Goal: Task Accomplishment & Management: Manage account settings

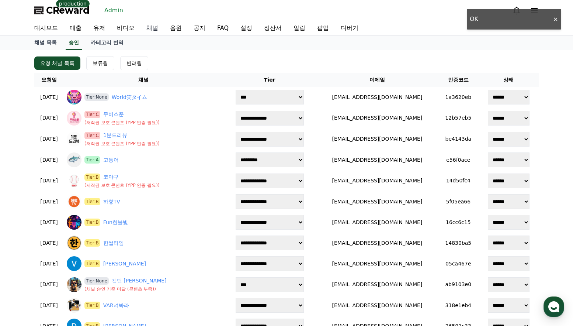
click at [150, 29] on link "채널" at bounding box center [153, 28] width 24 height 15
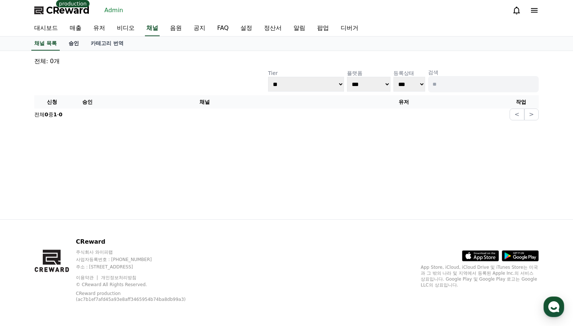
click at [72, 44] on link "승인" at bounding box center [74, 44] width 22 height 14
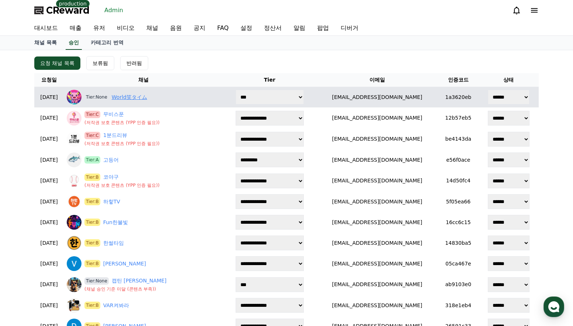
click at [144, 99] on link "World笑タイム" at bounding box center [129, 97] width 35 height 8
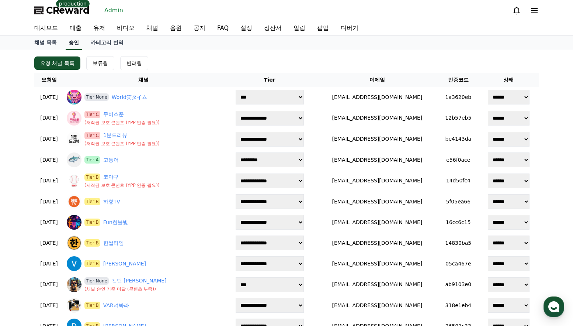
click at [72, 40] on link "승인" at bounding box center [74, 43] width 16 height 14
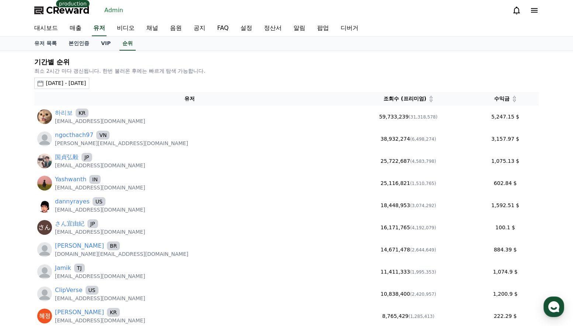
click at [107, 30] on div "대시보드 매출 유저 비디오 채널 음원 공지 FAQ 설정 정산서 알림 팝업 디버거" at bounding box center [286, 28] width 517 height 15
click at [101, 29] on link "유저" at bounding box center [99, 28] width 15 height 15
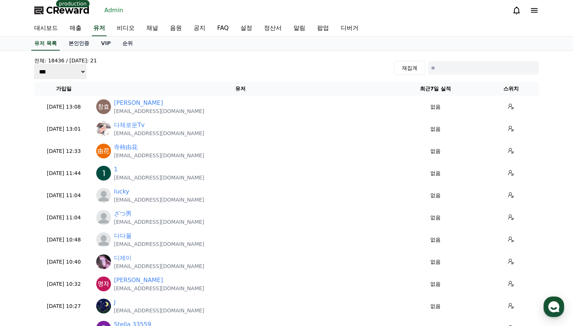
click at [476, 65] on input at bounding box center [483, 67] width 111 height 13
paste input "**********"
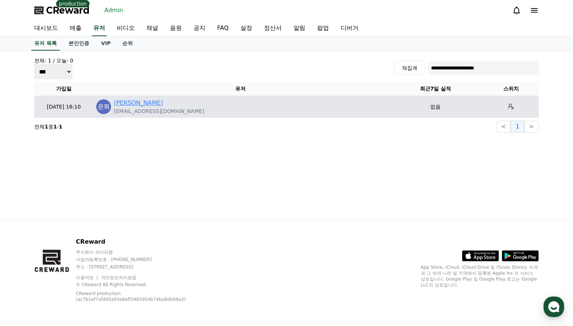
click at [119, 105] on link "조은희" at bounding box center [138, 103] width 49 height 9
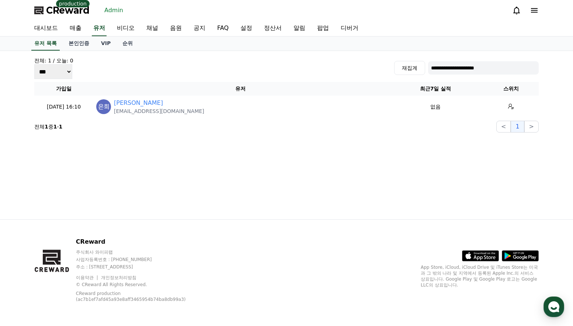
drag, startPoint x: 462, startPoint y: 58, endPoint x: 466, endPoint y: 65, distance: 8.8
click at [462, 58] on div "**********" at bounding box center [286, 68] width 505 height 22
click at [466, 65] on input "**********" at bounding box center [483, 67] width 111 height 13
paste input
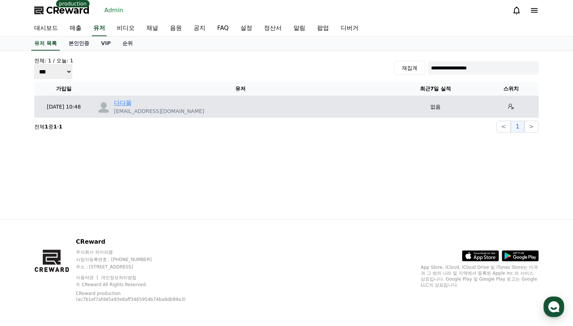
click at [130, 100] on link "다다몰" at bounding box center [123, 103] width 18 height 9
click at [128, 102] on link "다다몰" at bounding box center [123, 103] width 18 height 9
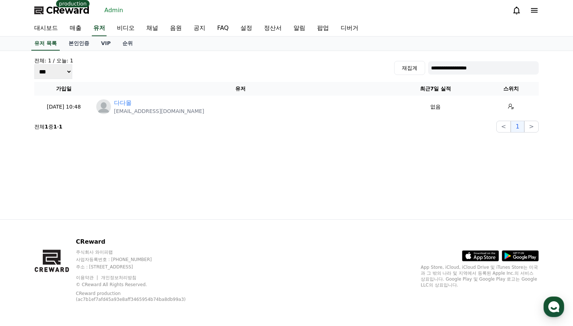
click at [467, 60] on div "**********" at bounding box center [286, 68] width 505 height 22
click at [469, 65] on input "**********" at bounding box center [483, 67] width 111 height 13
paste input
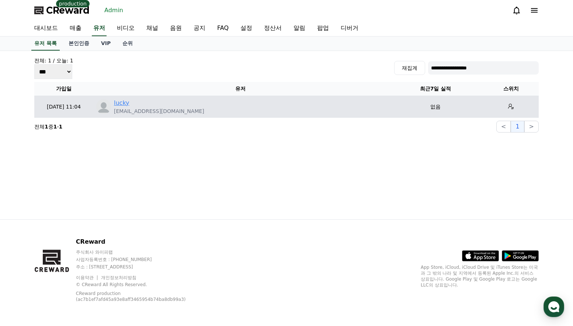
click at [122, 104] on link "lucky" at bounding box center [121, 103] width 15 height 9
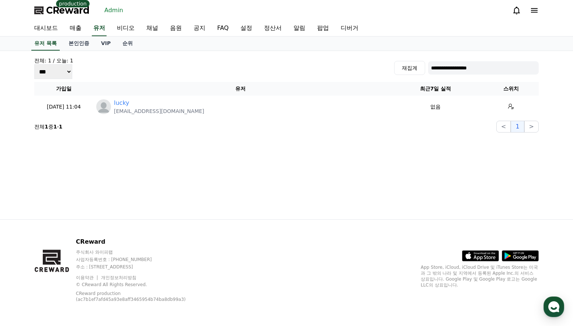
click at [448, 70] on input "**********" at bounding box center [483, 67] width 111 height 13
paste input "*"
type input "**********"
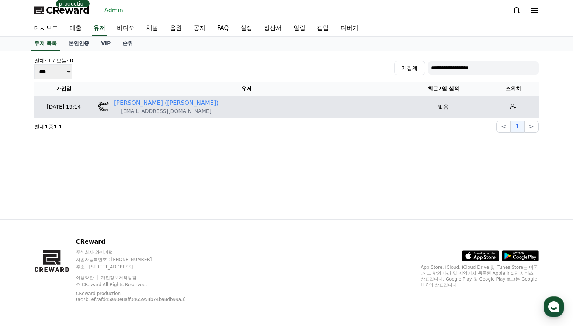
click at [135, 97] on td "김영윤 (jack) jack060608@gmail.com" at bounding box center [246, 107] width 306 height 22
click at [133, 99] on link "김영윤 (jack)" at bounding box center [166, 103] width 104 height 9
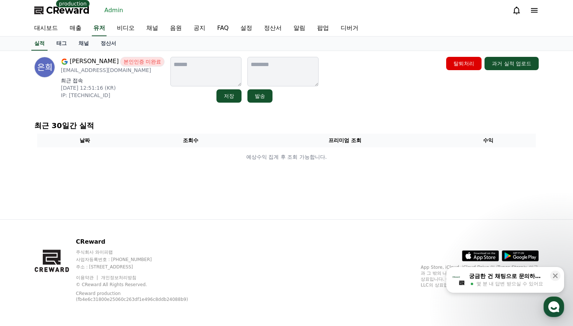
click at [75, 42] on link "채널" at bounding box center [84, 44] width 22 height 14
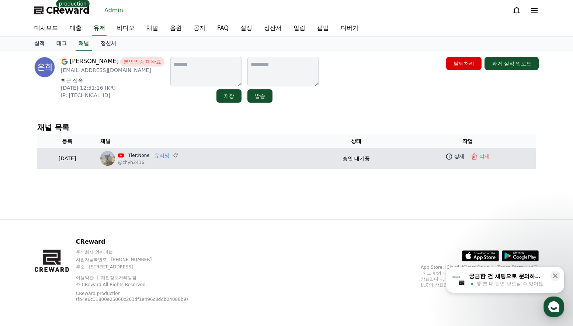
click at [170, 152] on link "유리밍" at bounding box center [161, 156] width 15 height 8
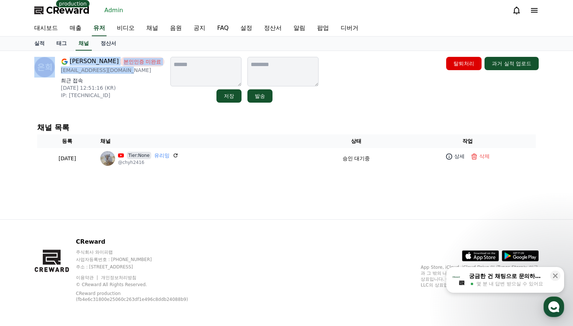
drag, startPoint x: 129, startPoint y: 71, endPoint x: 57, endPoint y: 68, distance: 72.4
click at [57, 68] on div "조은희 본인인증 미완료 chyhdmsql2416@gmail.com 최근 접속 2025-09-26 12:51:16 (KR) IP: 2001:e6…" at bounding box center [99, 80] width 130 height 46
copy div "조은희 본인인증 미완료 chyhdmsql2416@gmail.com"
click at [126, 76] on div "조은희 본인인증 미완료 chyhdmsql2416@gmail.com 최근 접속 2025-09-26 12:51:16 (KR) IP: 2001:e6…" at bounding box center [113, 80] width 104 height 46
drag, startPoint x: 123, startPoint y: 70, endPoint x: 59, endPoint y: 72, distance: 63.5
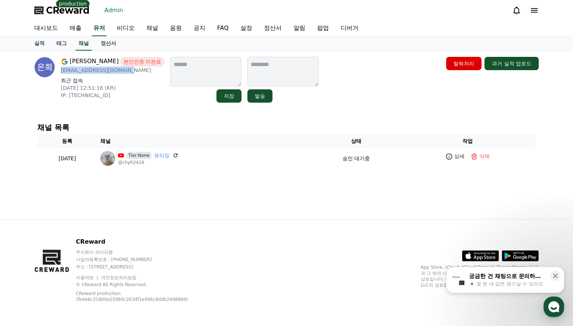
click at [59, 72] on div "조은희 본인인증 미완료 chyhdmsql2416@gmail.com 최근 접속 2025-09-26 12:51:16 (KR) IP: 2001:e6…" at bounding box center [99, 80] width 130 height 46
copy p "chyhdmsql2416@gmail.com"
click at [146, 33] on link "채널" at bounding box center [153, 28] width 24 height 15
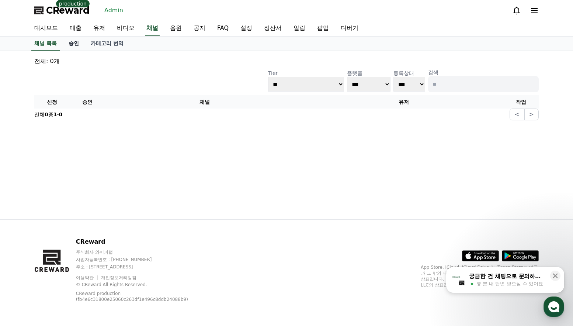
click at [77, 46] on link "승인" at bounding box center [74, 44] width 22 height 14
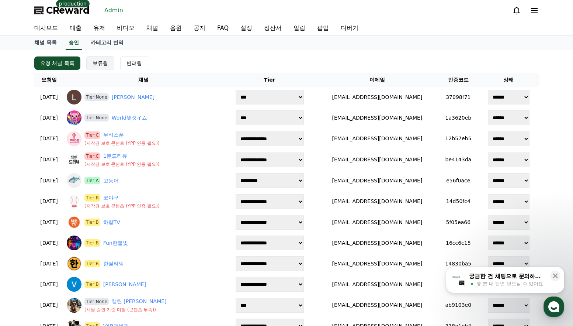
click at [97, 63] on div "보류됨" at bounding box center [100, 62] width 15 height 7
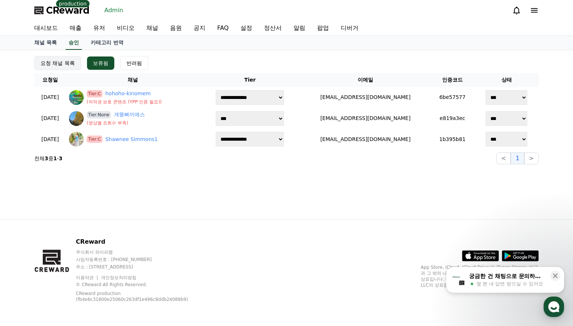
click at [57, 68] on button "요청 채널 목록" at bounding box center [57, 63] width 47 height 14
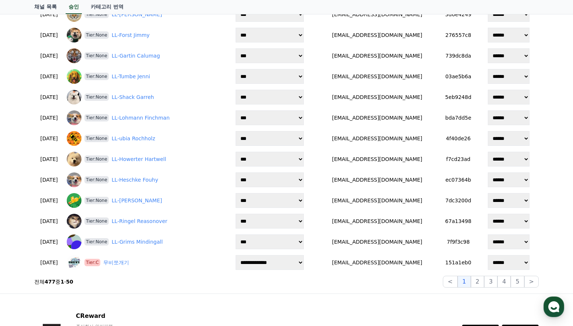
scroll to position [923, 0]
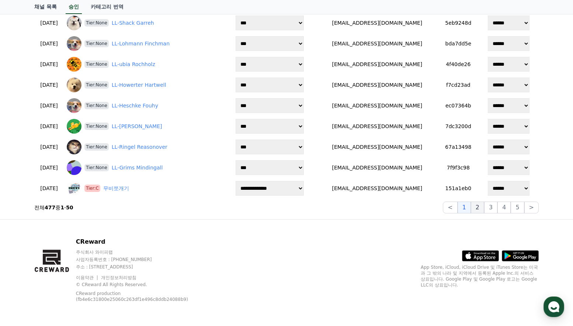
click at [486, 208] on div "< 1 2 3 4 5 >" at bounding box center [491, 207] width 96 height 12
click at [484, 208] on button "2" at bounding box center [477, 207] width 13 height 12
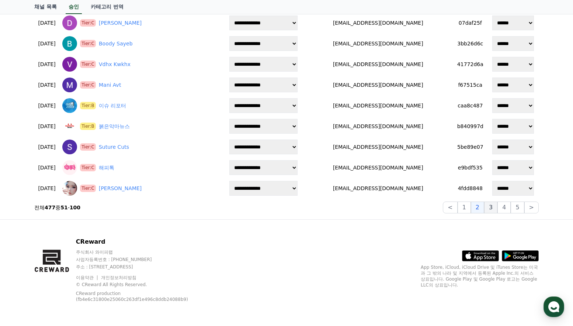
click at [492, 213] on button "3" at bounding box center [490, 207] width 13 height 12
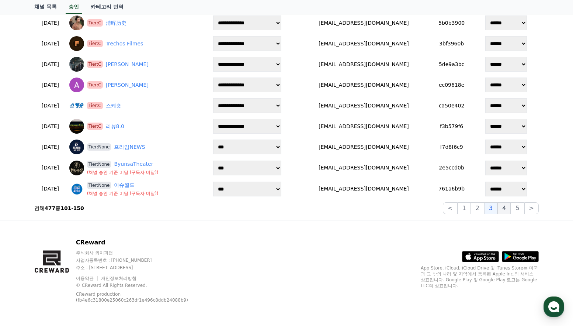
click at [502, 211] on button "4" at bounding box center [504, 208] width 13 height 12
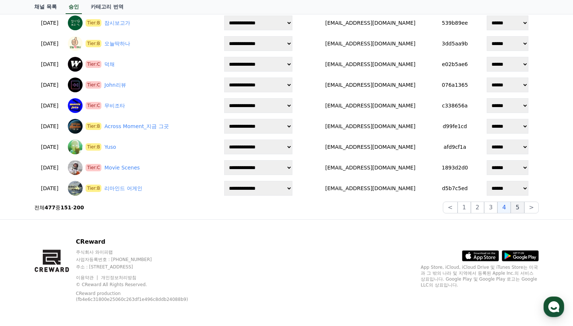
click at [520, 210] on button "5" at bounding box center [517, 207] width 13 height 12
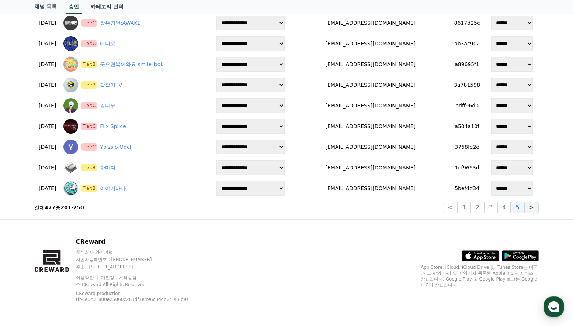
click at [530, 210] on button ">" at bounding box center [532, 207] width 14 height 12
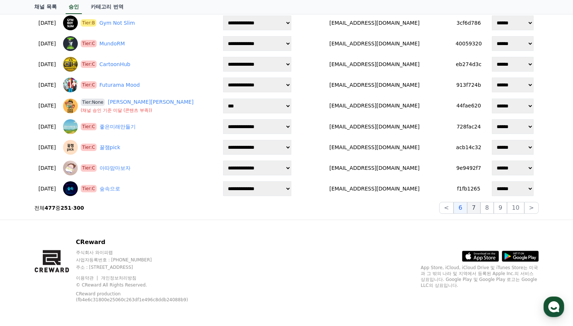
click at [479, 210] on button "7" at bounding box center [474, 208] width 13 height 12
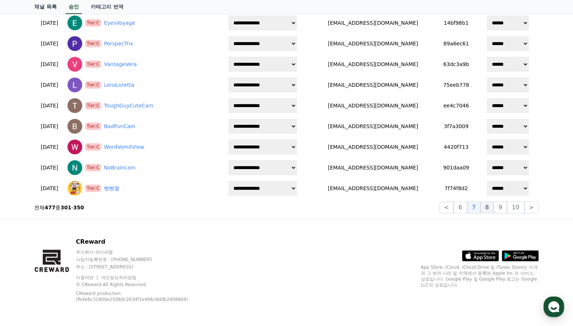
click at [490, 211] on button "8" at bounding box center [487, 207] width 13 height 12
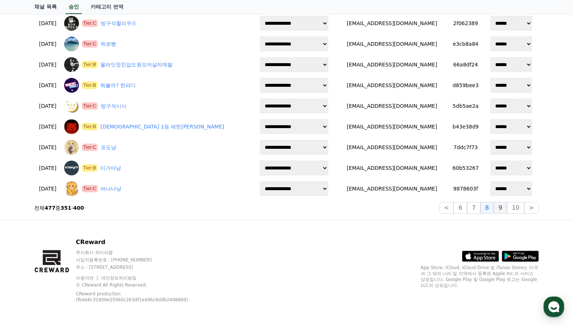
scroll to position [182, 0]
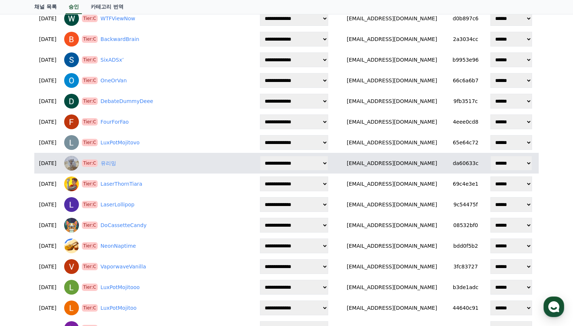
click at [260, 165] on select "**********" at bounding box center [294, 163] width 68 height 15
click at [116, 164] on link "유리밍" at bounding box center [108, 163] width 15 height 8
click at [116, 166] on link "유리밍" at bounding box center [108, 163] width 15 height 8
click at [116, 162] on link "유리밍" at bounding box center [108, 163] width 15 height 8
click at [340, 169] on td "chyhdmsql2416@gmail.com" at bounding box center [392, 163] width 110 height 21
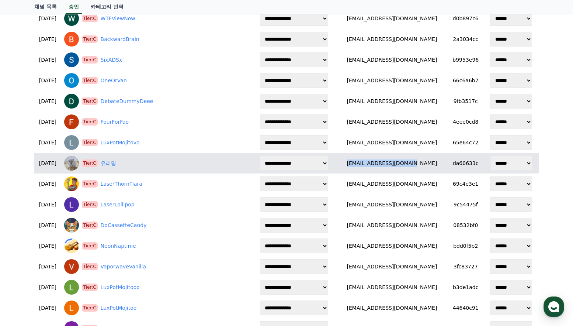
drag, startPoint x: 395, startPoint y: 168, endPoint x: 410, endPoint y: 167, distance: 15.1
click at [410, 167] on td "chyhdmsql2416@gmail.com" at bounding box center [392, 163] width 110 height 21
click at [419, 167] on td "chyhdmsql2416@gmail.com" at bounding box center [392, 163] width 110 height 21
click at [306, 165] on select "**********" at bounding box center [294, 163] width 68 height 15
select select "*"
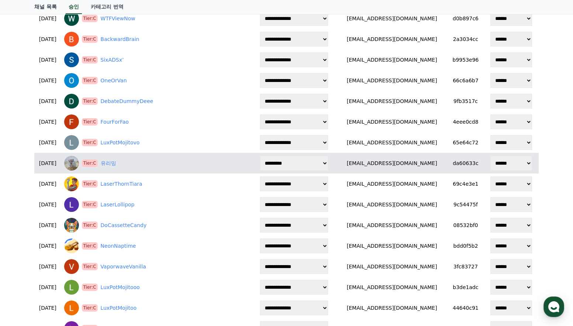
click at [260, 156] on select "**********" at bounding box center [294, 163] width 68 height 15
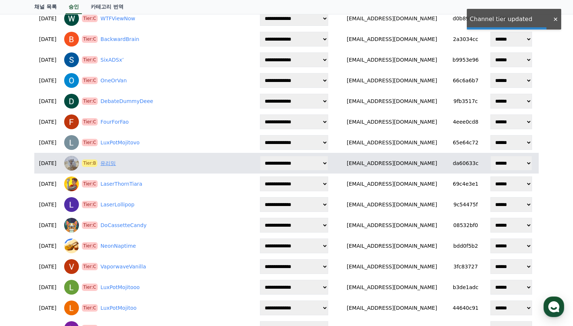
click at [116, 160] on link "유리밍" at bounding box center [107, 163] width 15 height 8
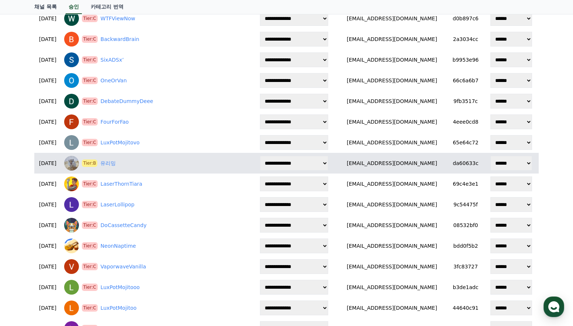
click at [498, 164] on select "****** *** *** ***" at bounding box center [512, 163] width 42 height 15
select select "********"
click at [491, 156] on select "****** *** *** ***" at bounding box center [512, 163] width 42 height 15
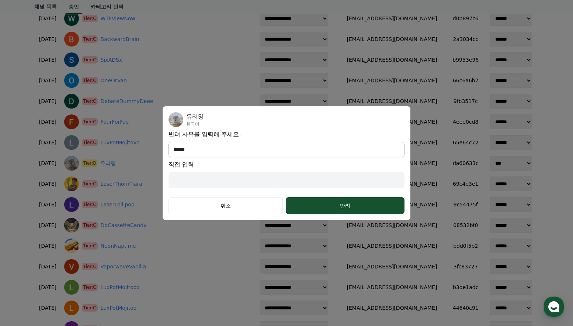
click at [232, 149] on select "**********" at bounding box center [287, 149] width 236 height 15
click at [169, 157] on select "**********" at bounding box center [287, 149] width 236 height 15
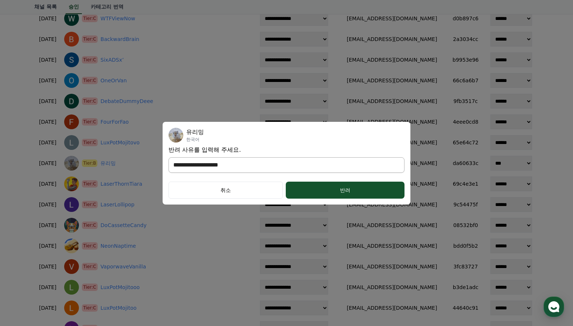
click at [235, 161] on select "**********" at bounding box center [287, 164] width 236 height 15
select select "**********"
click at [169, 157] on select "**********" at bounding box center [287, 164] width 236 height 15
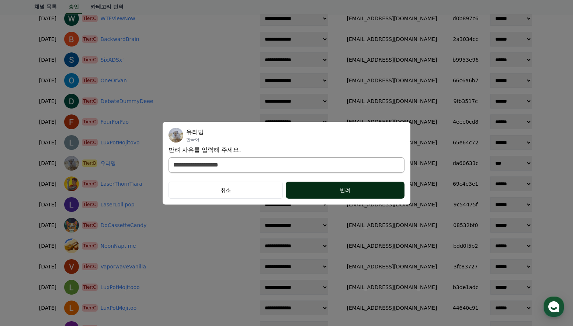
click at [328, 196] on button "반려" at bounding box center [345, 190] width 119 height 17
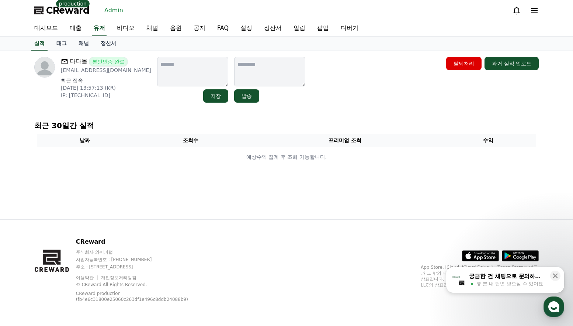
click at [86, 43] on link "채널" at bounding box center [84, 44] width 22 height 14
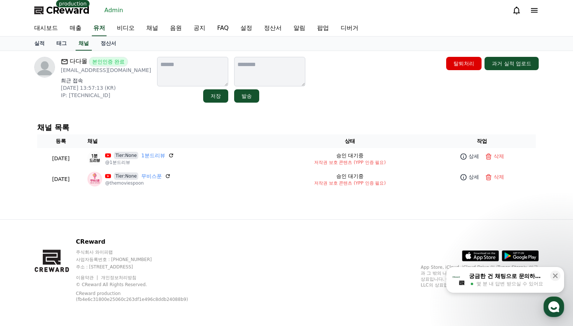
click at [226, 216] on div "다다몰 본인인증 완료 khhddw989@naver.com 최근 접속 2025-09-26 13:57:13 (KR) IP: 119.197.196.…" at bounding box center [286, 135] width 517 height 168
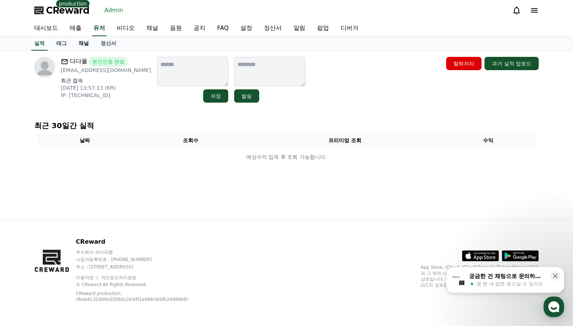
click at [85, 48] on link "채널" at bounding box center [84, 44] width 22 height 14
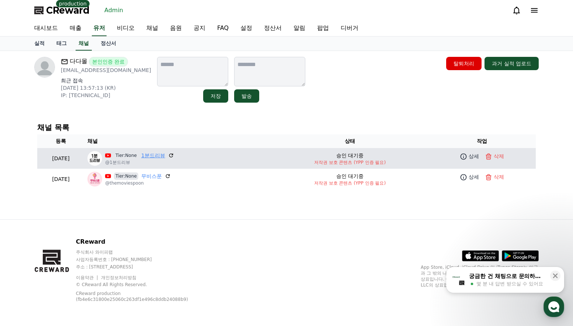
click at [165, 153] on link "1분드리뷰" at bounding box center [153, 156] width 24 height 8
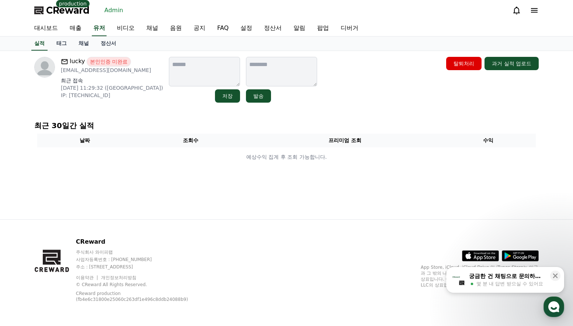
click at [87, 46] on link "채널" at bounding box center [84, 44] width 22 height 14
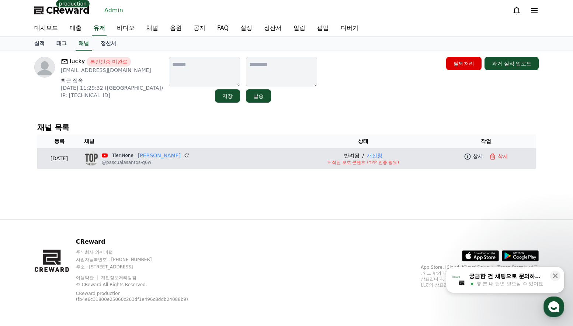
drag, startPoint x: 152, startPoint y: 158, endPoint x: 191, endPoint y: 158, distance: 38.7
click at [190, 158] on div "Tier:None [PERSON_NAME]" at bounding box center [146, 156] width 88 height 8
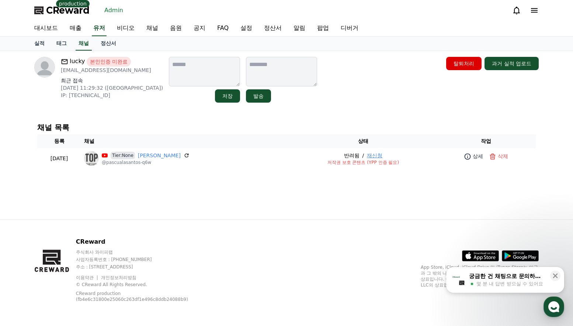
copy div "[PERSON_NAME]"
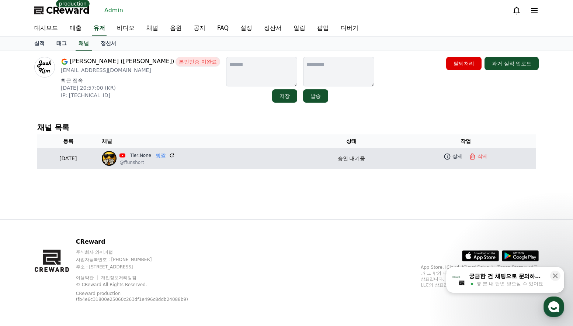
click at [166, 154] on link "빵짤" at bounding box center [161, 156] width 10 height 8
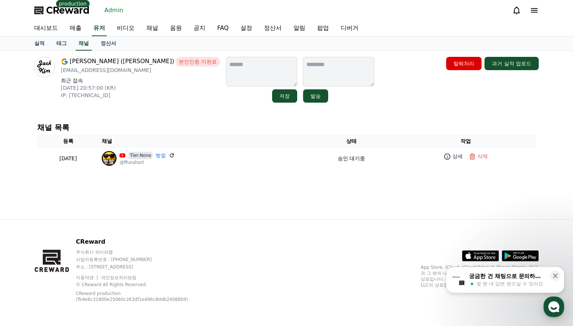
click at [316, 188] on div "[PERSON_NAME] ([PERSON_NAME]) 본인인증 미완료 [EMAIL_ADDRESS][DOMAIN_NAME] 최근 접속 [DATE…" at bounding box center [286, 135] width 517 height 168
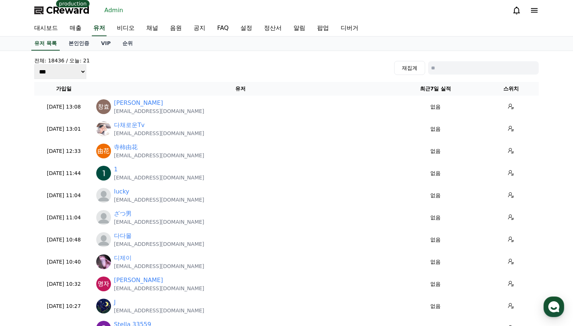
click at [441, 66] on input at bounding box center [483, 67] width 111 height 13
paste input "**********"
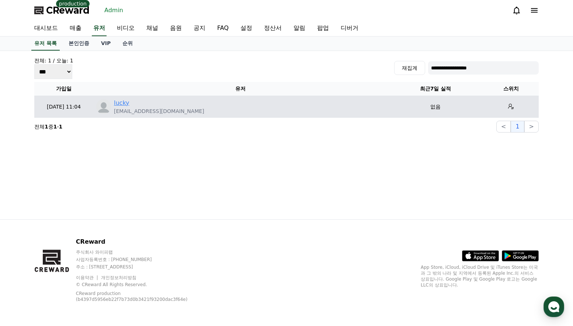
click at [123, 104] on link "lucky" at bounding box center [121, 103] width 15 height 9
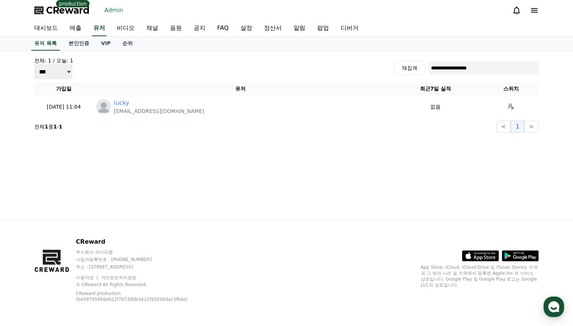
click at [470, 76] on div "**********" at bounding box center [286, 68] width 505 height 22
click at [469, 73] on input "**********" at bounding box center [483, 67] width 111 height 13
paste input
type input "**********"
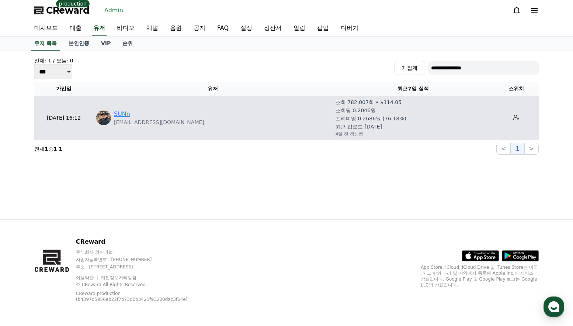
click at [121, 113] on link "SUNn" at bounding box center [122, 114] width 16 height 9
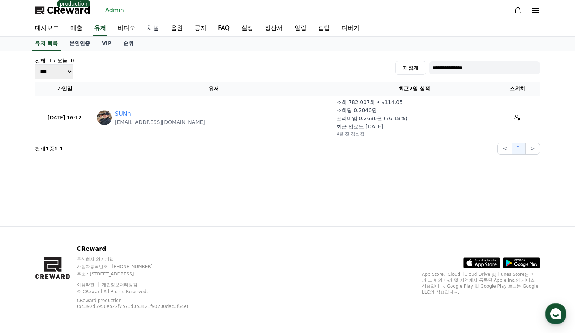
click at [154, 33] on link "채널" at bounding box center [153, 28] width 24 height 15
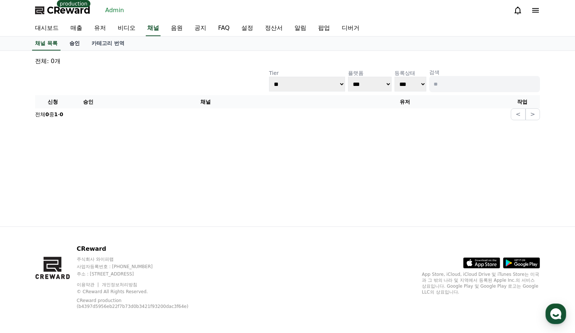
click at [76, 46] on link "승인" at bounding box center [74, 44] width 22 height 14
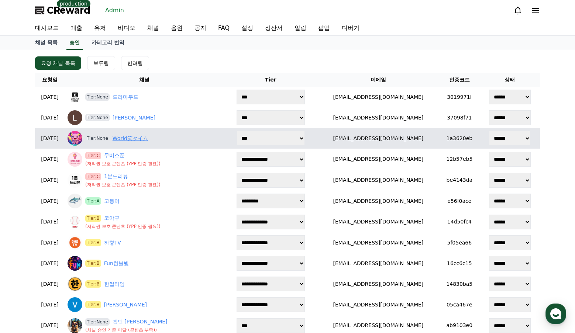
click at [136, 138] on link "World笑タイム" at bounding box center [130, 139] width 35 height 8
click at [508, 138] on select "****** *** *** ***" at bounding box center [510, 138] width 42 height 15
select select "********"
click at [489, 131] on select "****** *** *** ***" at bounding box center [510, 138] width 42 height 15
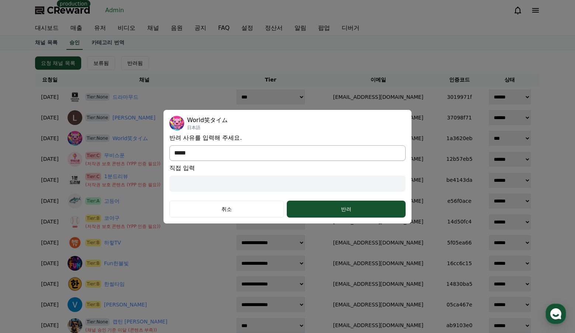
click at [268, 156] on select "**********" at bounding box center [287, 152] width 236 height 15
select select "*******"
click at [169, 161] on select "**********" at bounding box center [287, 152] width 236 height 15
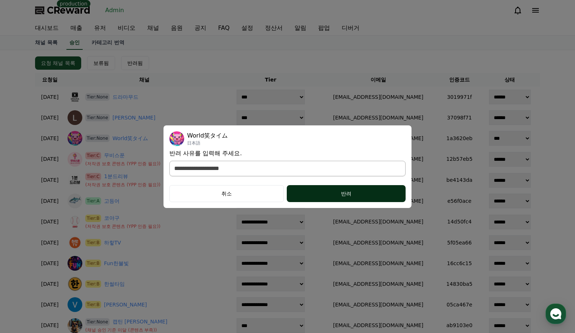
click at [325, 194] on div "반려" at bounding box center [345, 193] width 89 height 7
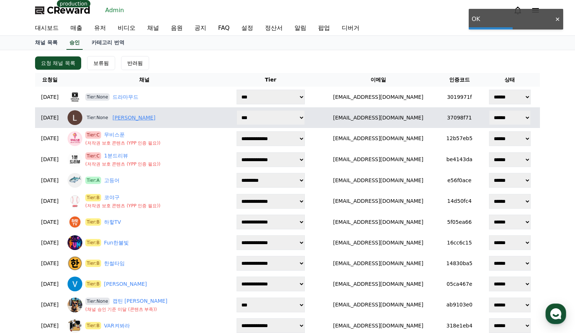
click at [150, 121] on link "Loruki Liveya" at bounding box center [134, 118] width 43 height 8
drag, startPoint x: 408, startPoint y: 118, endPoint x: 419, endPoint y: 118, distance: 10.7
click at [421, 118] on td "[EMAIL_ADDRESS][DOMAIN_NAME]" at bounding box center [378, 117] width 122 height 21
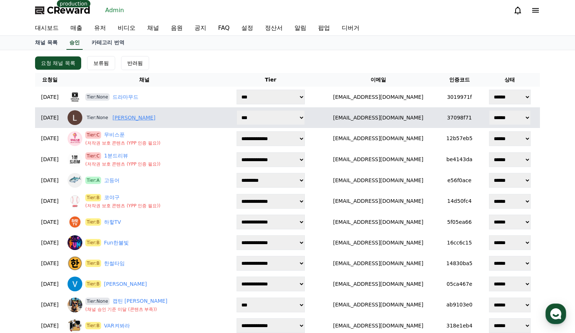
click at [151, 118] on link "Loruki Liveya" at bounding box center [134, 118] width 43 height 8
click at [355, 115] on td "[EMAIL_ADDRESS][DOMAIN_NAME]" at bounding box center [378, 117] width 122 height 21
drag, startPoint x: 358, startPoint y: 117, endPoint x: 418, endPoint y: 115, distance: 60.5
click at [422, 116] on td "[EMAIL_ADDRESS][DOMAIN_NAME]" at bounding box center [378, 117] width 122 height 21
click at [263, 118] on select "**********" at bounding box center [271, 117] width 68 height 15
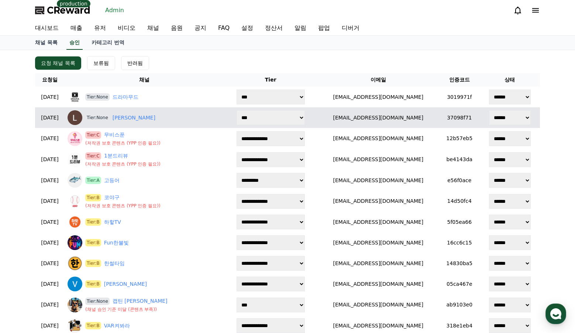
select select "*"
click at [249, 110] on select "**********" at bounding box center [271, 117] width 68 height 15
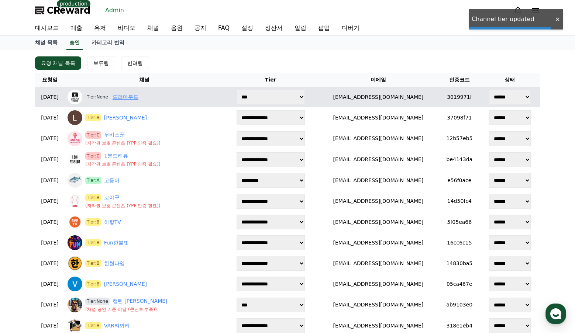
click at [138, 95] on link "드라마무드" at bounding box center [126, 97] width 26 height 8
click at [292, 99] on select "**********" at bounding box center [271, 97] width 68 height 15
select select "*"
click at [249, 90] on select "**********" at bounding box center [271, 97] width 68 height 15
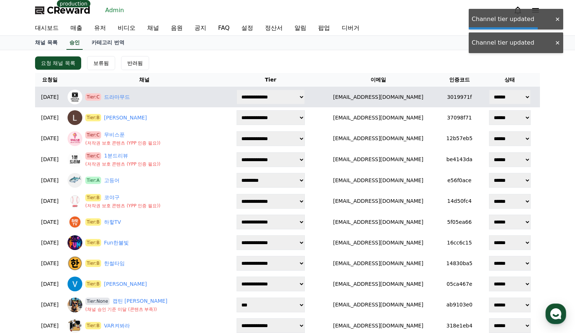
click at [518, 101] on select "****** *** *** ***" at bounding box center [510, 97] width 42 height 15
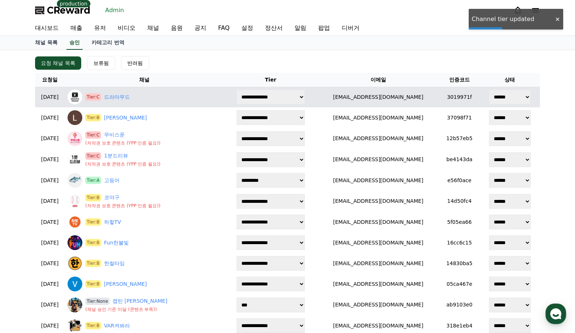
select select "********"
click at [489, 90] on select "****** *** *** ***" at bounding box center [510, 97] width 42 height 15
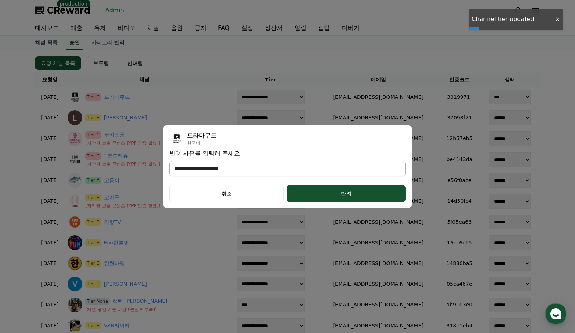
click at [238, 169] on select "**********" at bounding box center [287, 168] width 236 height 15
select select "***"
click at [169, 161] on select "**********" at bounding box center [287, 168] width 236 height 15
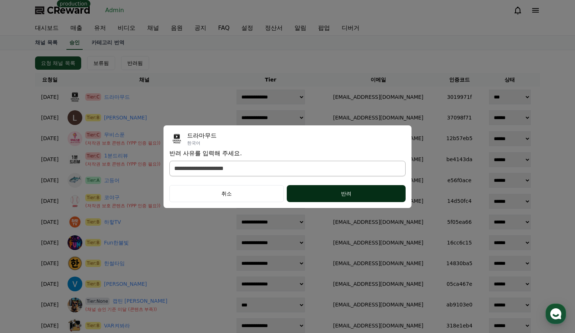
click at [325, 190] on div "반려" at bounding box center [345, 193] width 89 height 7
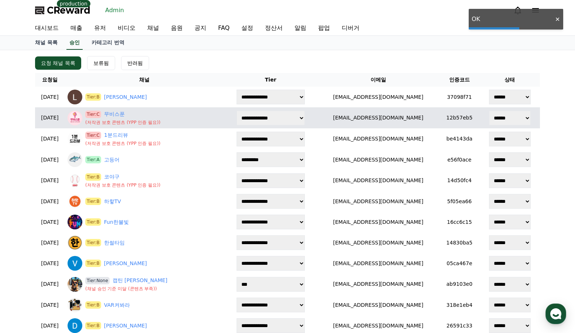
click at [501, 120] on select "****** *** *** ***" at bounding box center [510, 118] width 42 height 15
click at [489, 111] on select "****** *** *** ***" at bounding box center [510, 118] width 42 height 15
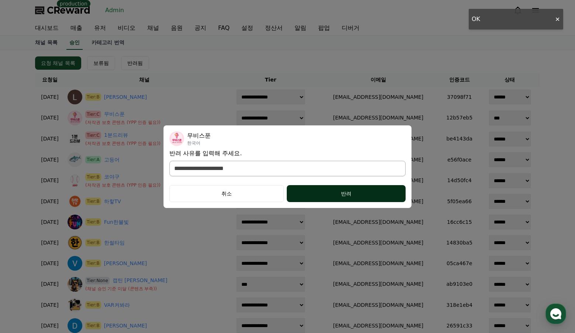
click at [340, 198] on button "반려" at bounding box center [346, 193] width 119 height 17
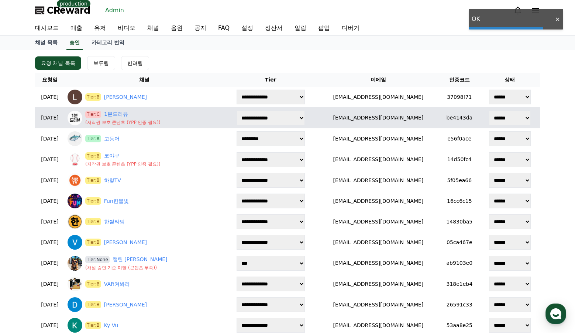
drag, startPoint x: 500, startPoint y: 118, endPoint x: 493, endPoint y: 123, distance: 8.9
click at [500, 118] on select "****** *** *** ***" at bounding box center [510, 118] width 42 height 15
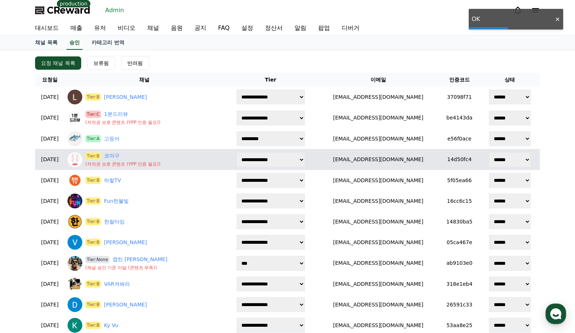
select select "********"
click at [489, 111] on select "****** *** *** ***" at bounding box center [510, 118] width 42 height 15
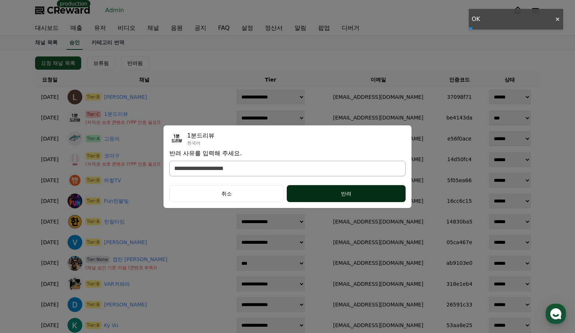
click at [359, 192] on div "반려" at bounding box center [345, 193] width 89 height 7
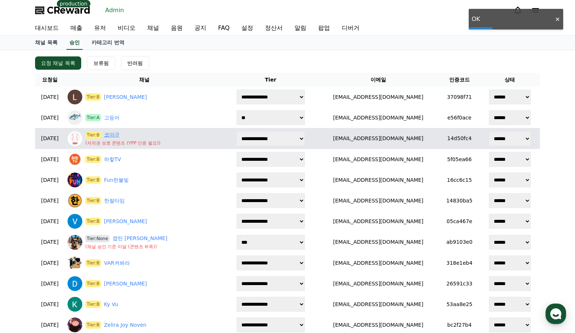
click at [120, 133] on link "코야구" at bounding box center [111, 135] width 15 height 8
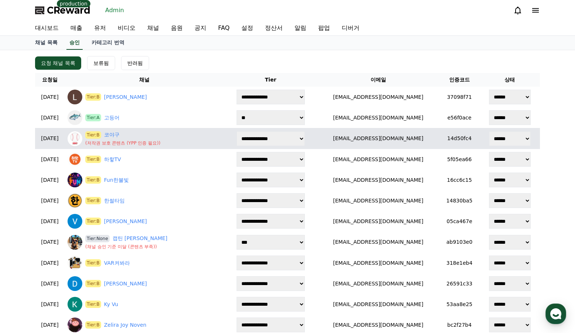
drag, startPoint x: 504, startPoint y: 135, endPoint x: 504, endPoint y: 141, distance: 5.5
click at [504, 135] on select "****** *** *** ***" at bounding box center [510, 138] width 42 height 15
select select "********"
click at [489, 131] on select "****** *** *** ***" at bounding box center [510, 138] width 42 height 15
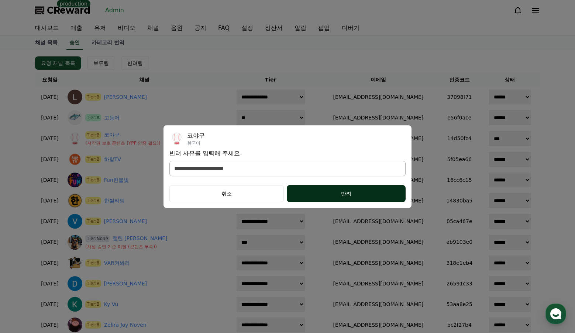
click at [344, 199] on button "반려" at bounding box center [346, 193] width 119 height 17
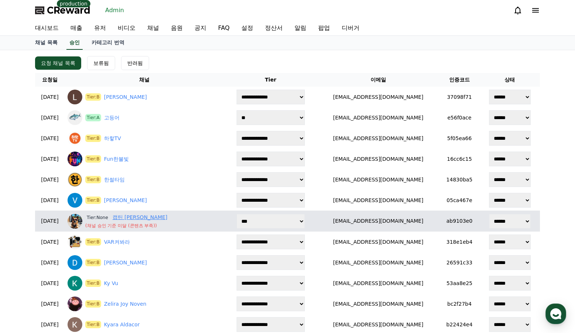
click at [139, 215] on link "캡틴 츄" at bounding box center [140, 218] width 55 height 8
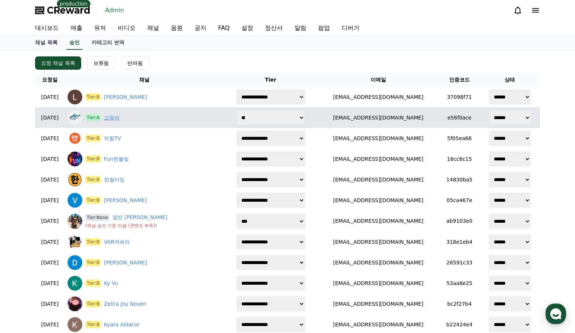
click at [120, 115] on link "고등어" at bounding box center [111, 118] width 15 height 8
drag, startPoint x: 403, startPoint y: 114, endPoint x: 427, endPoint y: 114, distance: 24.4
click at [424, 115] on td "coolj610510@gmail.com" at bounding box center [378, 117] width 122 height 21
copy td "coolj610510@gmail.com"
click at [492, 116] on select "****** *** *** ***" at bounding box center [510, 117] width 42 height 15
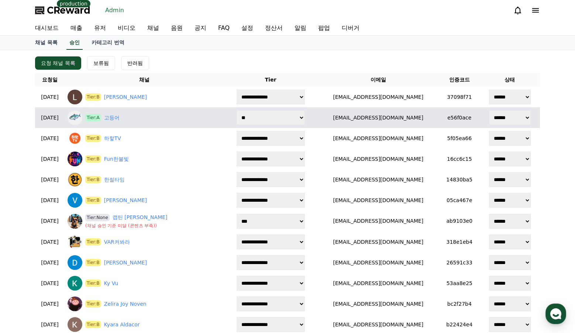
select select "********"
click at [489, 110] on select "****** *** *** ***" at bounding box center [510, 117] width 42 height 15
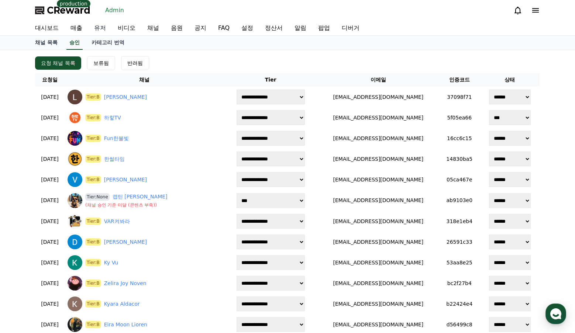
click at [96, 30] on link "유저" at bounding box center [100, 28] width 24 height 15
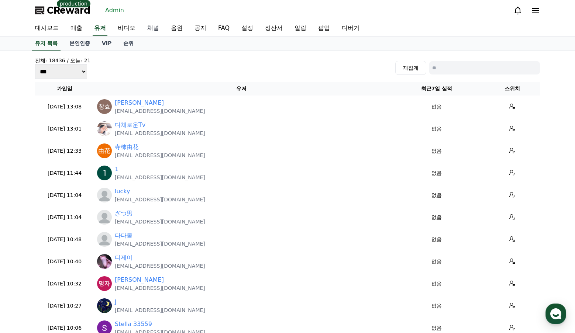
click at [144, 27] on link "채널" at bounding box center [153, 28] width 24 height 15
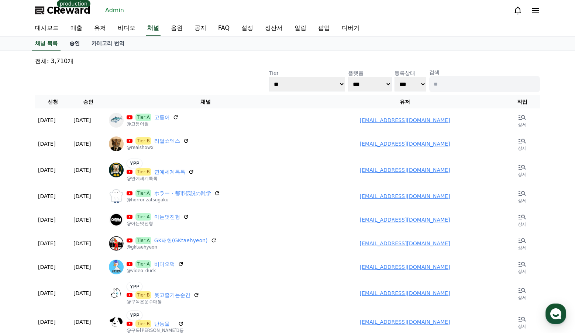
click at [81, 43] on link "승인" at bounding box center [74, 44] width 22 height 14
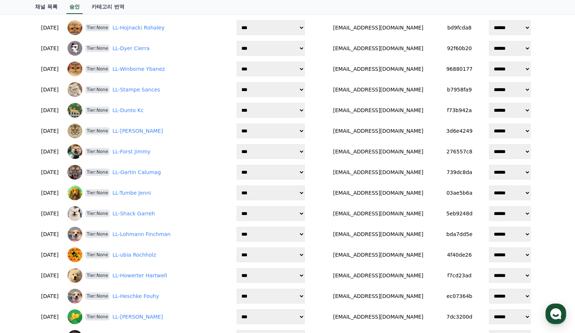
scroll to position [914, 0]
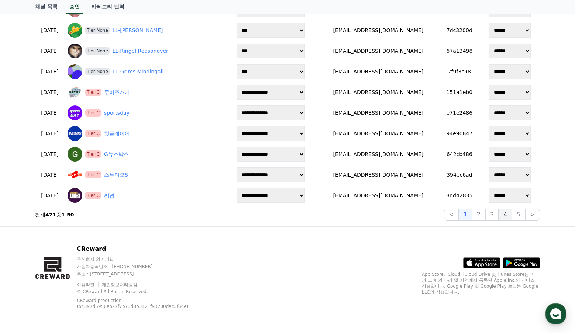
click at [507, 215] on button "4" at bounding box center [505, 215] width 13 height 12
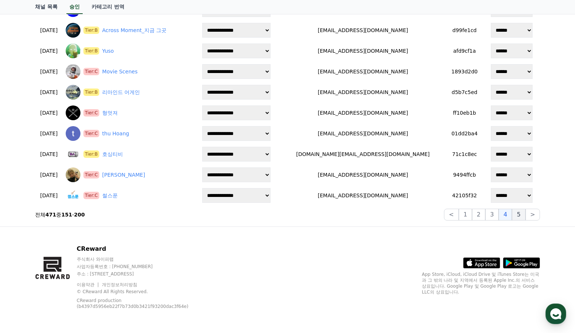
click at [518, 214] on button "5" at bounding box center [518, 215] width 13 height 12
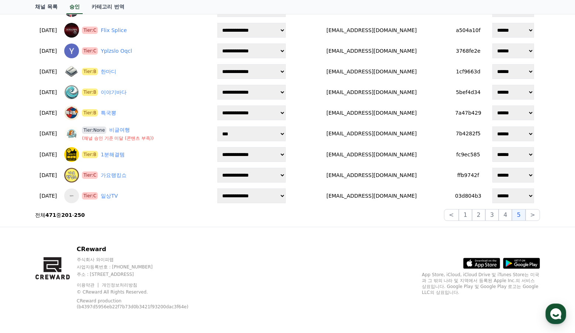
click at [361, 244] on div "CReward 주식회사 와이피랩 사업자등록번호 : 655-81-03655 주소 : 경기도 김포시 양촌읍 양곡로 495, 3층 305-비이16호…" at bounding box center [287, 280] width 517 height 106
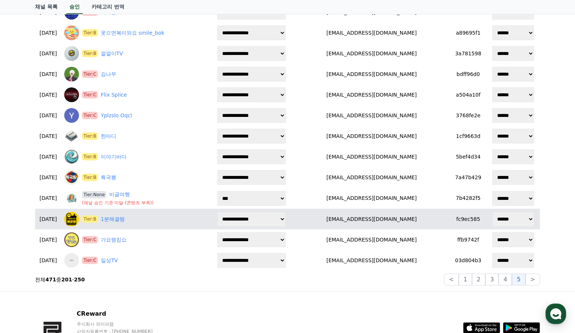
scroll to position [878, 0]
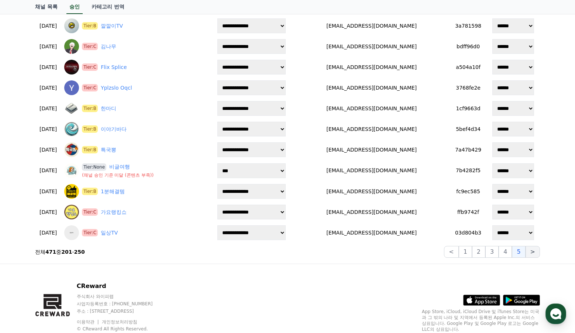
click at [533, 251] on button ">" at bounding box center [532, 252] width 14 height 12
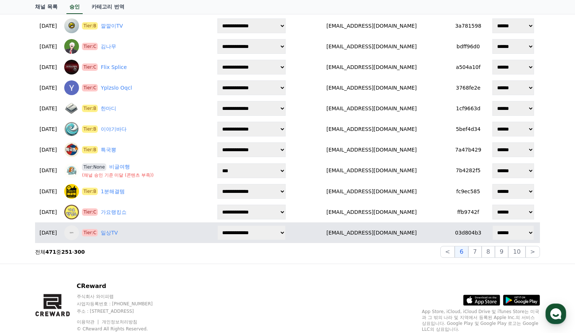
scroll to position [877, 0]
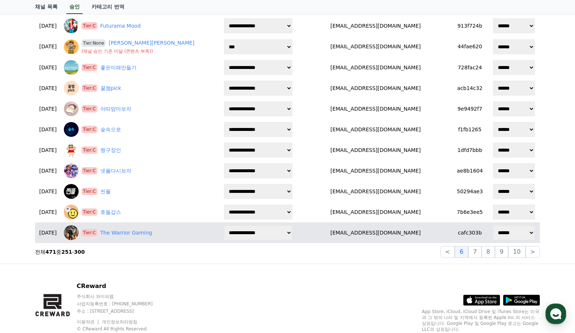
click at [354, 237] on td "aoaltlqk@naver.com" at bounding box center [375, 233] width 153 height 21
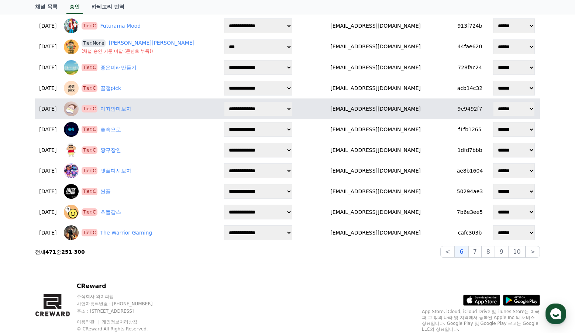
click at [292, 108] on select "**********" at bounding box center [258, 108] width 68 height 15
select select "*"
click at [262, 101] on select "**********" at bounding box center [258, 108] width 68 height 15
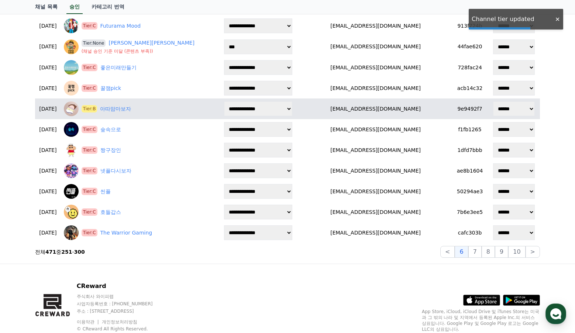
drag, startPoint x: 499, startPoint y: 110, endPoint x: 500, endPoint y: 116, distance: 5.6
click at [499, 110] on select "****** *** *** ***" at bounding box center [514, 108] width 42 height 15
click at [493, 101] on select "****** *** *** ***" at bounding box center [514, 108] width 42 height 15
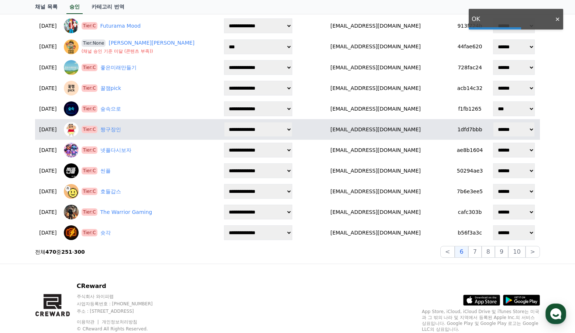
select select "*******"
click at [292, 132] on select "**********" at bounding box center [258, 129] width 68 height 15
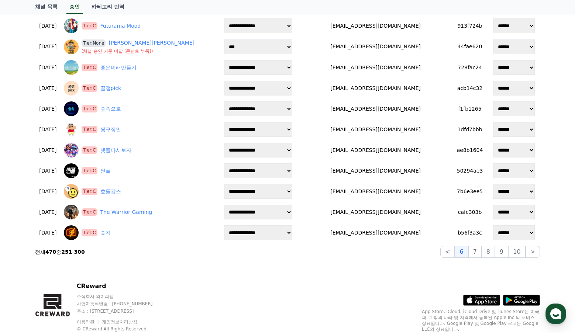
click at [247, 269] on div "CReward 주식회사 와이피랩 사업자등록번호 : 655-81-03655 주소 : 경기도 김포시 양촌읍 양곡로 495, 3층 305-비이16호…" at bounding box center [287, 317] width 517 height 106
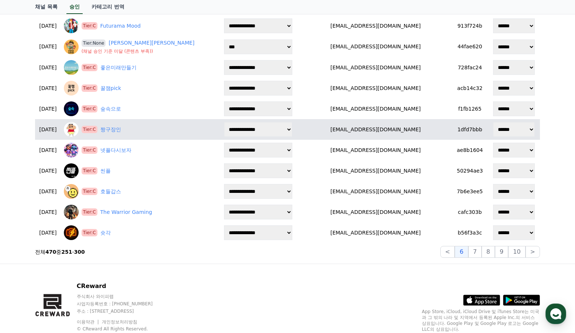
click at [292, 132] on select "**********" at bounding box center [258, 129] width 68 height 15
select select "*"
click at [262, 122] on select "**********" at bounding box center [258, 129] width 68 height 15
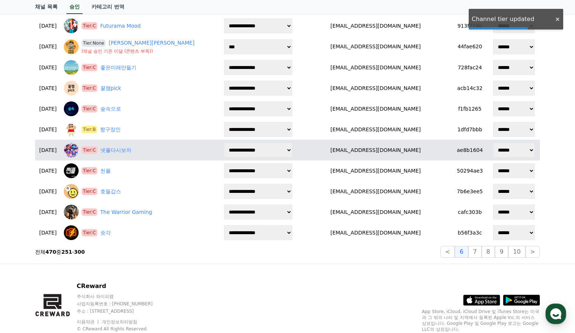
click at [292, 149] on select "**********" at bounding box center [258, 150] width 68 height 15
select select "*"
click at [262, 143] on select "**********" at bounding box center [258, 150] width 68 height 15
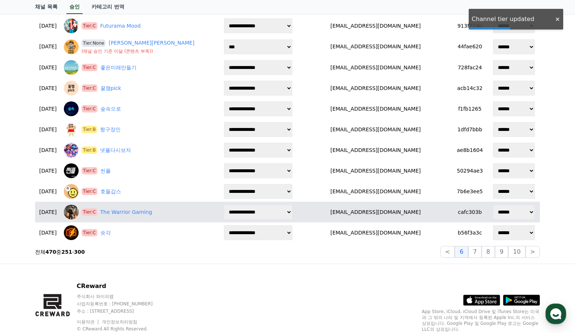
click at [273, 213] on select "**********" at bounding box center [258, 212] width 68 height 15
select select "*"
click at [262, 205] on select "**********" at bounding box center [258, 212] width 68 height 15
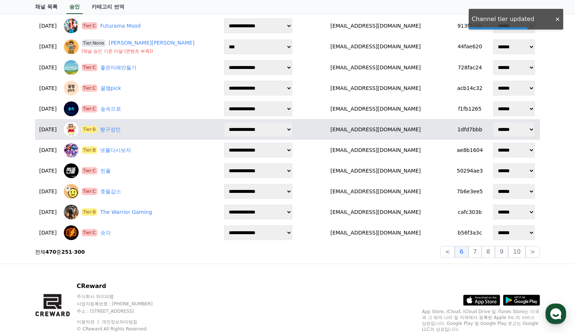
click at [493, 135] on select "****** *** *** ***" at bounding box center [514, 129] width 42 height 15
click at [493, 122] on select "****** *** *** ***" at bounding box center [514, 129] width 42 height 15
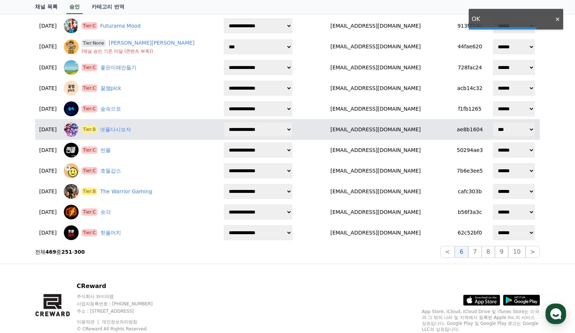
click at [501, 129] on select "****** *** *** ***" at bounding box center [514, 129] width 42 height 15
select select "********"
click at [493, 122] on select "****** *** *** ***" at bounding box center [514, 129] width 42 height 15
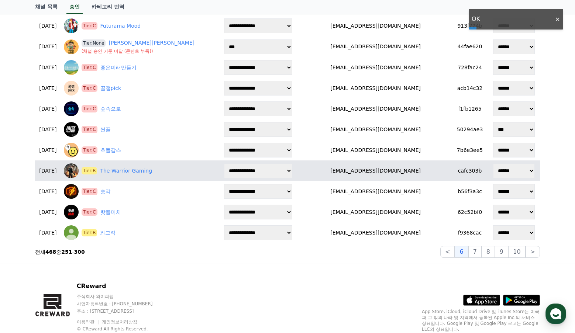
drag, startPoint x: 512, startPoint y: 174, endPoint x: 512, endPoint y: 178, distance: 4.1
click at [512, 174] on select "****** *** *** ***" at bounding box center [514, 170] width 42 height 15
select select "********"
click at [493, 163] on select "****** *** *** ***" at bounding box center [514, 170] width 42 height 15
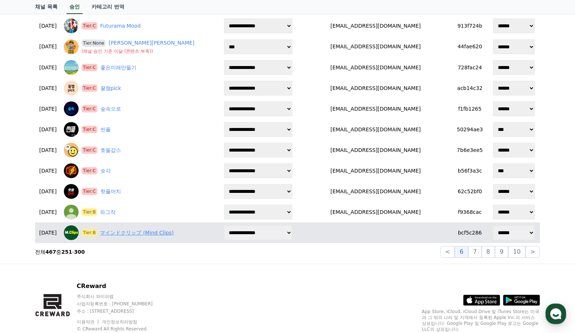
click at [164, 235] on link "マインドクリップ (Mind Clips)" at bounding box center [136, 233] width 73 height 8
drag, startPoint x: 216, startPoint y: 235, endPoint x: 116, endPoint y: 236, distance: 100.0
click at [116, 236] on div "Tier:B マインドクリップ (Mind Clips)" at bounding box center [139, 232] width 151 height 15
copy link "マインドクリップ (Mind Clips)"
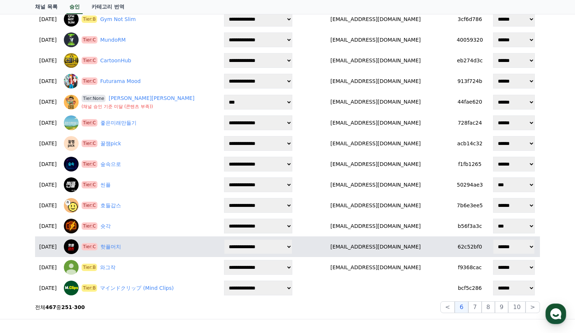
scroll to position [914, 0]
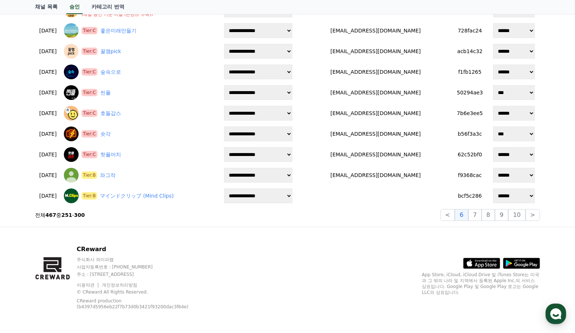
drag, startPoint x: 219, startPoint y: 246, endPoint x: 248, endPoint y: 237, distance: 30.6
click at [220, 246] on div "CReward 주식회사 와이피랩 사업자등록번호 : 655-81-03655 주소 : 경기도 김포시 양촌읍 양곡로 495, 3층 305-비이16호…" at bounding box center [287, 280] width 517 height 106
click at [338, 234] on div "CReward 주식회사 와이피랩 사업자등록번호 : 655-81-03655 주소 : 경기도 김포시 양촌읍 양곡로 495, 3층 305-비이16호…" at bounding box center [287, 280] width 517 height 106
click at [482, 214] on button "7" at bounding box center [474, 215] width 13 height 12
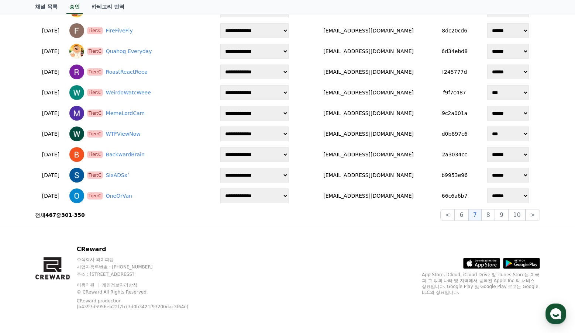
drag, startPoint x: 376, startPoint y: 240, endPoint x: 376, endPoint y: 231, distance: 8.9
click at [375, 240] on div "CReward 주식회사 와이피랩 사업자등록번호 : 655-81-03655 주소 : 경기도 김포시 양촌읍 양곡로 495, 3층 305-비이16호…" at bounding box center [287, 280] width 517 height 106
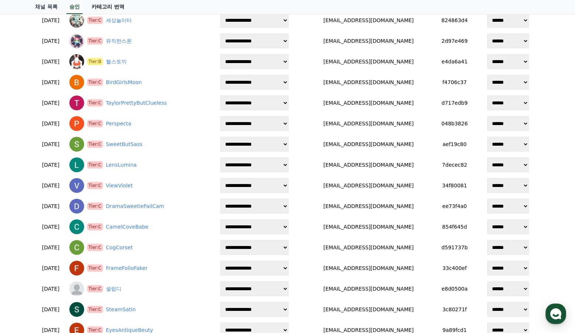
scroll to position [0, 0]
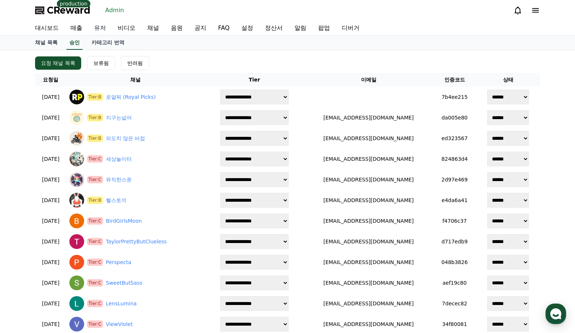
click at [102, 33] on link "유저" at bounding box center [100, 28] width 24 height 15
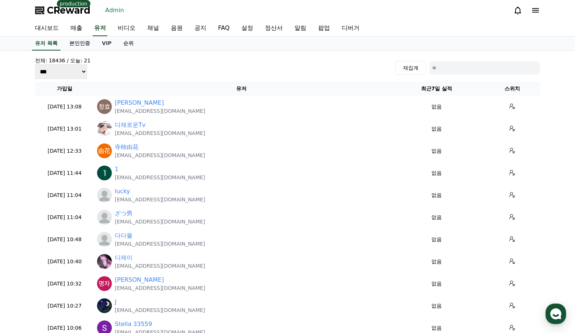
click at [449, 67] on input at bounding box center [484, 67] width 111 height 13
paste input "********"
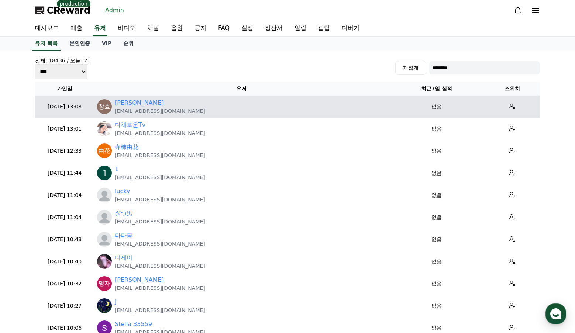
type input "********"
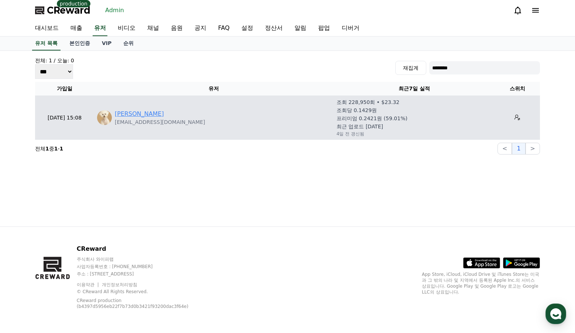
click at [122, 114] on link "김무현" at bounding box center [139, 114] width 49 height 9
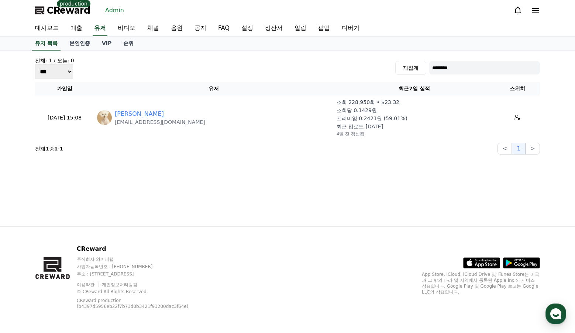
click at [185, 63] on div "전체: 1 / 오늘: 0 *** *** *** 재집계 ********" at bounding box center [287, 68] width 505 height 22
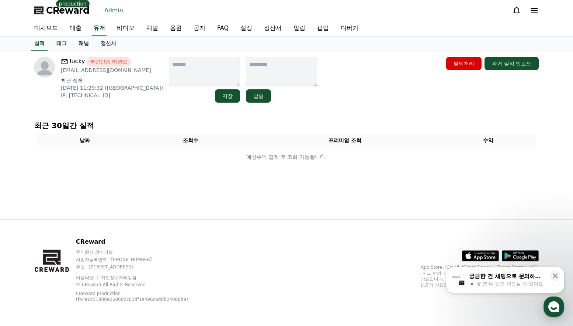
click at [86, 40] on link "채널" at bounding box center [84, 44] width 22 height 14
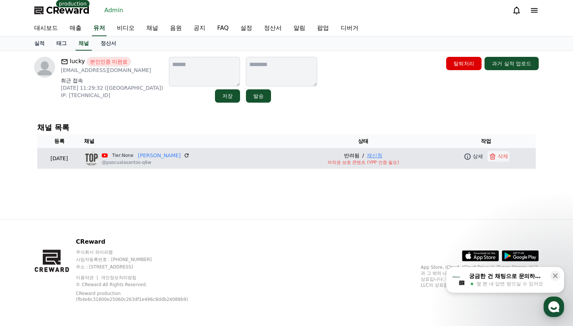
click at [504, 158] on p "삭제" at bounding box center [503, 156] width 10 height 8
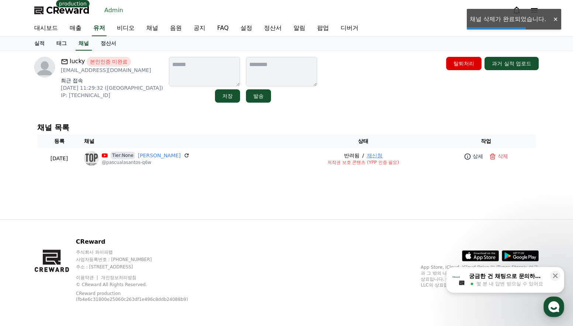
click at [318, 82] on div "lucky 본인인증 미완료 [EMAIL_ADDRESS][DOMAIN_NAME] 최근 접속 [DATE] 11:29:32 ([GEOGRAPHIC_…" at bounding box center [286, 80] width 505 height 46
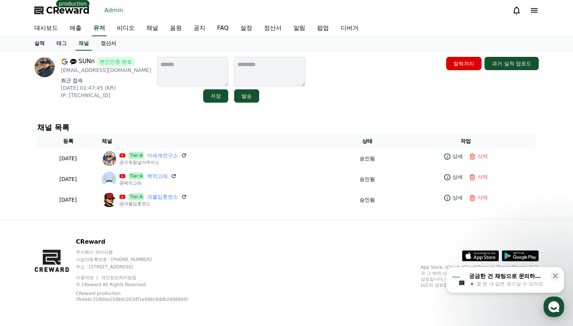
click at [40, 46] on link "실적" at bounding box center [39, 44] width 22 height 14
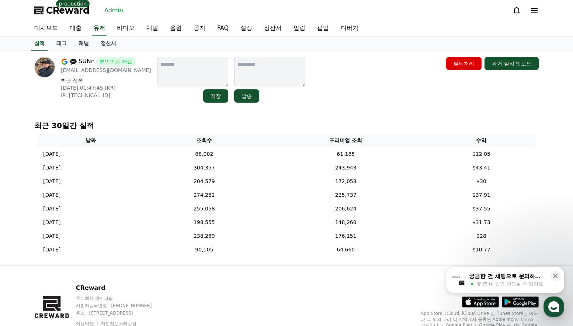
click at [76, 38] on link "채널" at bounding box center [84, 44] width 22 height 14
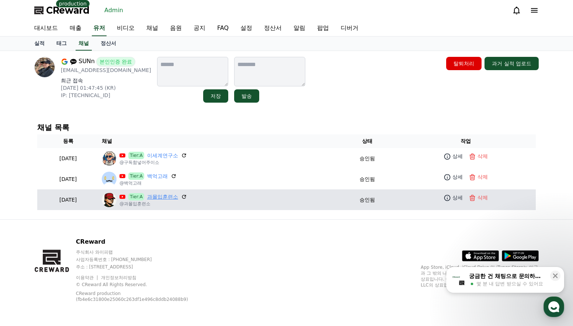
click at [175, 197] on link "과몰입훈련소" at bounding box center [162, 197] width 31 height 8
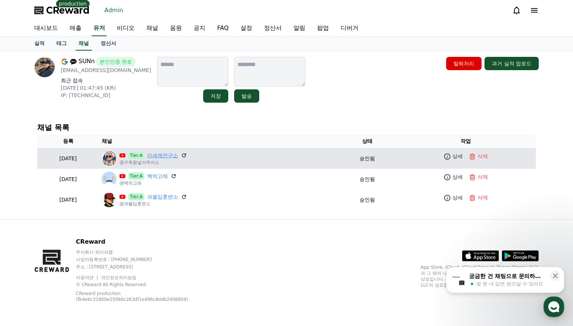
click at [177, 155] on link "이세계연구소" at bounding box center [162, 156] width 31 height 8
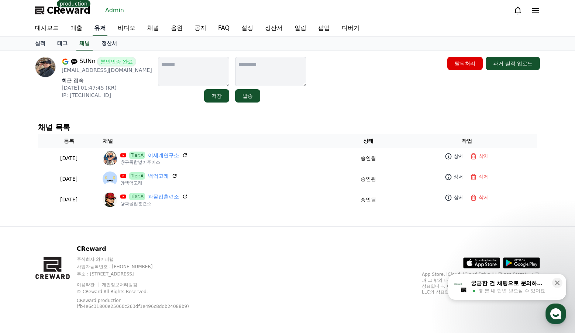
click at [97, 34] on link "유저" at bounding box center [100, 28] width 15 height 15
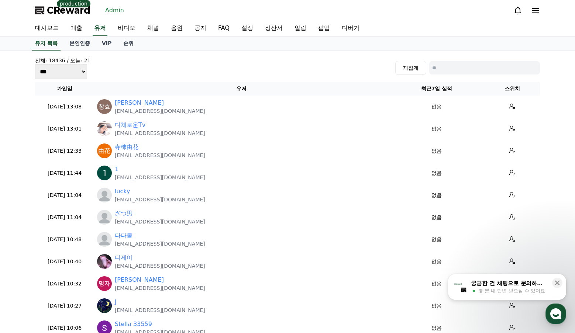
drag, startPoint x: 442, startPoint y: 69, endPoint x: 439, endPoint y: 67, distance: 4.1
click at [442, 69] on input at bounding box center [484, 67] width 111 height 13
paste input "**********"
type input "**********"
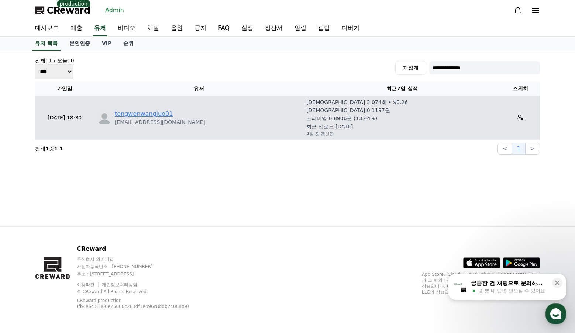
click at [151, 116] on link "tongwenwangluo01" at bounding box center [144, 114] width 58 height 9
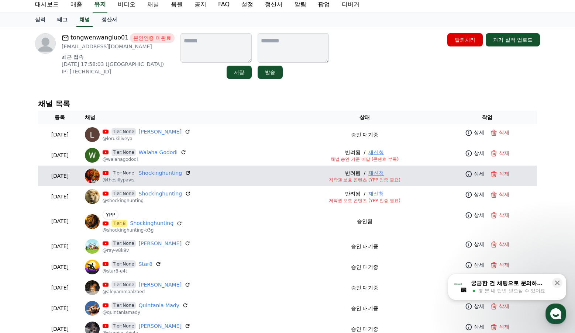
scroll to position [37, 0]
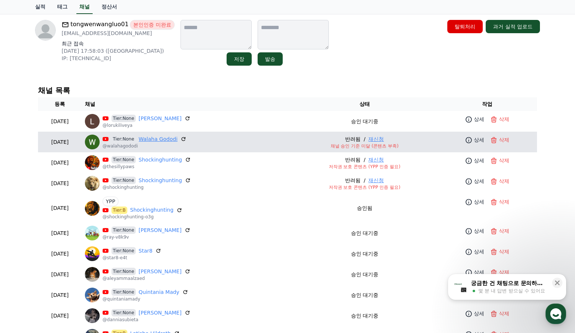
click at [167, 141] on link "Walaha Gododi" at bounding box center [158, 139] width 39 height 8
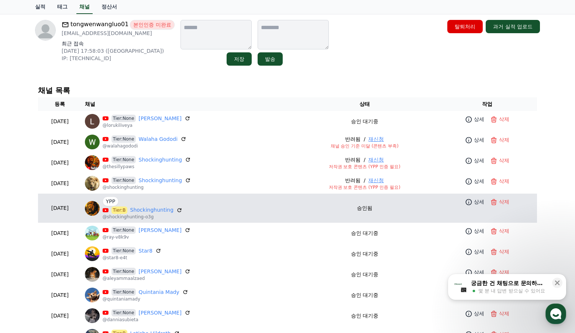
scroll to position [111, 0]
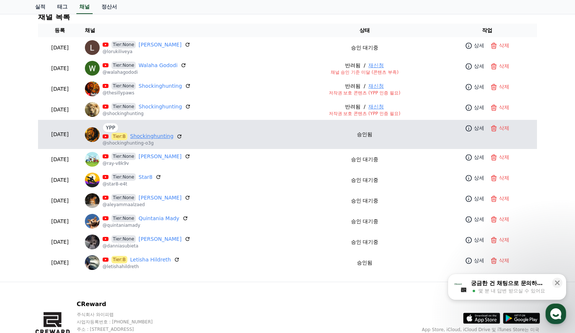
click at [162, 138] on link "Shockinghunting" at bounding box center [152, 136] width 44 height 8
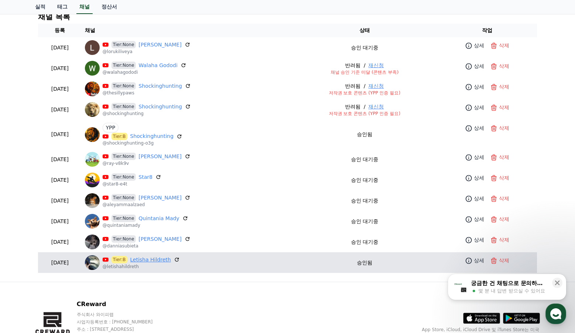
click at [162, 260] on link "Letisha Hildreth" at bounding box center [150, 260] width 41 height 8
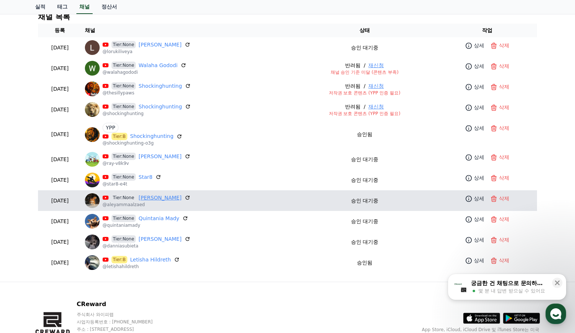
click at [166, 200] on link "Aleyamma Alzaed" at bounding box center [160, 198] width 43 height 8
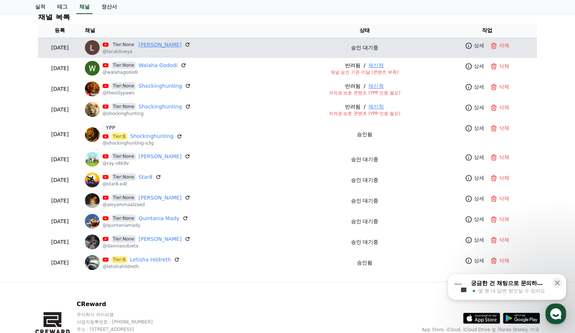
click at [169, 48] on link "Loruki Liveya" at bounding box center [160, 45] width 43 height 8
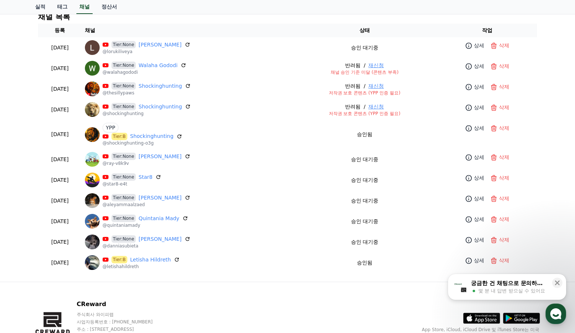
click at [252, 17] on h4 "채널 목록" at bounding box center [287, 17] width 499 height 8
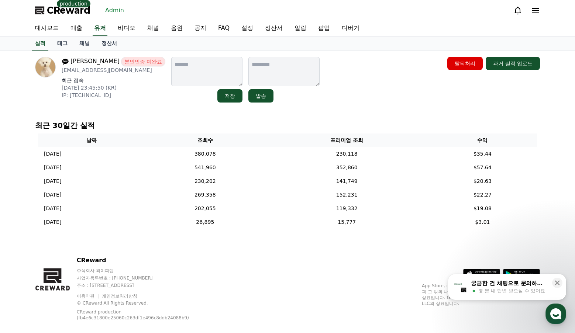
click at [86, 41] on link "채널" at bounding box center [84, 44] width 22 height 14
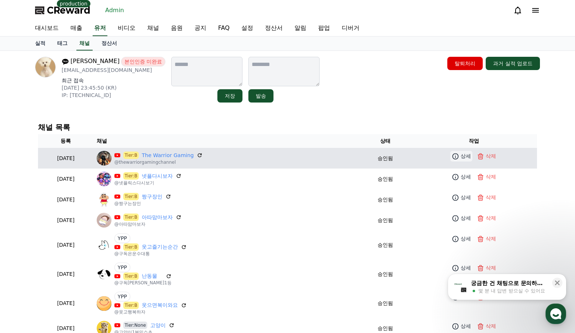
click at [456, 154] on icon at bounding box center [455, 156] width 7 height 7
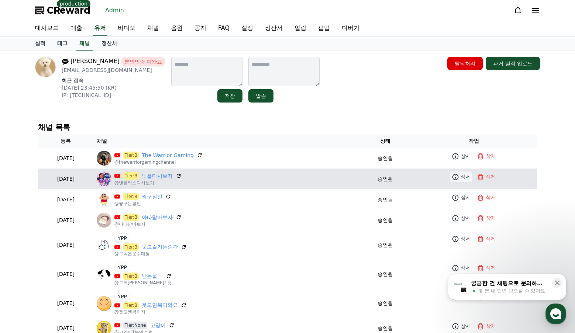
click at [458, 177] on icon at bounding box center [455, 177] width 6 height 6
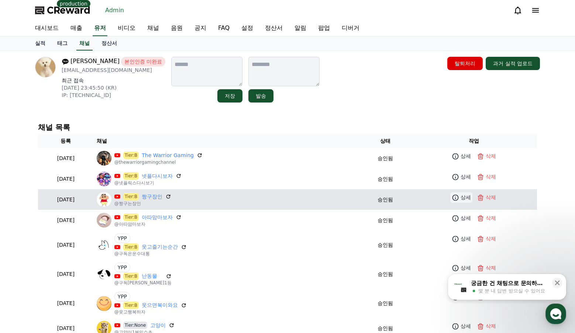
click at [462, 201] on p "상세" at bounding box center [466, 198] width 10 height 8
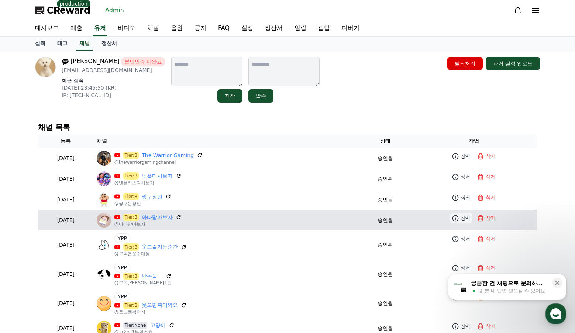
click at [460, 219] on link "상세" at bounding box center [461, 218] width 22 height 11
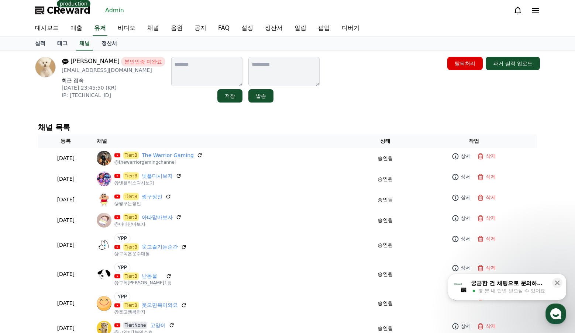
click at [357, 123] on h4 "채널 목록" at bounding box center [287, 127] width 499 height 8
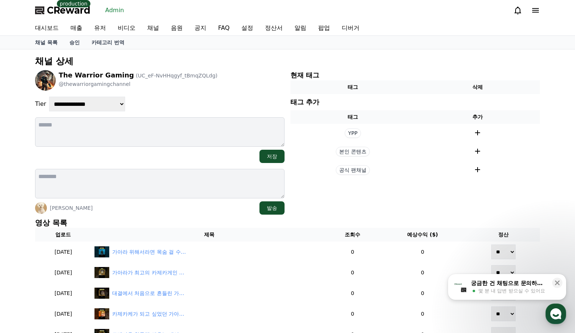
drag, startPoint x: 481, startPoint y: 133, endPoint x: 445, endPoint y: 108, distance: 43.6
click at [481, 133] on icon at bounding box center [477, 132] width 9 height 9
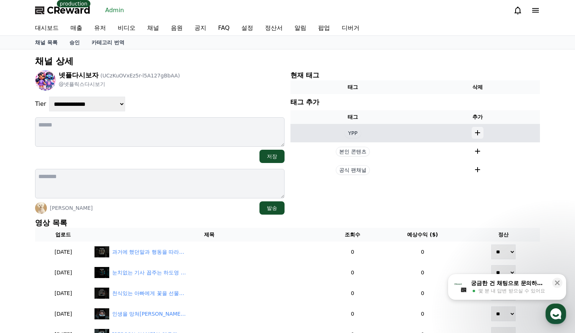
click at [480, 130] on icon at bounding box center [477, 132] width 9 height 9
drag, startPoint x: 479, startPoint y: 134, endPoint x: 486, endPoint y: 132, distance: 7.2
click at [479, 134] on icon at bounding box center [477, 132] width 9 height 9
click at [478, 131] on icon at bounding box center [477, 132] width 5 height 5
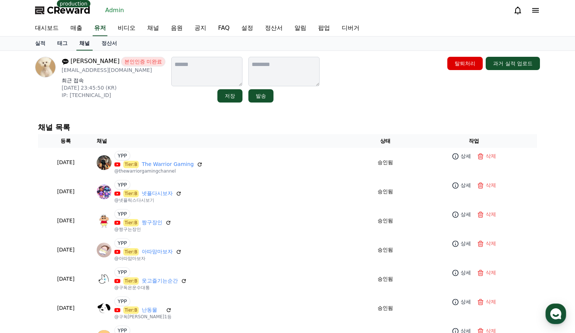
click at [88, 41] on link "채널" at bounding box center [84, 44] width 16 height 14
click at [97, 30] on link "유저" at bounding box center [100, 28] width 15 height 15
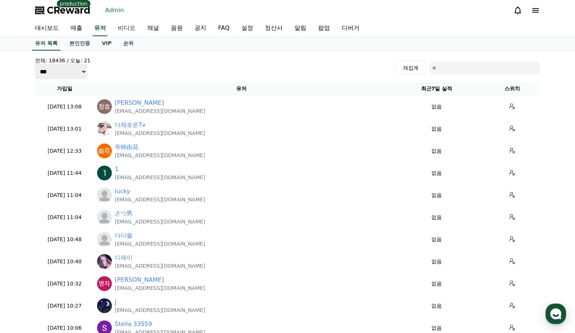
click at [130, 31] on link "비디오" at bounding box center [127, 28] width 30 height 15
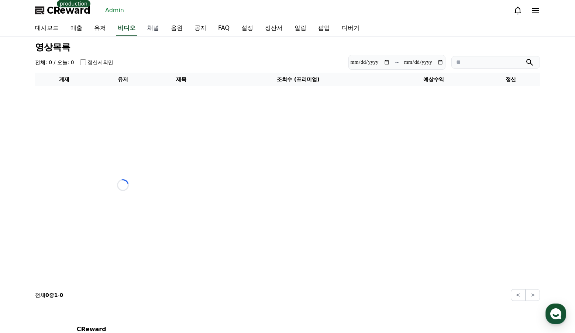
click at [157, 27] on link "채널" at bounding box center [153, 28] width 24 height 15
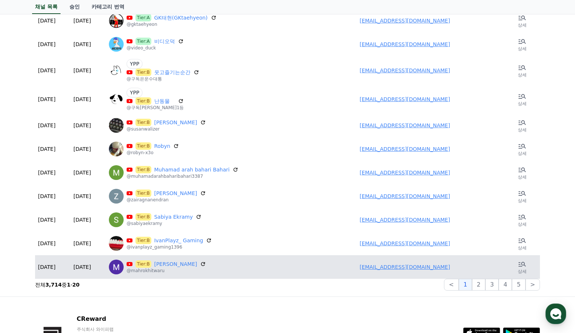
scroll to position [406, 0]
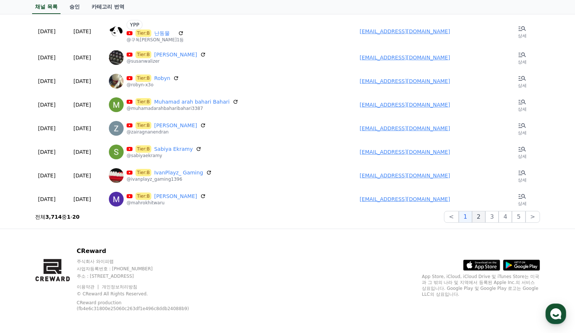
click at [481, 218] on button "2" at bounding box center [478, 217] width 13 height 12
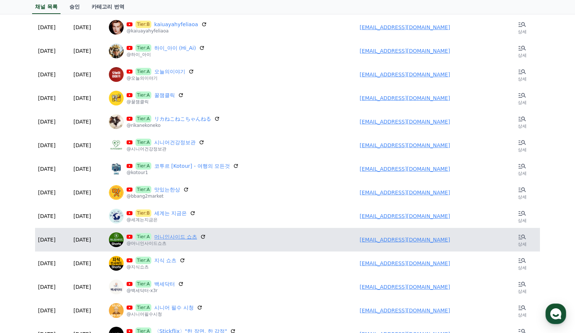
scroll to position [269, 0]
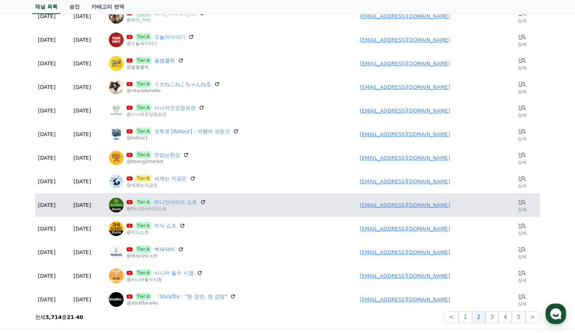
click at [396, 206] on link "[EMAIL_ADDRESS][DOMAIN_NAME]" at bounding box center [405, 205] width 90 height 6
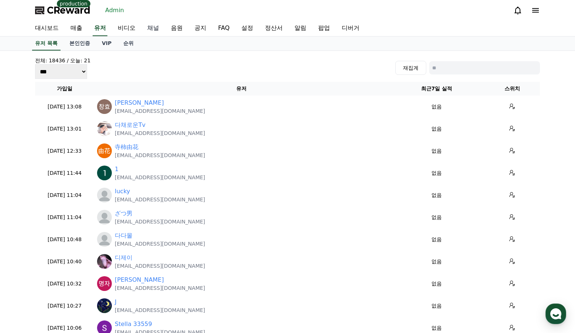
click at [151, 30] on link "채널" at bounding box center [153, 28] width 24 height 15
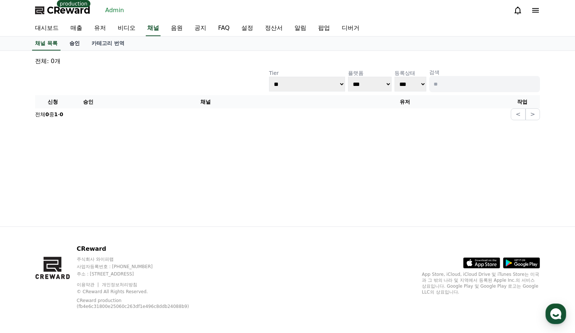
click at [80, 45] on link "승인" at bounding box center [74, 44] width 22 height 14
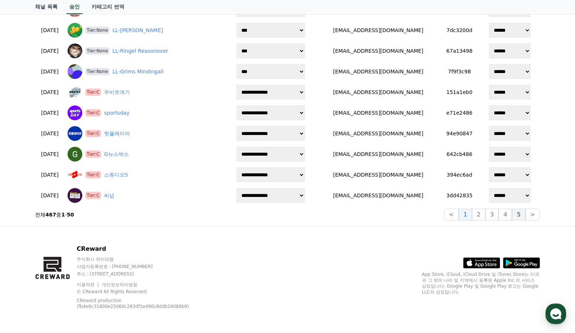
click at [517, 216] on button "5" at bounding box center [518, 215] width 13 height 12
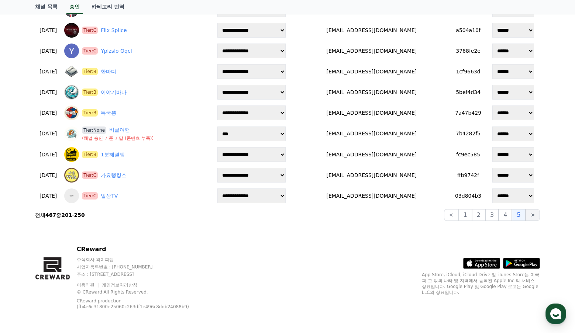
click at [534, 218] on button ">" at bounding box center [532, 215] width 14 height 12
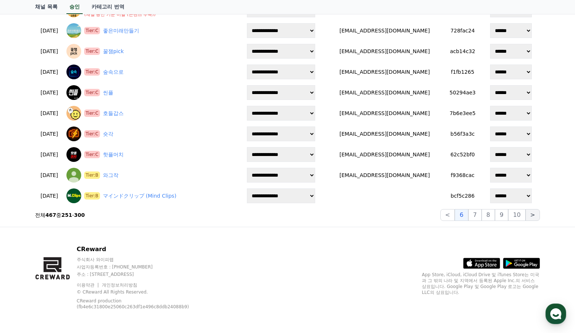
click at [534, 218] on button ">" at bounding box center [532, 215] width 14 height 12
click at [520, 217] on button "10" at bounding box center [516, 215] width 17 height 12
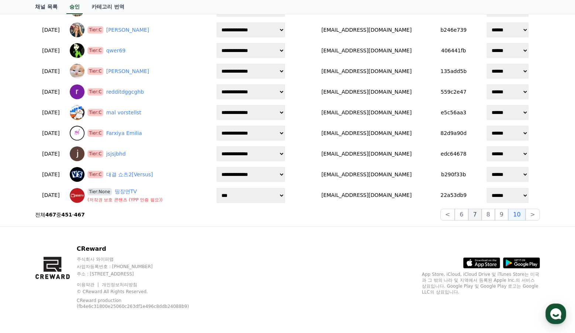
scroll to position [232, 0]
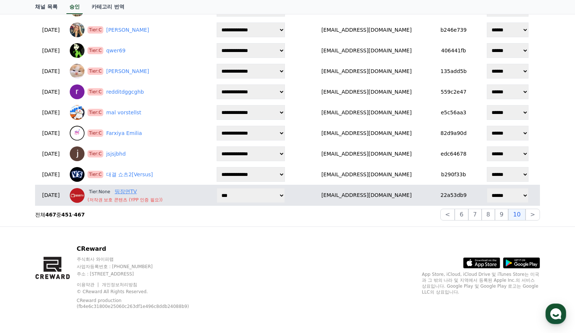
click at [137, 190] on link "띵장면TV" at bounding box center [126, 192] width 22 height 8
click at [259, 193] on select "**********" at bounding box center [251, 195] width 68 height 15
select select "*"
click at [248, 188] on select "**********" at bounding box center [251, 195] width 68 height 15
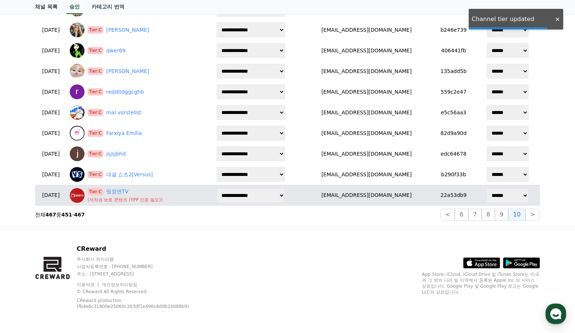
click at [504, 198] on select "****** *** *** ***" at bounding box center [508, 195] width 42 height 15
select select "********"
click at [487, 188] on select "****** *** *** ***" at bounding box center [508, 195] width 42 height 15
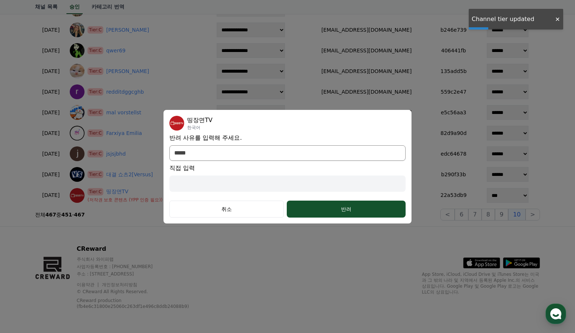
click at [265, 164] on span "직접 입력" at bounding box center [287, 168] width 236 height 9
click at [252, 156] on select "**********" at bounding box center [287, 152] width 236 height 15
select select "***"
click at [169, 161] on select "**********" at bounding box center [287, 152] width 236 height 15
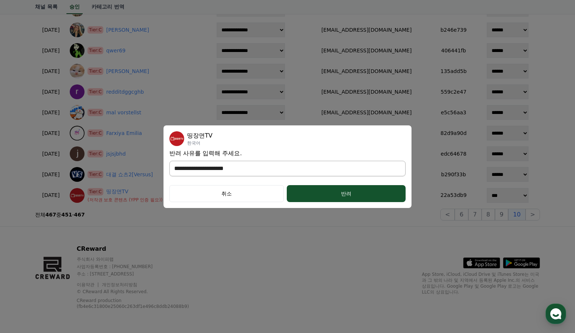
click at [276, 172] on select "**********" at bounding box center [287, 168] width 236 height 15
click at [266, 163] on select "**********" at bounding box center [287, 168] width 236 height 15
click at [321, 189] on button "반려" at bounding box center [346, 193] width 119 height 17
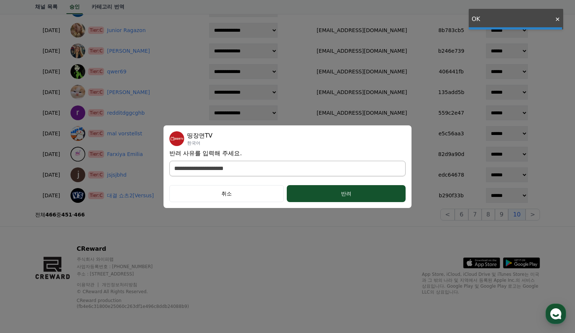
scroll to position [211, 0]
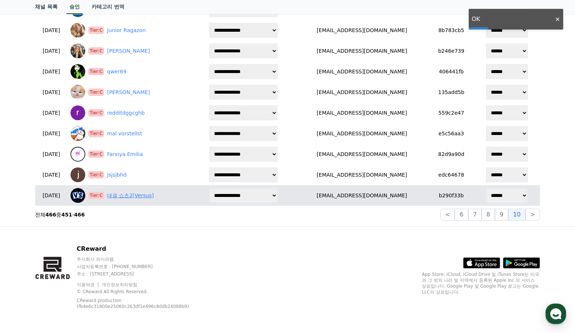
click at [148, 198] on link "대결 쇼츠2[Versus]" at bounding box center [130, 196] width 47 height 8
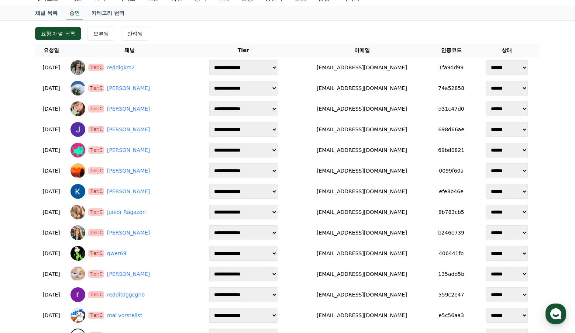
scroll to position [0, 0]
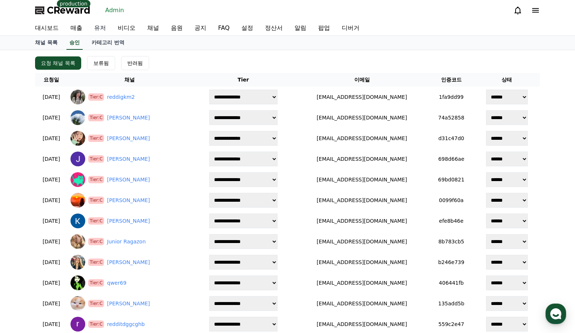
click at [107, 32] on link "유저" at bounding box center [100, 28] width 24 height 15
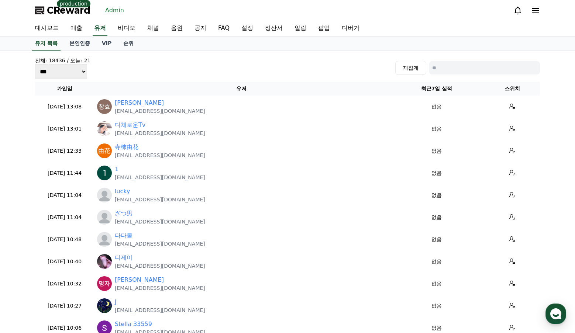
click at [461, 68] on input at bounding box center [484, 67] width 111 height 13
paste input "**********"
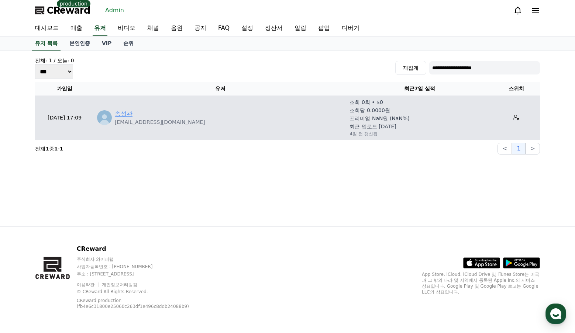
click at [128, 112] on link "송성관" at bounding box center [124, 114] width 18 height 9
click at [122, 115] on link "송성관" at bounding box center [124, 114] width 18 height 9
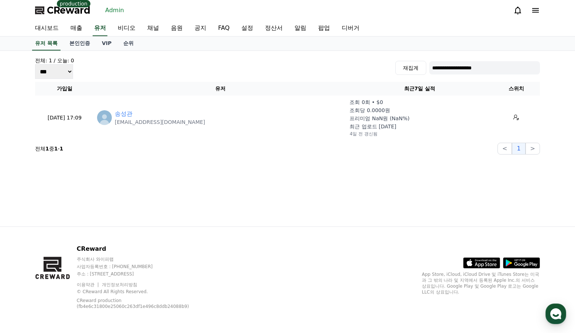
drag, startPoint x: 456, startPoint y: 69, endPoint x: 452, endPoint y: 71, distance: 4.6
click at [456, 69] on input "**********" at bounding box center [484, 67] width 111 height 13
paste input
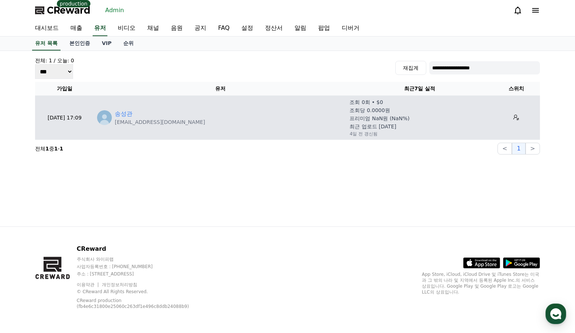
type input "**********"
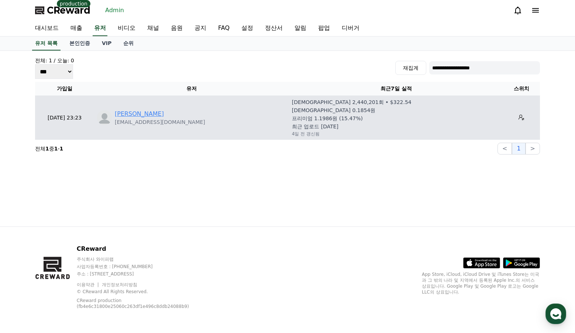
click at [119, 115] on link "Zafar Ali" at bounding box center [139, 114] width 49 height 9
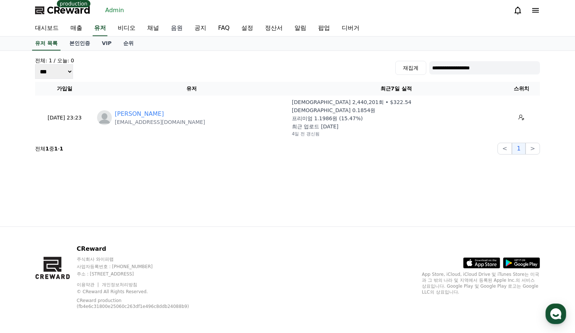
click at [177, 27] on link "음원" at bounding box center [177, 28] width 24 height 15
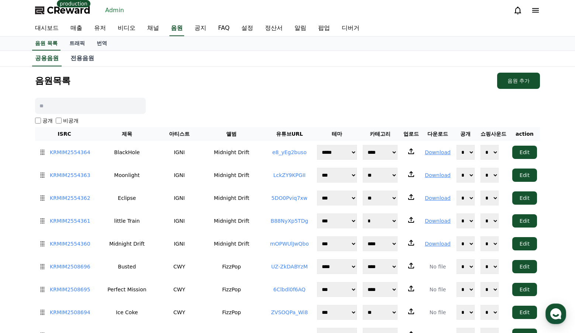
click at [112, 102] on input at bounding box center [90, 106] width 111 height 16
click at [190, 79] on div "음원목록 음원 추가" at bounding box center [287, 81] width 505 height 16
click at [148, 30] on link "채널" at bounding box center [153, 28] width 24 height 15
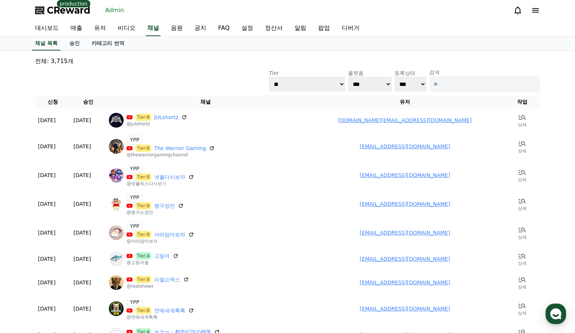
click at [206, 59] on p "전체: 3,715개" at bounding box center [287, 61] width 505 height 9
click at [95, 27] on link "유저" at bounding box center [100, 28] width 24 height 15
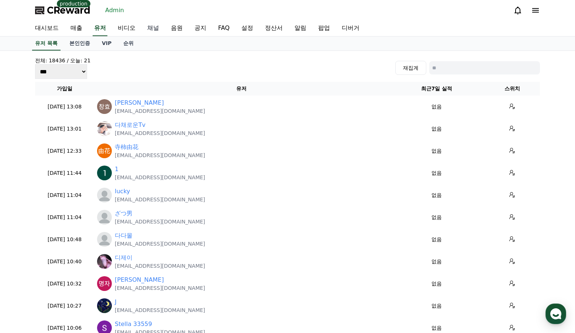
click at [155, 30] on link "채널" at bounding box center [153, 28] width 24 height 15
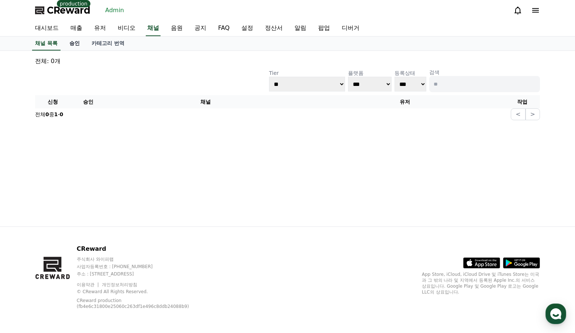
click at [78, 41] on link "승인" at bounding box center [74, 44] width 22 height 14
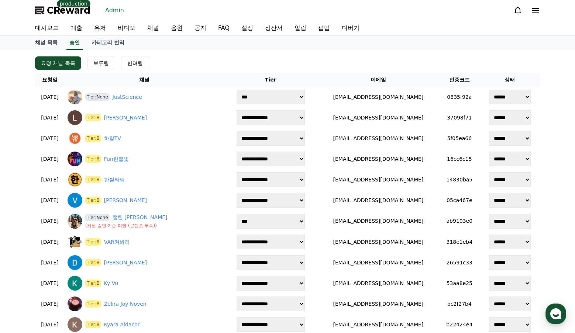
click at [199, 61] on div "요청 채널 목록 보류됨 반려됨" at bounding box center [287, 63] width 505 height 14
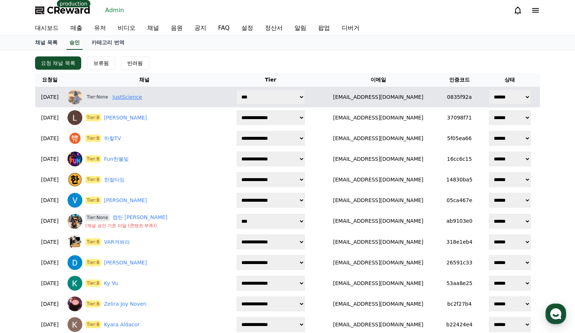
click at [142, 96] on link "JustScience" at bounding box center [128, 97] width 30 height 8
drag, startPoint x: 297, startPoint y: 91, endPoint x: 296, endPoint y: 96, distance: 5.2
click at [297, 91] on select "**********" at bounding box center [271, 97] width 68 height 15
select select "*"
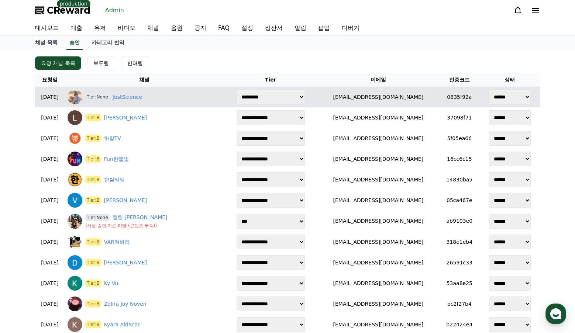
click at [249, 90] on select "**********" at bounding box center [271, 97] width 68 height 15
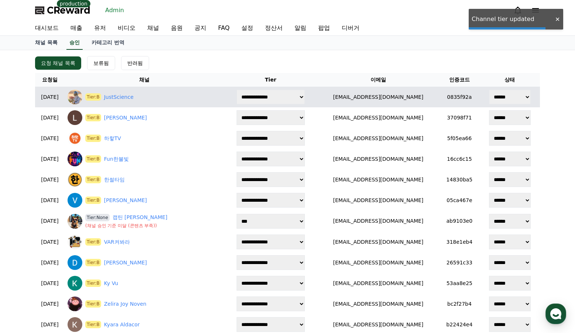
click at [420, 93] on td "[EMAIL_ADDRESS][DOMAIN_NAME]" at bounding box center [378, 97] width 122 height 21
click at [502, 96] on select "****** *** *** ***" at bounding box center [510, 97] width 42 height 15
click at [123, 90] on div "Tier:B JustScience" at bounding box center [144, 97] width 153 height 15
click at [127, 99] on link "JustScience" at bounding box center [119, 97] width 30 height 8
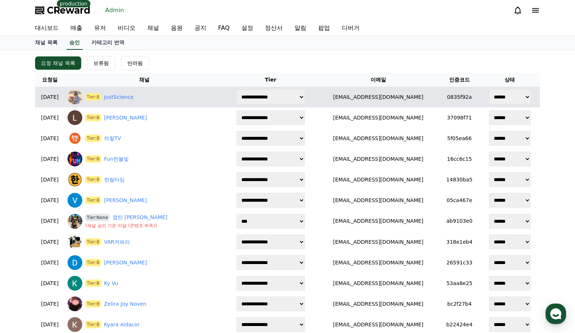
click at [355, 88] on td "[EMAIL_ADDRESS][DOMAIN_NAME]" at bounding box center [378, 97] width 122 height 21
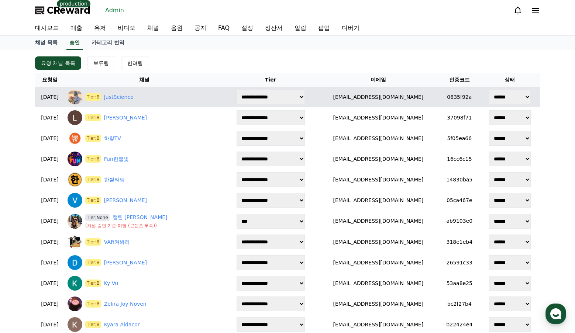
drag, startPoint x: 363, startPoint y: 93, endPoint x: 418, endPoint y: 96, distance: 55.4
click at [418, 96] on td "[EMAIL_ADDRESS][DOMAIN_NAME]" at bounding box center [378, 97] width 122 height 21
copy td "[EMAIL_ADDRESS][DOMAIN_NAME]"
drag, startPoint x: 424, startPoint y: 93, endPoint x: 483, endPoint y: 95, distance: 59.5
click at [424, 93] on td "[EMAIL_ADDRESS][DOMAIN_NAME]" at bounding box center [378, 97] width 122 height 21
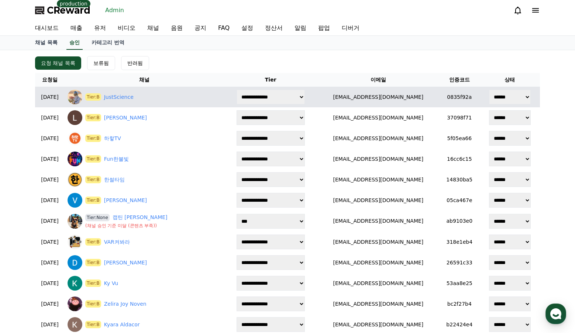
click at [501, 96] on select "****** *** *** ***" at bounding box center [510, 97] width 42 height 15
select select "********"
click at [489, 90] on select "****** *** *** ***" at bounding box center [510, 97] width 42 height 15
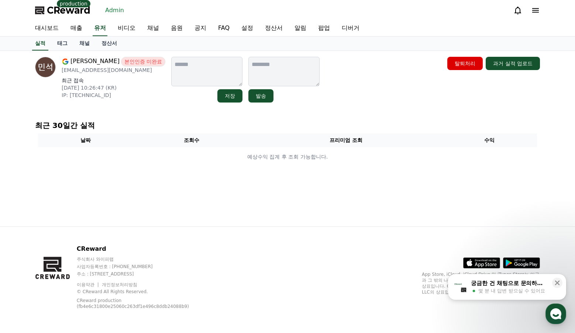
click at [169, 126] on p "최근 30일간 실적" at bounding box center [287, 125] width 505 height 10
click at [89, 46] on link "채널" at bounding box center [84, 44] width 22 height 14
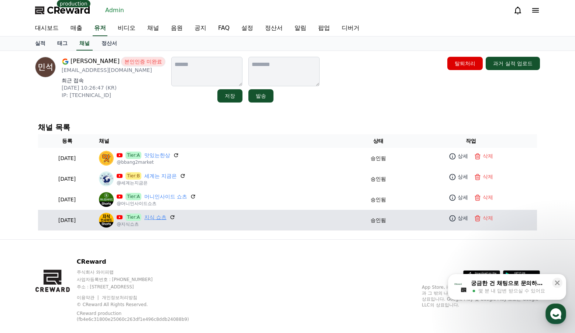
click at [166, 216] on link "지식 쇼츠" at bounding box center [155, 218] width 22 height 8
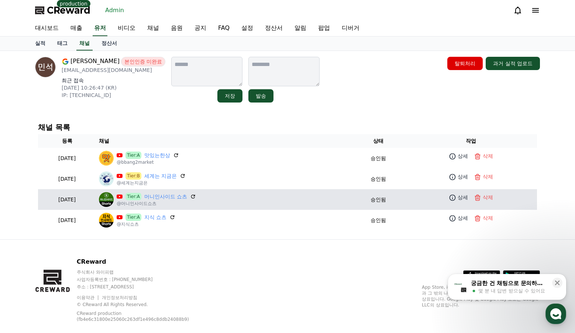
click at [180, 201] on p "@머니인사이드쇼츠" at bounding box center [156, 204] width 79 height 6
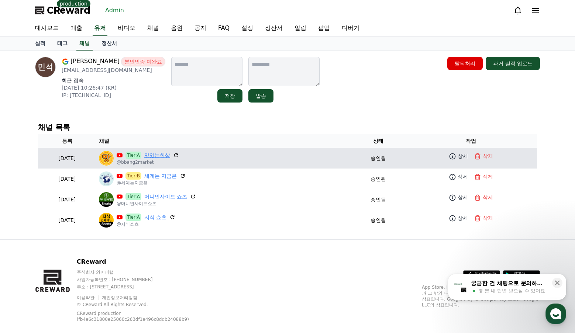
click at [170, 158] on link "맛있는한상" at bounding box center [157, 156] width 26 height 8
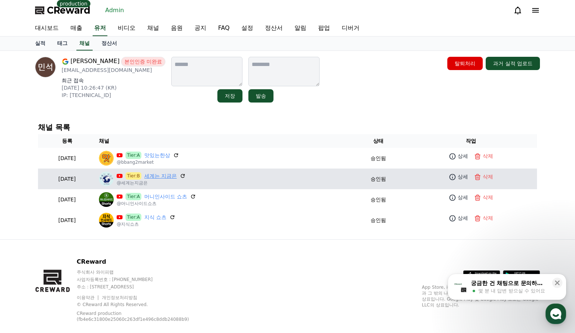
click at [177, 175] on link "세계는 지금은" at bounding box center [160, 176] width 32 height 8
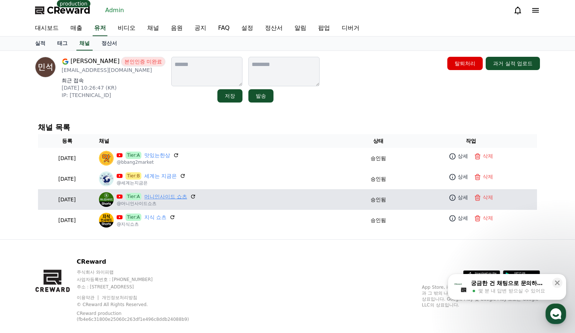
click at [180, 195] on link "머니인사이드 쇼츠" at bounding box center [165, 197] width 43 height 8
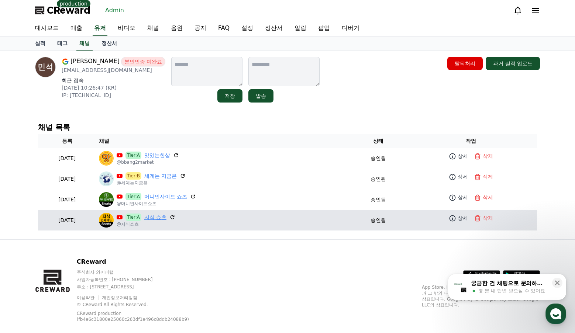
click at [166, 216] on link "지식 쇼츠" at bounding box center [155, 218] width 22 height 8
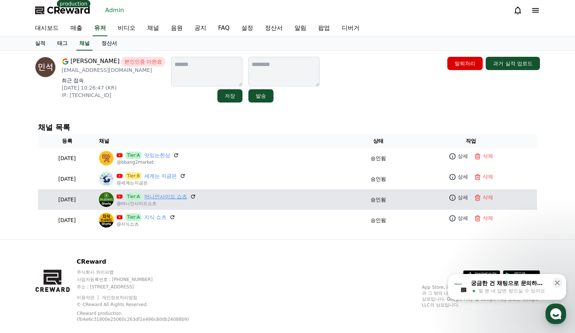
click at [184, 195] on link "머니인사이드 쇼츠" at bounding box center [165, 197] width 43 height 8
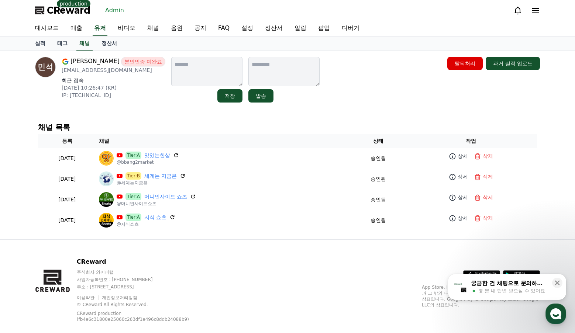
click at [365, 102] on div "안민석 본인인증 미완료 minseok.ahn@awesomeent.kr 최근 접속 2025-09-26 10:26:47 (KR) IP: 211.1…" at bounding box center [287, 80] width 505 height 46
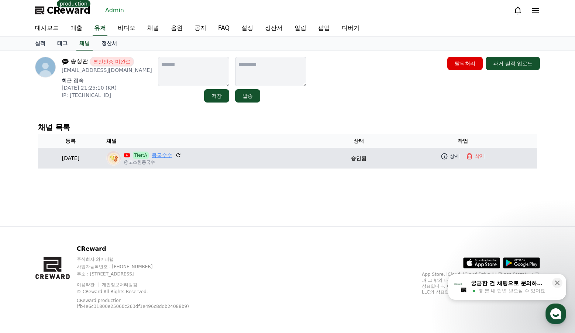
click at [172, 157] on link "콩국수수" at bounding box center [162, 156] width 21 height 8
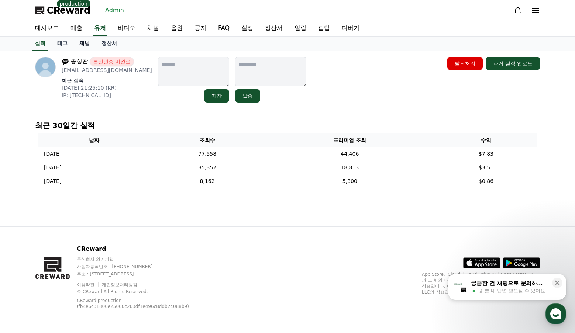
click at [83, 44] on link "채널" at bounding box center [84, 44] width 22 height 14
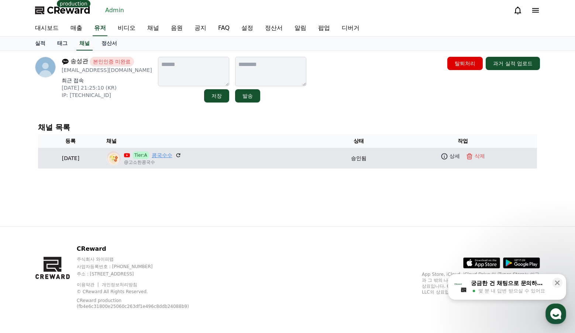
click at [172, 158] on link "콩국수수" at bounding box center [162, 156] width 21 height 8
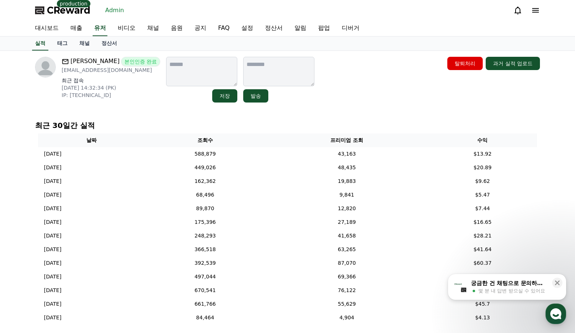
click at [80, 44] on link "채널" at bounding box center [84, 44] width 22 height 14
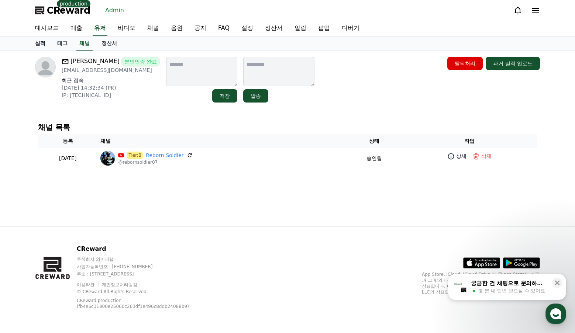
click at [40, 45] on link "실적" at bounding box center [40, 44] width 22 height 14
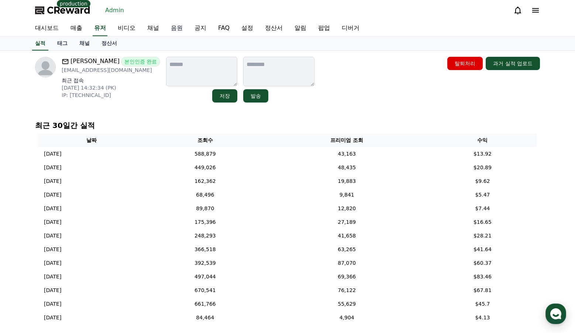
click at [178, 27] on link "음원" at bounding box center [177, 28] width 24 height 15
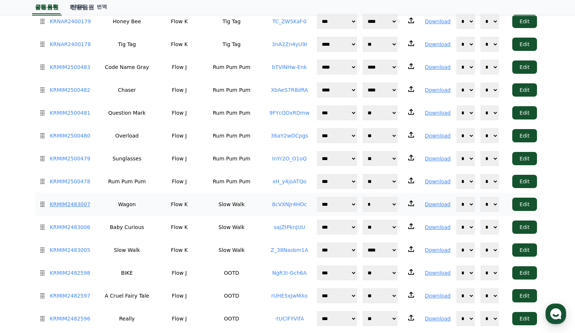
drag, startPoint x: 92, startPoint y: 169, endPoint x: 52, endPoint y: 170, distance: 39.9
click at [52, 193] on tr "KRMIM2483007 Wagon Flow K Slow Walk 8cVXNJr4HOc **** *** *** ** **** *** ** ***…" at bounding box center [287, 204] width 505 height 23
drag, startPoint x: 20, startPoint y: 163, endPoint x: 405, endPoint y: 201, distance: 386.7
click at [73, 180] on div "음원목록 음원 추가 공개 비공개 ISRC 제목 아티스트 앨범 유튜브URL 테마 카테고리 업로드 다운로드 공개 쇼핑사운드 action KRMIM…" at bounding box center [287, 90] width 575 height 4610
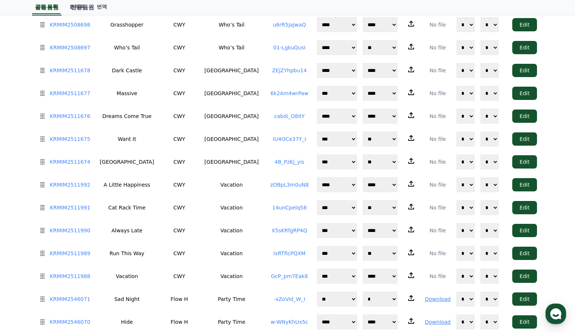
scroll to position [0, 0]
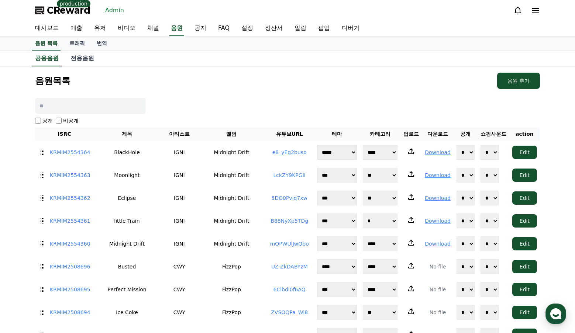
click at [253, 41] on div "음원 목록 트래픽 번역" at bounding box center [287, 44] width 517 height 14
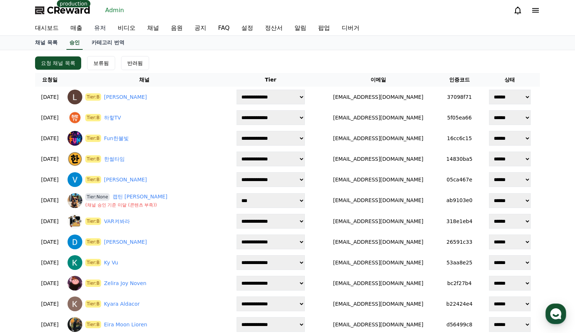
click at [108, 31] on link "유저" at bounding box center [100, 28] width 24 height 15
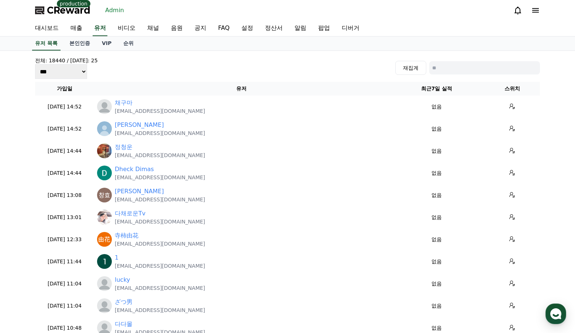
click at [454, 71] on input at bounding box center [484, 67] width 111 height 13
paste input "**********"
type input "**********"
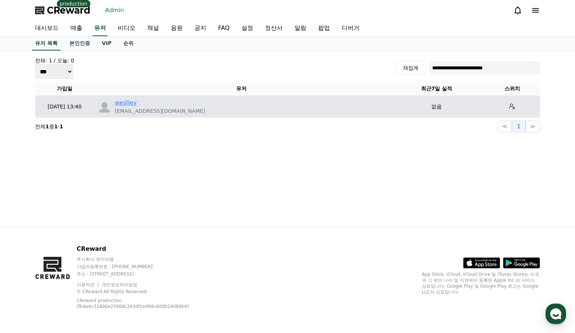
click at [121, 102] on link "weslley" at bounding box center [126, 103] width 22 height 9
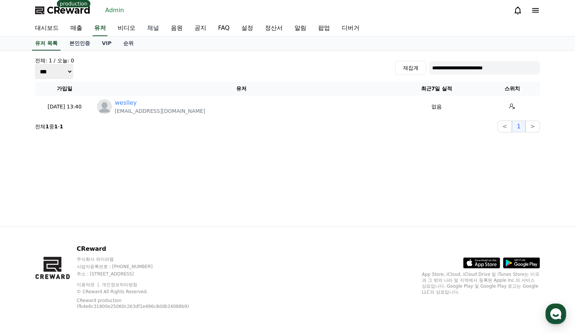
click at [150, 29] on link "채널" at bounding box center [153, 28] width 24 height 15
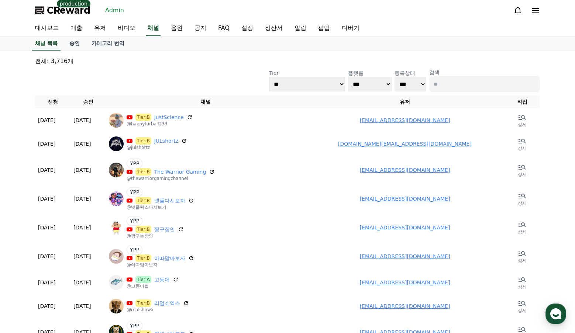
click at [473, 83] on input at bounding box center [484, 84] width 111 height 16
type input "*"
type input "******"
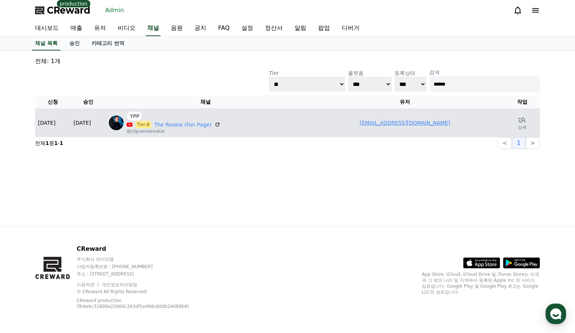
click at [399, 127] on td "[EMAIL_ADDRESS][DOMAIN_NAME]" at bounding box center [404, 122] width 199 height 29
click at [398, 124] on link "[EMAIL_ADDRESS][DOMAIN_NAME]" at bounding box center [405, 123] width 90 height 6
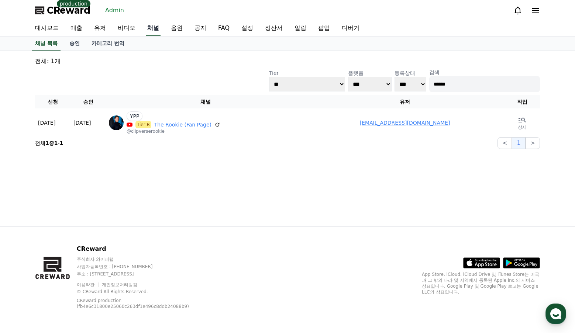
click at [146, 28] on link "채널" at bounding box center [153, 28] width 15 height 15
click at [75, 44] on link "승인" at bounding box center [74, 44] width 22 height 14
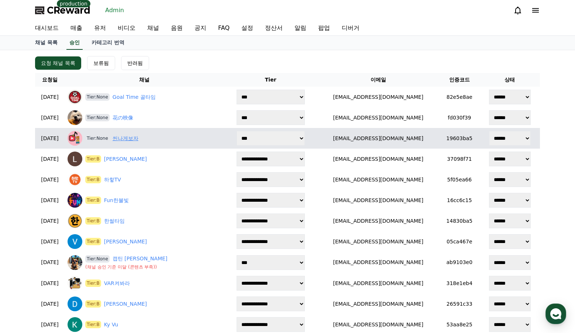
click at [138, 135] on link "씬나게보자" at bounding box center [126, 139] width 26 height 8
click at [286, 138] on select "**********" at bounding box center [271, 138] width 68 height 15
select select "*"
click at [249, 131] on select "**********" at bounding box center [271, 138] width 68 height 15
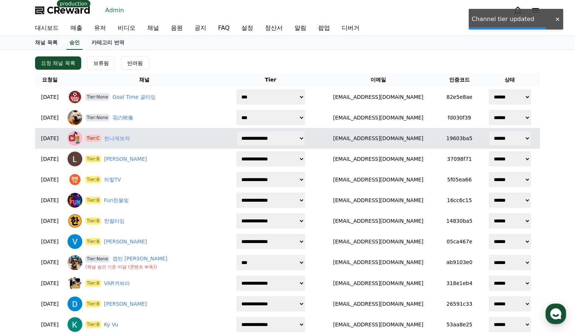
click at [503, 142] on select "****** *** *** ***" at bounding box center [510, 138] width 42 height 15
select select "********"
click at [489, 131] on select "****** *** *** ***" at bounding box center [510, 138] width 42 height 15
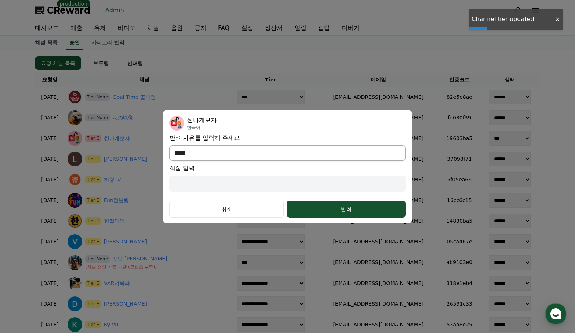
drag, startPoint x: 310, startPoint y: 156, endPoint x: 306, endPoint y: 161, distance: 5.2
click at [310, 156] on select "**********" at bounding box center [287, 152] width 236 height 15
select select "***"
click at [169, 161] on select "**********" at bounding box center [287, 152] width 236 height 15
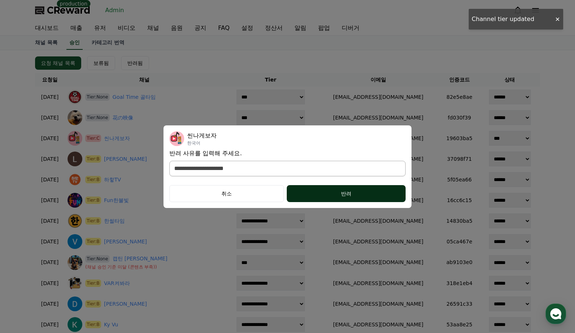
click at [327, 194] on div "반려" at bounding box center [345, 193] width 89 height 7
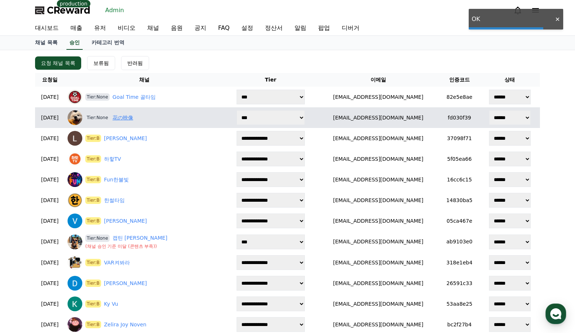
click at [132, 119] on link "花の映像" at bounding box center [123, 118] width 21 height 8
click at [132, 121] on link "花の映像" at bounding box center [123, 118] width 21 height 8
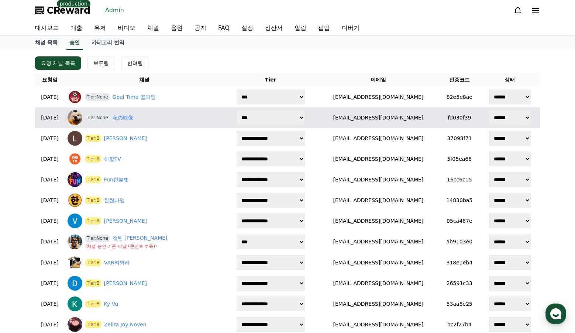
click at [301, 120] on select "**********" at bounding box center [271, 117] width 68 height 15
select select "*"
click at [249, 110] on select "**********" at bounding box center [271, 117] width 68 height 15
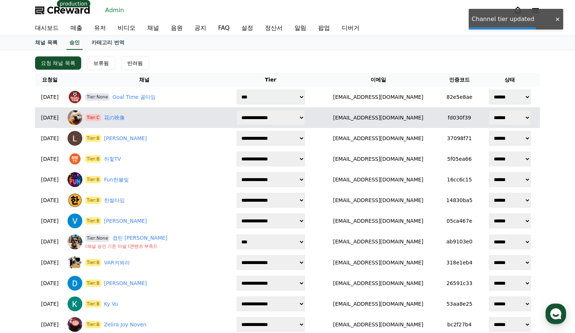
click at [513, 114] on select "****** *** *** ***" at bounding box center [510, 117] width 42 height 15
select select "********"
click at [489, 110] on select "****** *** *** ***" at bounding box center [510, 117] width 42 height 15
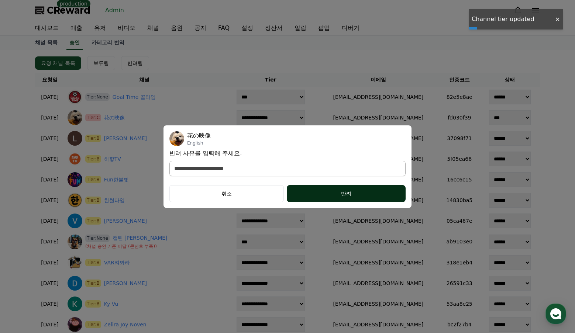
click at [324, 192] on div "반려" at bounding box center [345, 193] width 89 height 7
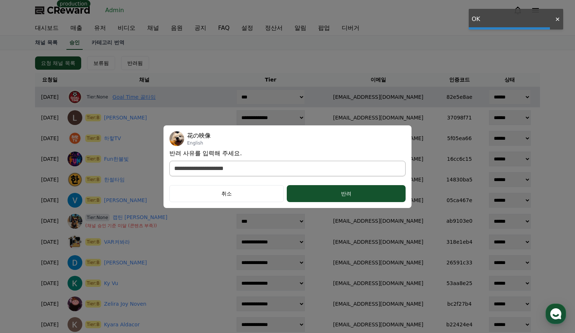
click at [149, 98] on link "Goal Time 골타임" at bounding box center [134, 97] width 43 height 8
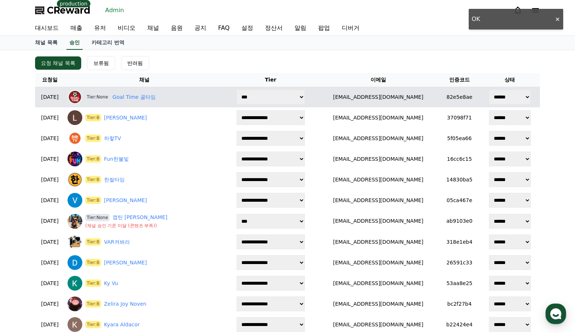
drag, startPoint x: 371, startPoint y: 101, endPoint x: 404, endPoint y: 104, distance: 33.3
click at [417, 95] on td "skchi9099@gmail.com" at bounding box center [378, 97] width 122 height 21
copy td "skchi9099@gmail.com"
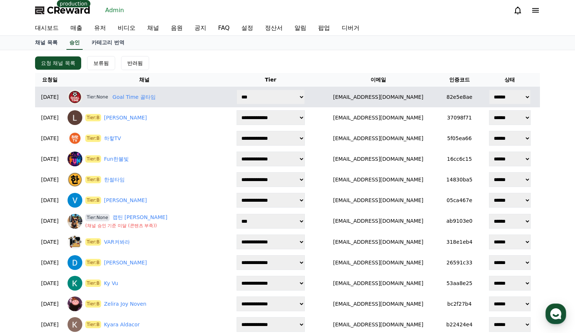
click at [293, 99] on select "**********" at bounding box center [271, 97] width 68 height 15
select select "*"
click at [249, 90] on select "**********" at bounding box center [271, 97] width 68 height 15
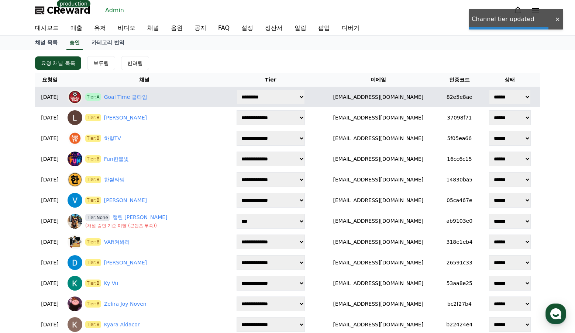
drag, startPoint x: 502, startPoint y: 97, endPoint x: 504, endPoint y: 100, distance: 4.1
click at [502, 97] on select "****** *** *** ***" at bounding box center [510, 97] width 42 height 15
click at [147, 94] on link "Goal Time 골타임" at bounding box center [125, 97] width 43 height 8
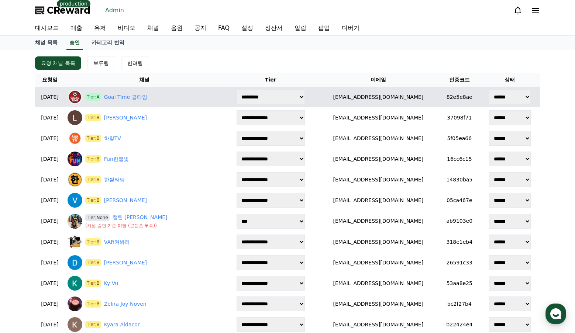
click at [502, 102] on select "****** *** *** ***" at bounding box center [510, 97] width 42 height 15
select select "********"
click at [489, 90] on select "****** *** *** ***" at bounding box center [510, 97] width 42 height 15
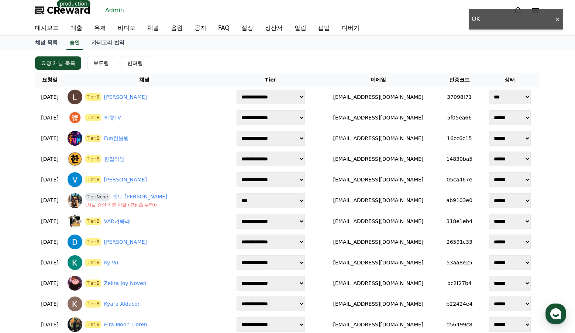
click at [320, 59] on div "요청 채널 목록 보류됨 반려됨" at bounding box center [287, 63] width 505 height 14
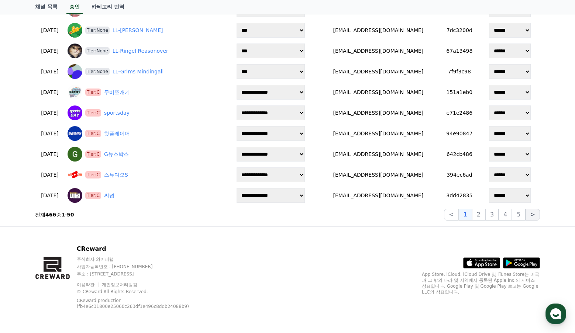
click at [531, 215] on button ">" at bounding box center [532, 215] width 14 height 12
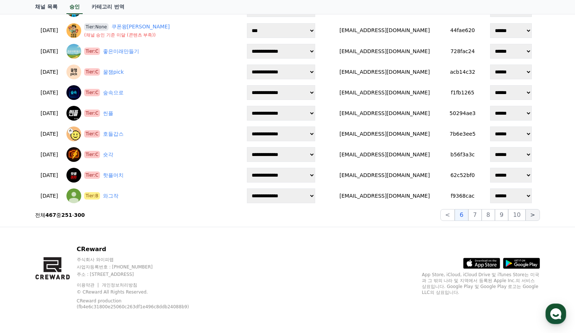
click at [531, 215] on button ">" at bounding box center [532, 215] width 14 height 12
click at [523, 215] on button "10" at bounding box center [516, 215] width 17 height 12
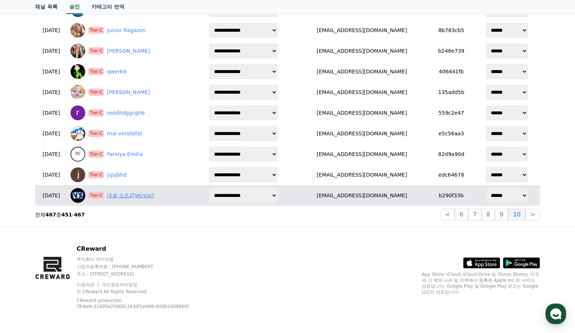
click at [137, 194] on link "대결 쇼츠2[Versus]" at bounding box center [130, 196] width 47 height 8
click at [271, 196] on select "**********" at bounding box center [243, 195] width 68 height 15
click at [262, 195] on select "**********" at bounding box center [243, 195] width 68 height 15
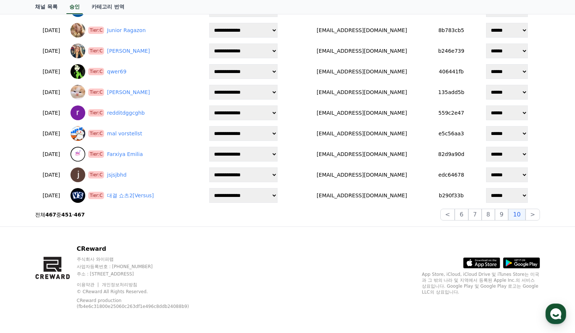
click at [175, 224] on div "**********" at bounding box center [287, 22] width 517 height 408
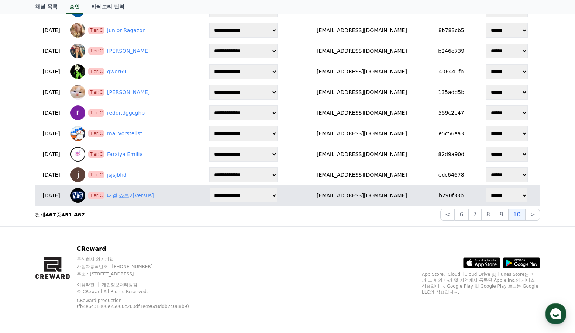
click at [153, 194] on link "대결 쇼츠2[Versus]" at bounding box center [130, 196] width 47 height 8
click at [254, 195] on select "**********" at bounding box center [243, 195] width 68 height 15
click at [235, 188] on select "**********" at bounding box center [243, 195] width 68 height 15
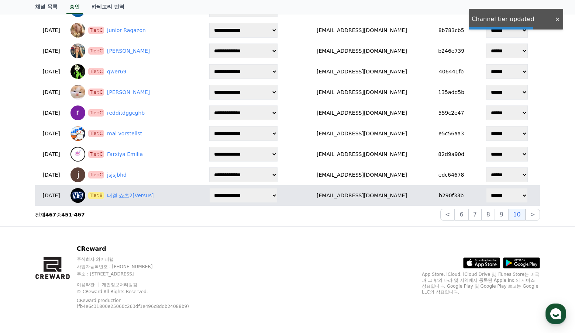
drag, startPoint x: 267, startPoint y: 196, endPoint x: 266, endPoint y: 201, distance: 5.2
click at [267, 196] on select "**********" at bounding box center [243, 195] width 68 height 15
select select "*"
click at [235, 188] on select "**********" at bounding box center [243, 195] width 68 height 15
drag, startPoint x: 341, startPoint y: 196, endPoint x: 412, endPoint y: 195, distance: 70.8
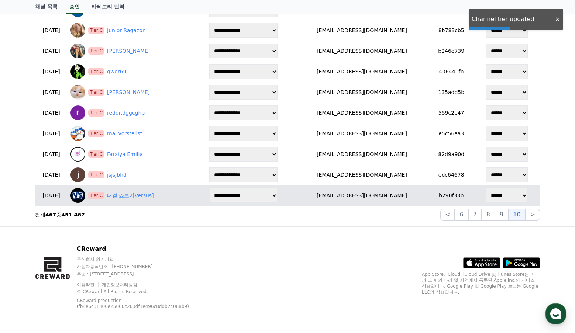
click at [412, 195] on td "versuscccs@gmail.com" at bounding box center [362, 195] width 134 height 21
copy td "versuscccs@gmail.com"
click at [511, 192] on select "****** *** *** ***" at bounding box center [507, 195] width 42 height 15
select select "********"
click at [486, 188] on select "****** *** *** ***" at bounding box center [507, 195] width 42 height 15
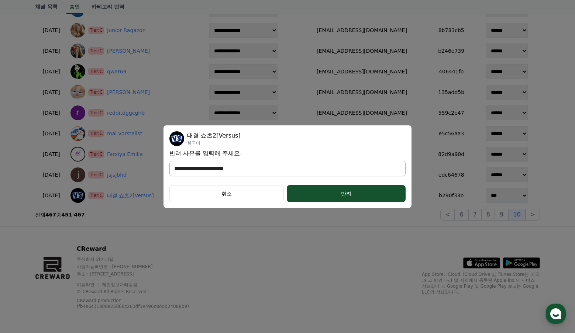
click at [284, 166] on select "**********" at bounding box center [287, 168] width 236 height 15
click at [169, 161] on select "**********" at bounding box center [287, 168] width 236 height 15
click at [321, 195] on div "반려" at bounding box center [345, 193] width 89 height 7
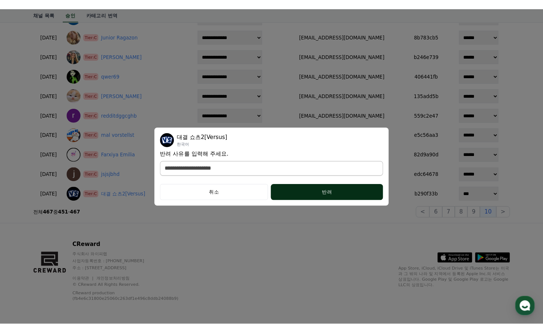
scroll to position [211, 0]
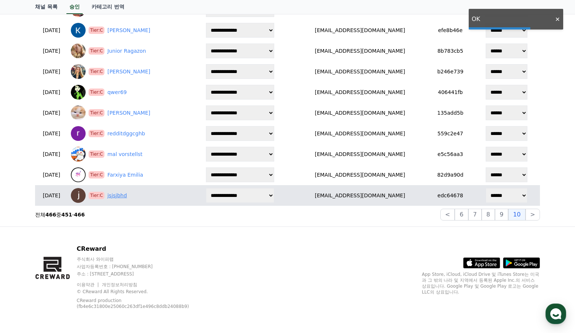
click at [127, 196] on link "jsjsjbhd" at bounding box center [117, 196] width 20 height 8
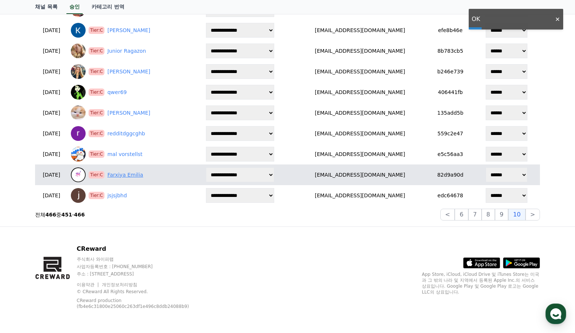
click at [137, 179] on link "Farxiya Emilia" at bounding box center [125, 175] width 36 height 8
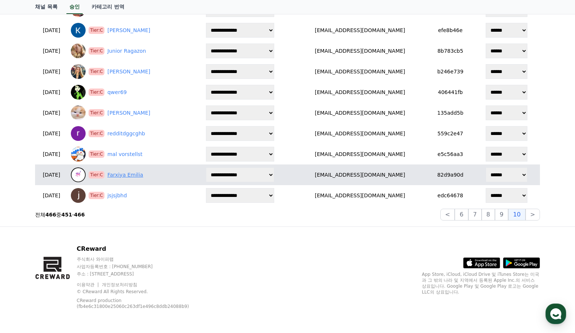
click at [139, 176] on link "Farxiya Emilia" at bounding box center [125, 175] width 36 height 8
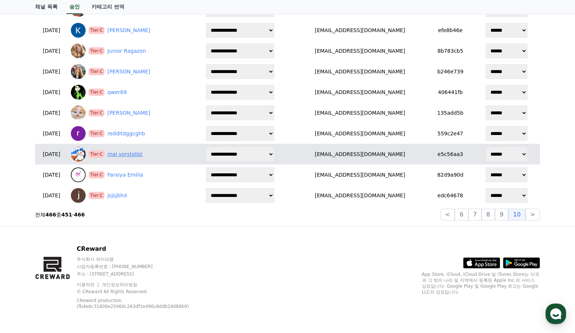
click at [135, 158] on link "mal vorstellst" at bounding box center [124, 155] width 35 height 8
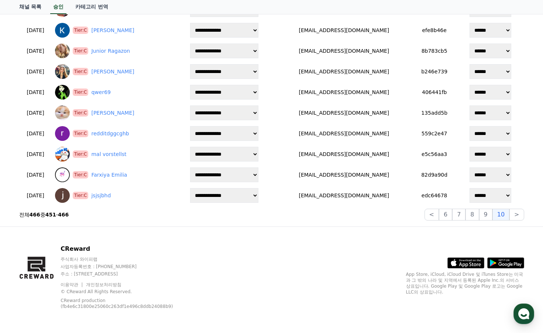
click at [327, 250] on div "CReward 주식회사 와이피랩 사업자등록번호 : 655-81-03655 주소 : 경기도 김포시 양촌읍 양곡로 495, 3층 305-비이16호…" at bounding box center [271, 280] width 517 height 106
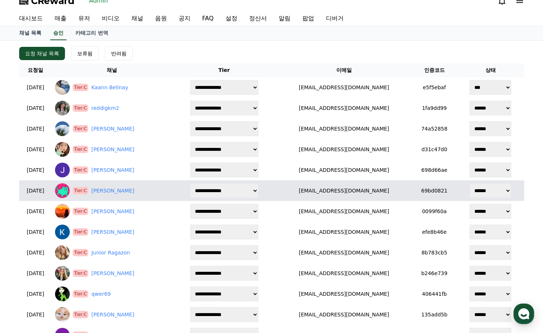
scroll to position [0, 0]
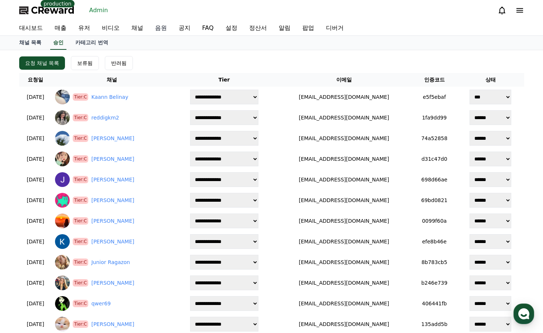
click at [159, 29] on link "음원" at bounding box center [161, 28] width 24 height 15
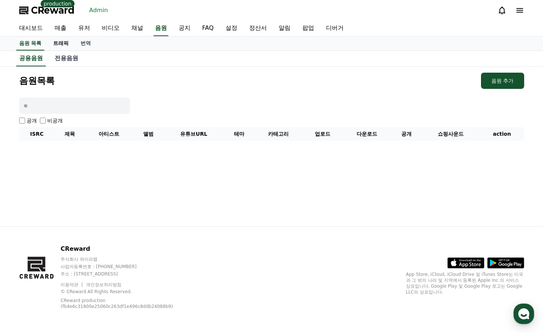
click at [58, 44] on link "트래픽" at bounding box center [60, 44] width 27 height 14
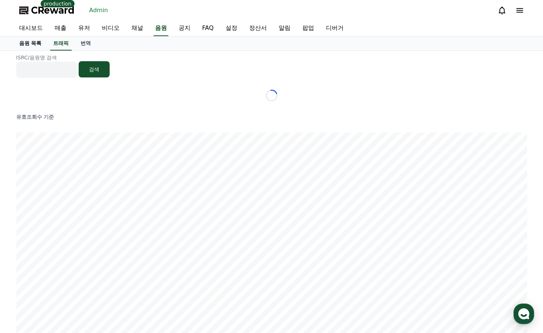
click at [36, 44] on link "음원 목록" at bounding box center [30, 44] width 34 height 14
click at [78, 30] on link "유저" at bounding box center [84, 28] width 24 height 15
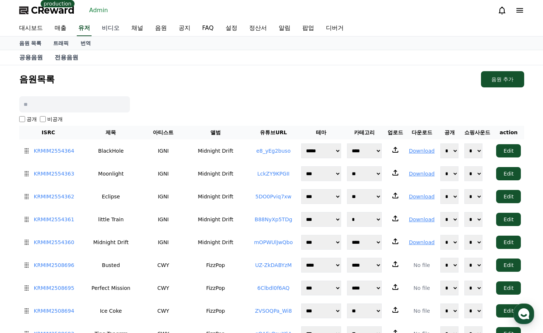
click at [105, 28] on link "비디오" at bounding box center [111, 28] width 30 height 15
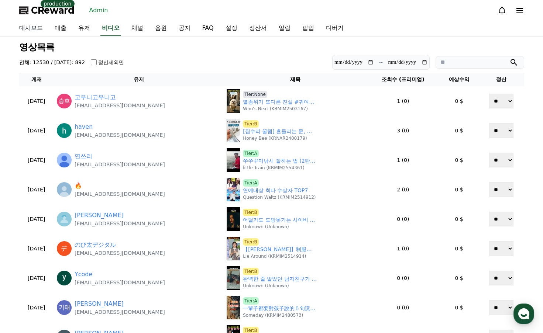
click at [48, 28] on link "대시보드" at bounding box center [30, 28] width 35 height 15
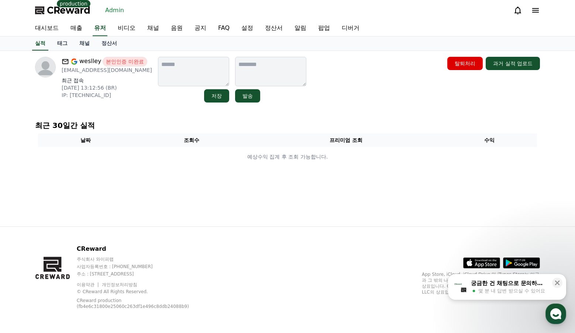
click at [83, 46] on link "채널" at bounding box center [84, 44] width 22 height 14
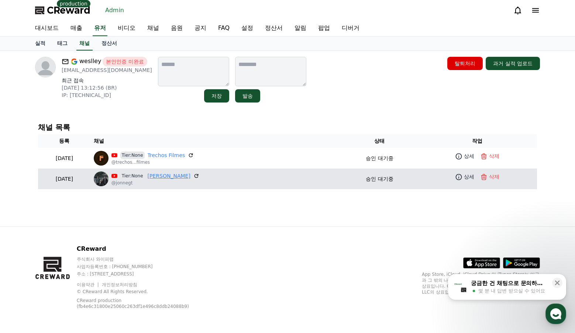
click at [172, 177] on link "[PERSON_NAME]" at bounding box center [169, 176] width 43 height 8
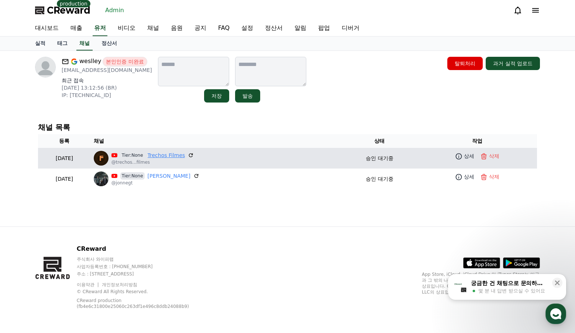
click at [185, 154] on link "Trechos Filmes" at bounding box center [167, 156] width 38 height 8
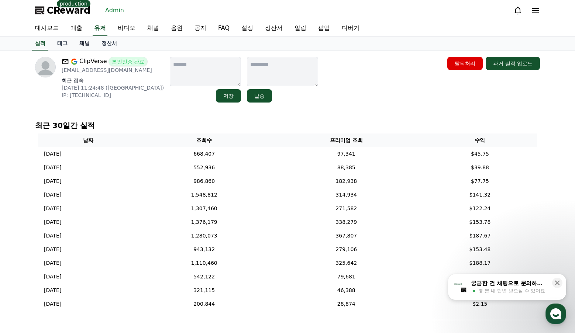
click at [88, 44] on link "채널" at bounding box center [84, 44] width 22 height 14
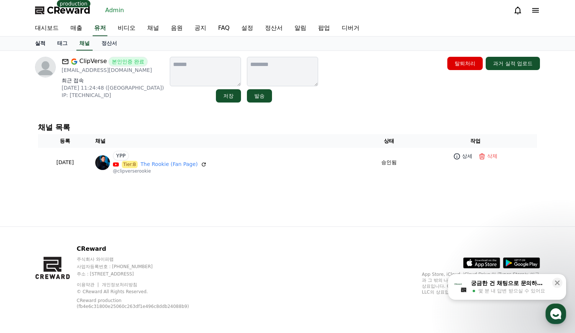
click at [45, 41] on link "실적" at bounding box center [40, 44] width 22 height 14
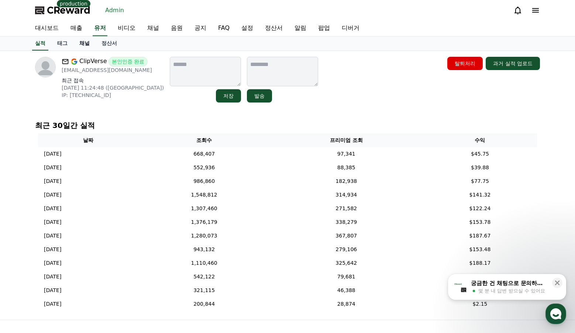
click at [76, 45] on link "채널" at bounding box center [84, 44] width 22 height 14
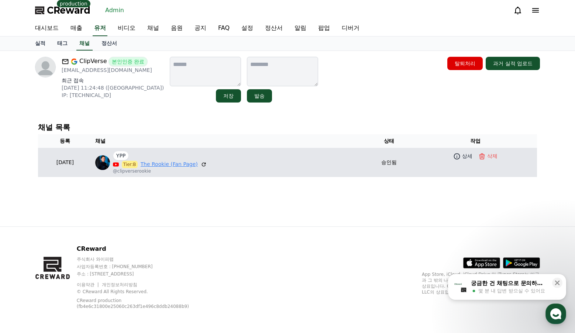
click at [198, 163] on link "The Rookie (Fan Page)" at bounding box center [169, 165] width 57 height 8
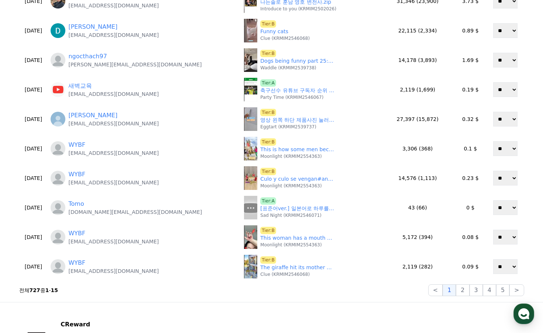
scroll to position [323, 0]
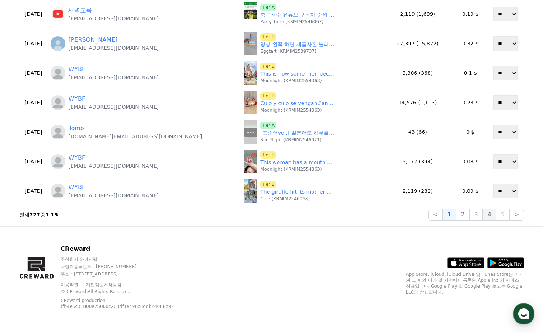
click at [496, 215] on button "4" at bounding box center [489, 215] width 13 height 12
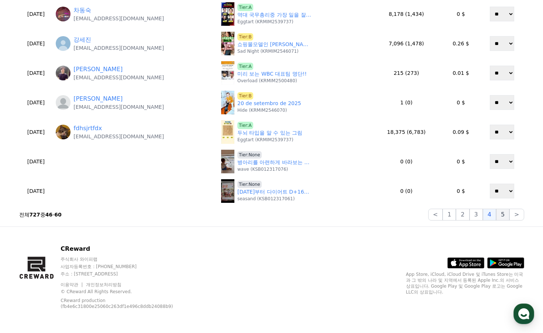
click at [506, 218] on button "5" at bounding box center [502, 215] width 13 height 12
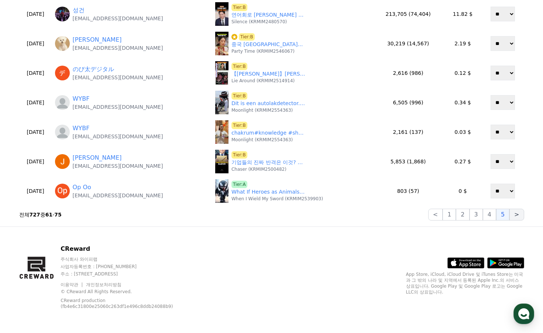
click at [517, 218] on button ">" at bounding box center [516, 215] width 14 height 12
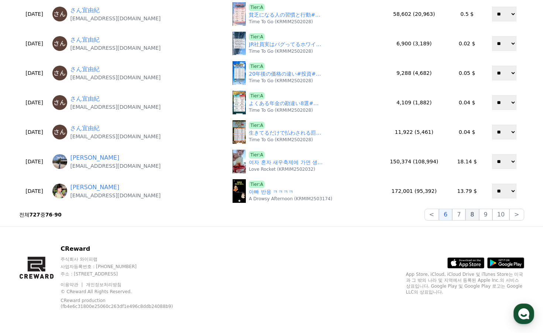
click at [472, 214] on button "8" at bounding box center [471, 215] width 13 height 12
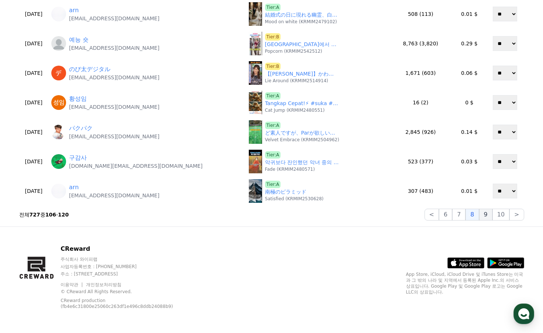
click at [485, 215] on button "9" at bounding box center [485, 215] width 13 height 12
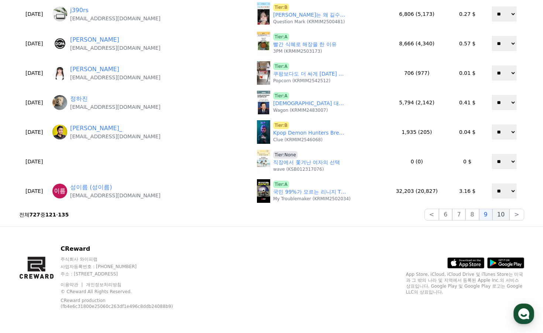
click at [500, 218] on button "10" at bounding box center [500, 215] width 17 height 12
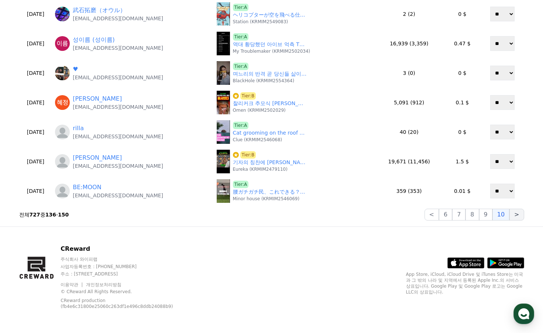
click at [520, 215] on button ">" at bounding box center [516, 215] width 14 height 12
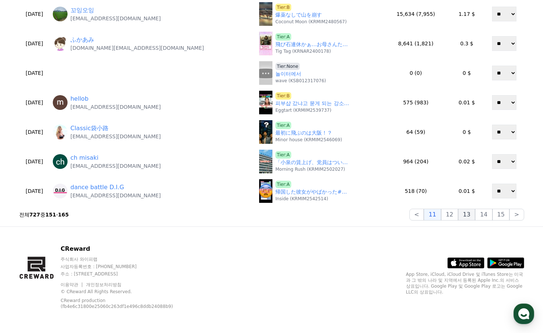
click at [465, 213] on button "13" at bounding box center [466, 215] width 17 height 12
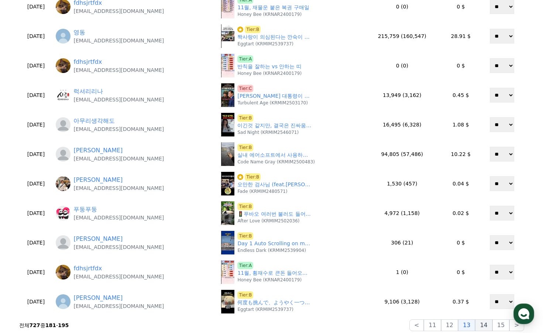
click at [486, 324] on button "14" at bounding box center [483, 326] width 17 height 12
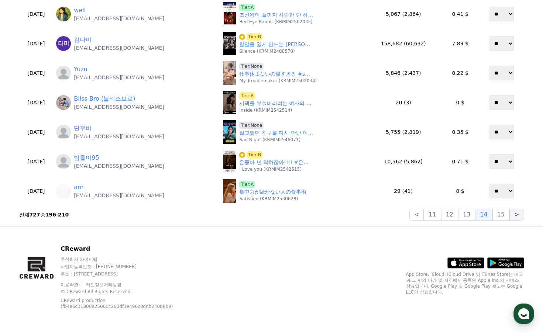
click at [518, 220] on button ">" at bounding box center [516, 215] width 14 height 12
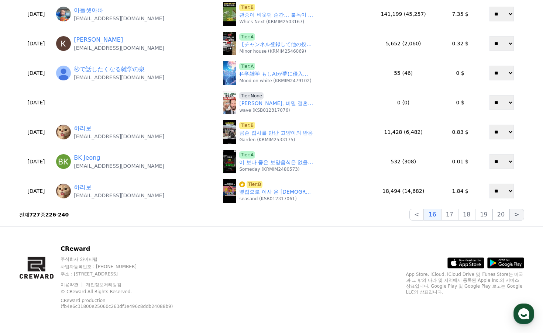
click at [518, 217] on button ">" at bounding box center [516, 215] width 14 height 12
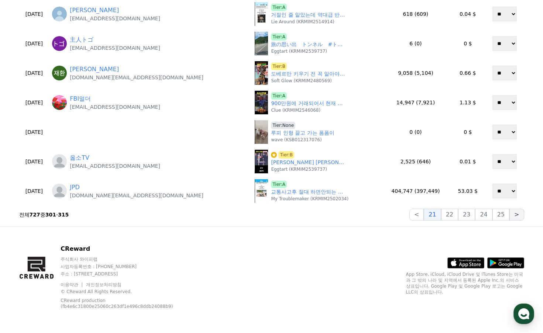
click at [518, 217] on button ">" at bounding box center [516, 215] width 14 height 12
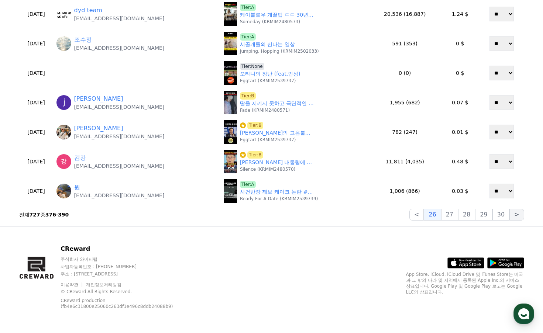
click at [518, 217] on button ">" at bounding box center [516, 215] width 14 height 12
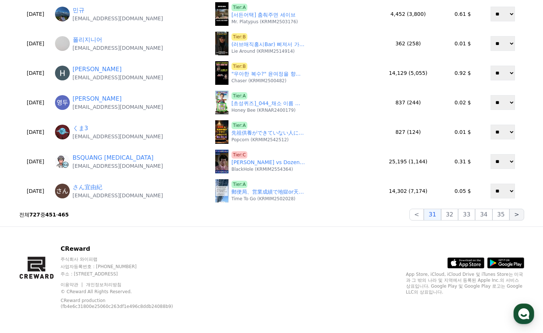
click at [518, 217] on button ">" at bounding box center [516, 215] width 14 height 12
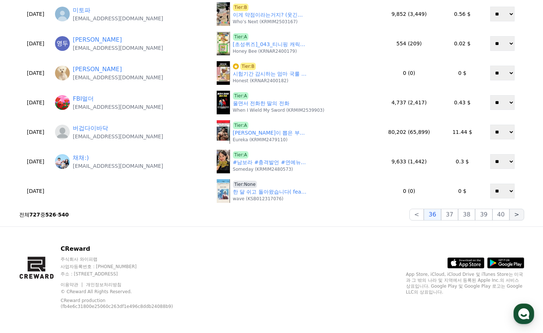
click at [518, 217] on button ">" at bounding box center [516, 215] width 14 height 12
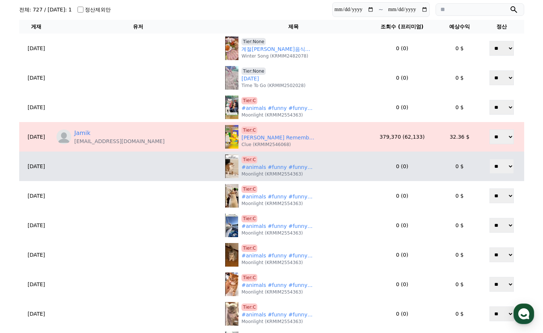
scroll to position [65, 0]
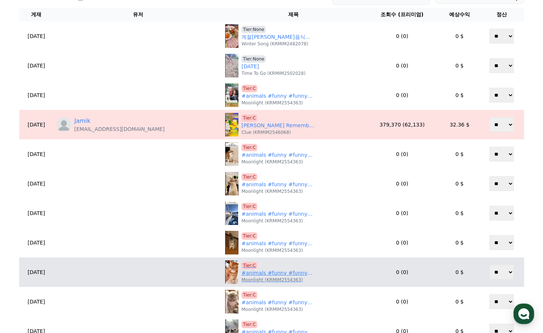
click at [263, 271] on link "#animals #funny #funnyanimals" at bounding box center [278, 273] width 74 height 8
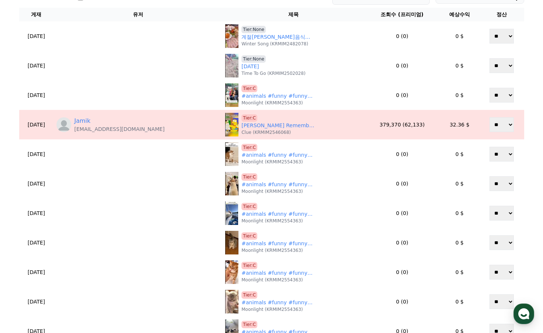
click at [258, 14] on th "제목" at bounding box center [293, 15] width 142 height 14
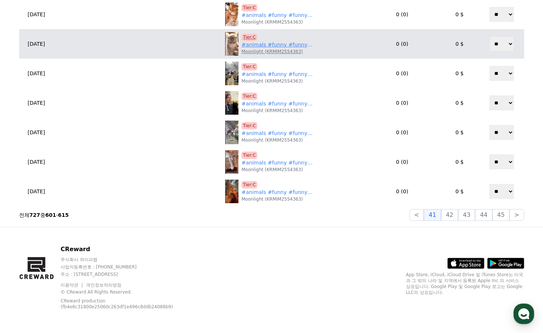
scroll to position [323, 0]
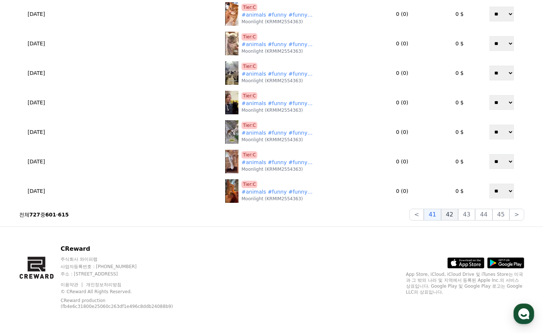
click at [448, 215] on button "42" at bounding box center [449, 215] width 17 height 12
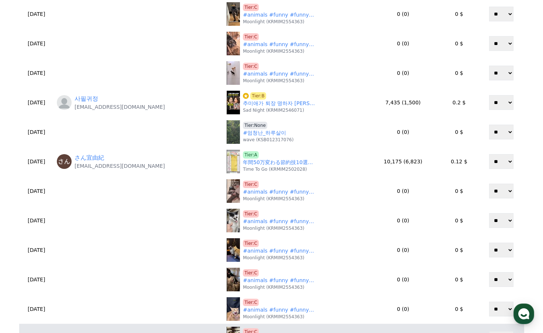
scroll to position [28, 0]
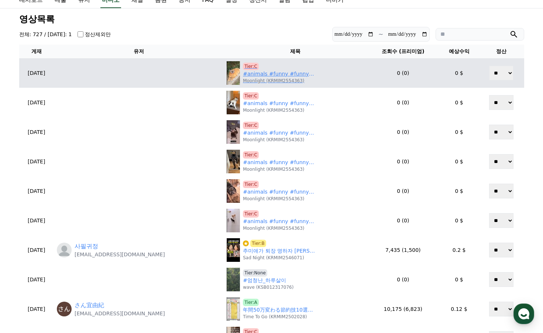
click at [251, 76] on link "#animals #funny #funnyanimals" at bounding box center [280, 74] width 74 height 8
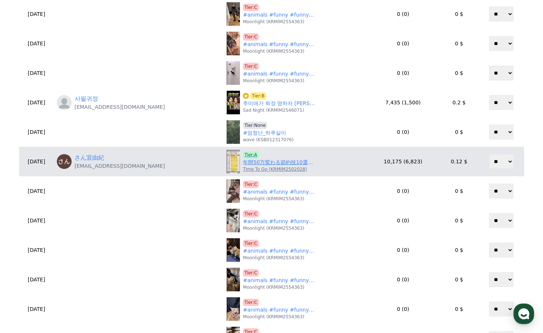
scroll to position [286, 0]
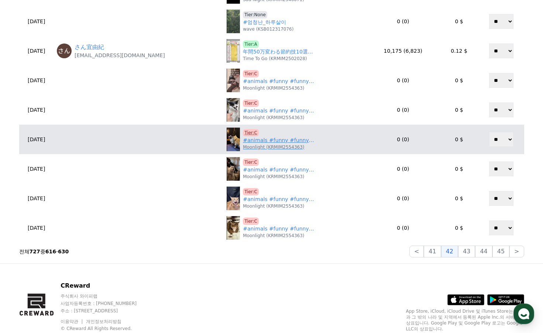
click at [252, 138] on link "#animals #funny #funnyanimals" at bounding box center [280, 141] width 74 height 8
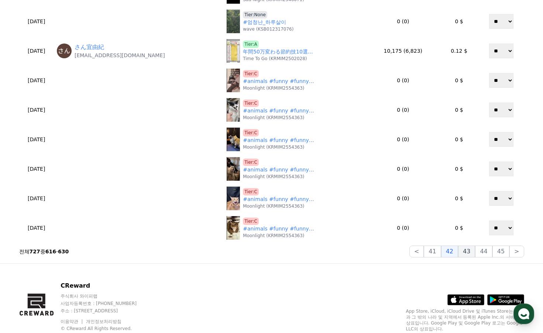
click at [465, 252] on button "43" at bounding box center [466, 252] width 17 height 12
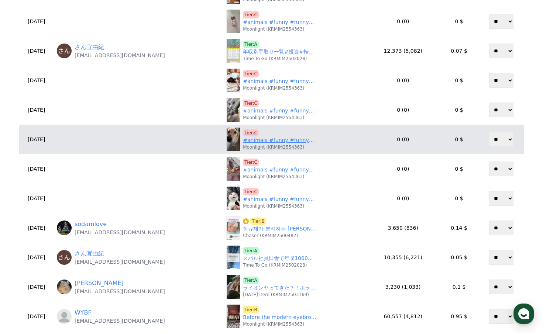
scroll to position [65, 0]
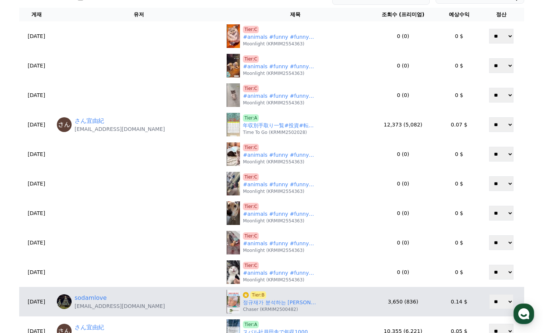
click at [422, 301] on td "3,650 (836)" at bounding box center [403, 302] width 72 height 30
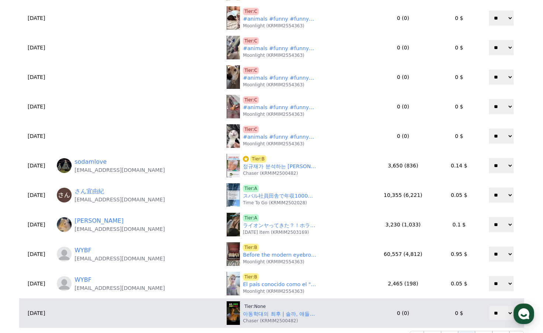
scroll to position [286, 0]
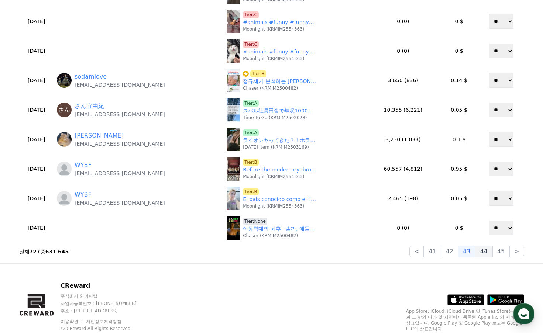
click at [481, 252] on button "44" at bounding box center [483, 252] width 17 height 12
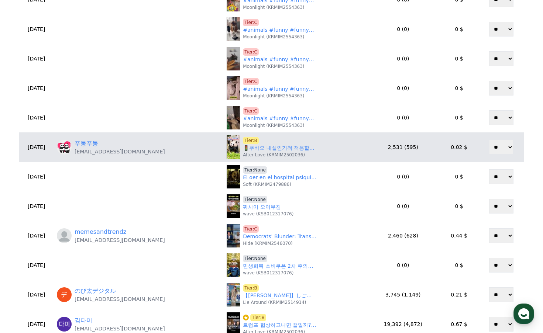
scroll to position [102, 0]
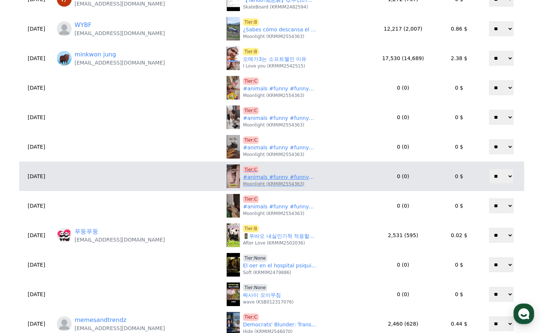
click at [254, 176] on link "#animals #funny #funnyanimals" at bounding box center [280, 177] width 74 height 8
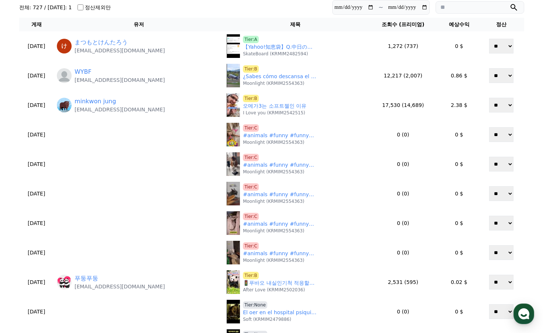
scroll to position [0, 0]
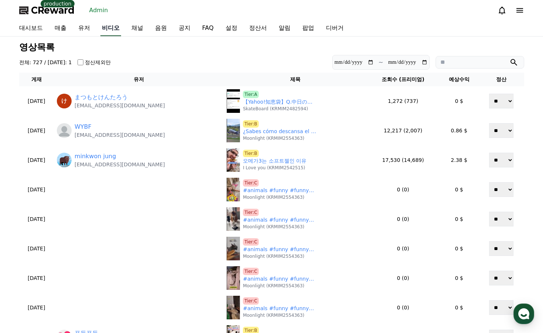
click at [110, 29] on link "비디오" at bounding box center [110, 28] width 21 height 15
click at [80, 33] on link "유저" at bounding box center [84, 28] width 24 height 15
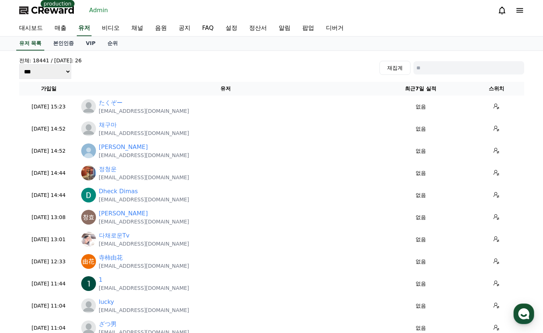
click at [468, 74] on input at bounding box center [468, 67] width 111 height 13
paste input "**********"
type input "**********"
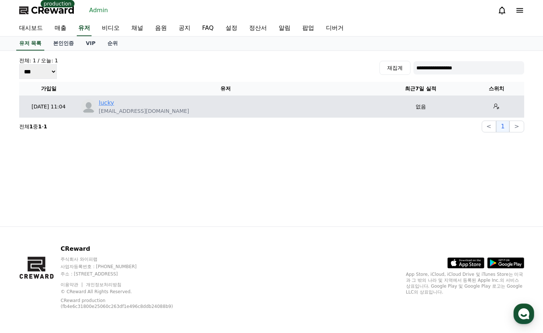
drag, startPoint x: 126, startPoint y: 102, endPoint x: 108, endPoint y: 106, distance: 18.5
click at [124, 102] on div "lucky" at bounding box center [144, 103] width 90 height 9
click at [108, 106] on link "lucky" at bounding box center [106, 103] width 15 height 9
click at [107, 101] on link "lucky" at bounding box center [106, 103] width 15 height 9
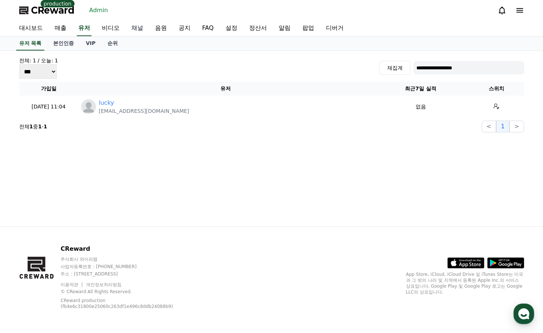
click at [139, 26] on link "채널" at bounding box center [137, 28] width 24 height 15
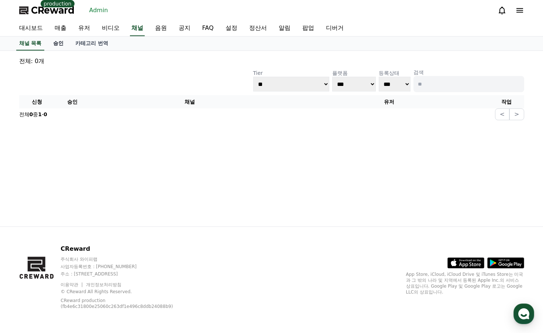
click at [61, 43] on link "승인" at bounding box center [58, 44] width 22 height 14
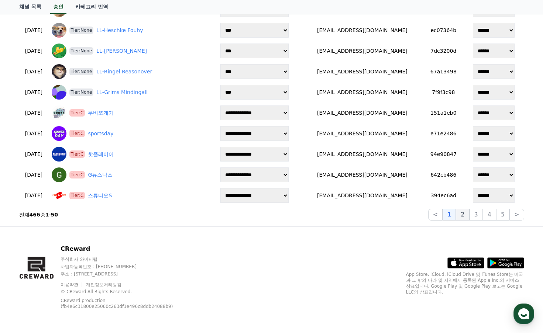
click at [467, 213] on button "2" at bounding box center [462, 215] width 13 height 12
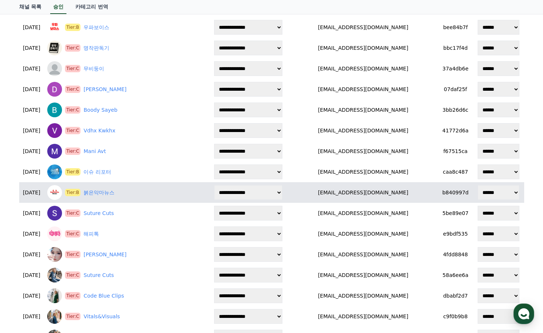
scroll to position [767, 0]
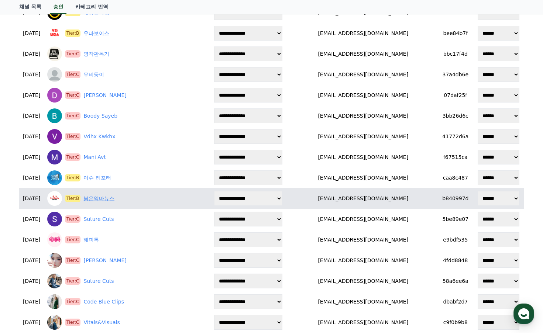
click at [108, 197] on link "붉은악마뉴스" at bounding box center [98, 199] width 31 height 8
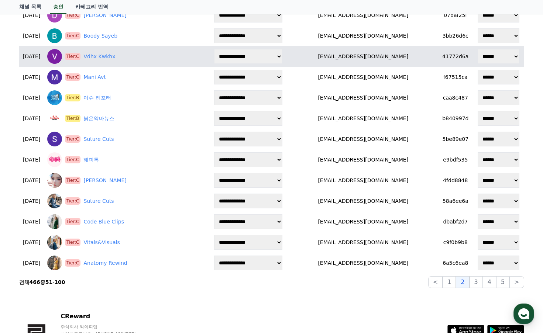
scroll to position [915, 0]
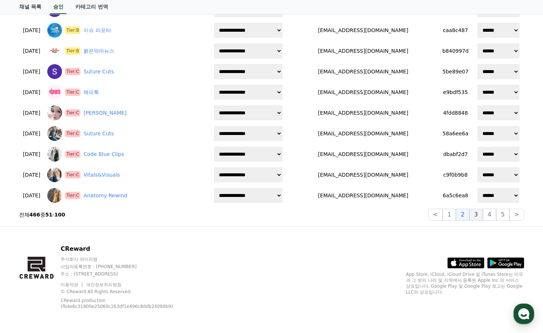
click at [482, 214] on button "3" at bounding box center [475, 215] width 13 height 12
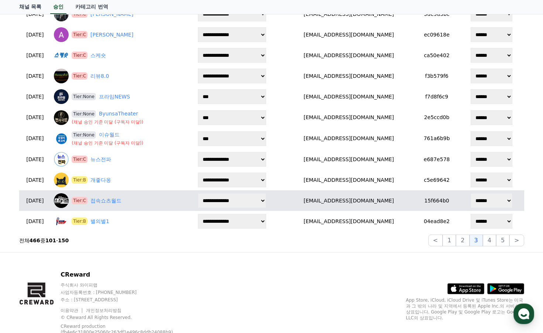
scroll to position [878, 0]
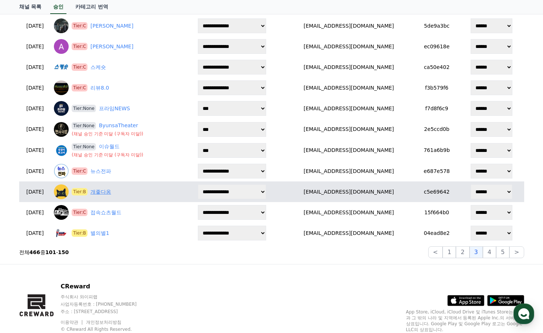
click at [111, 196] on link "개좋다옹" at bounding box center [100, 192] width 21 height 8
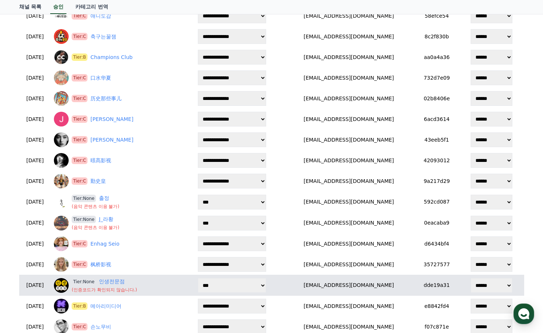
scroll to position [177, 0]
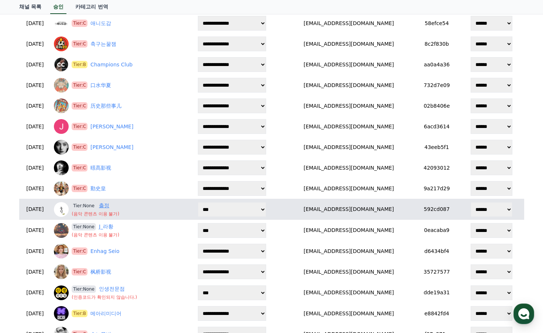
click at [109, 204] on link "출정" at bounding box center [104, 206] width 10 height 8
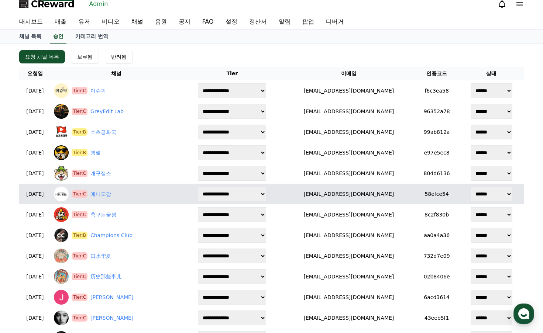
scroll to position [0, 0]
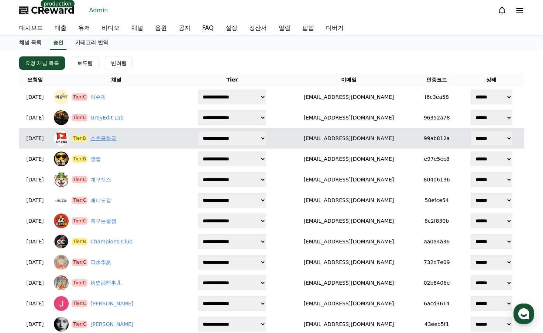
click at [109, 135] on link "쇼츠공화국" at bounding box center [103, 139] width 26 height 8
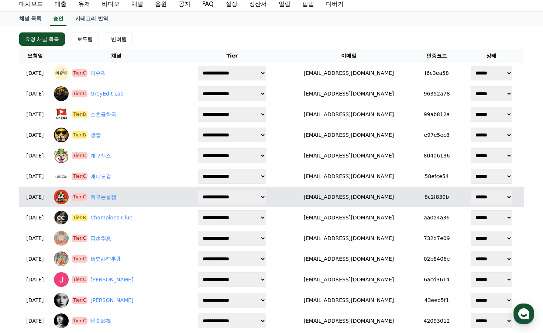
scroll to position [37, 0]
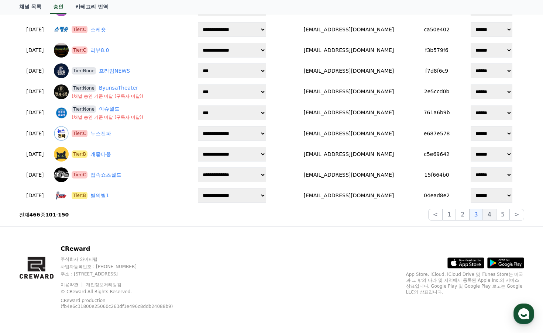
click at [486, 218] on button "4" at bounding box center [489, 215] width 13 height 12
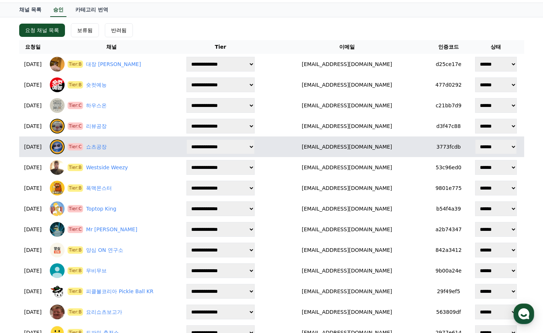
scroll to position [0, 0]
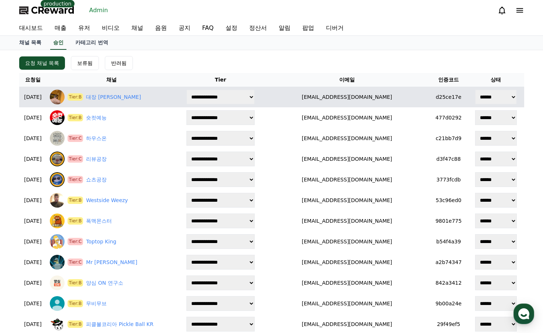
click at [118, 102] on div "Tier:B 대장 곽두팔" at bounding box center [112, 97] width 124 height 15
click at [118, 100] on link "대장 곽두팔" at bounding box center [113, 97] width 55 height 8
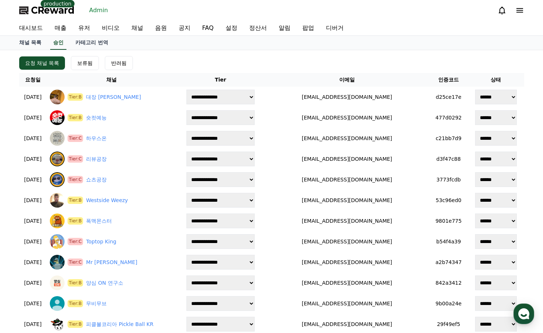
click at [56, 8] on span "CReward" at bounding box center [53, 10] width 44 height 12
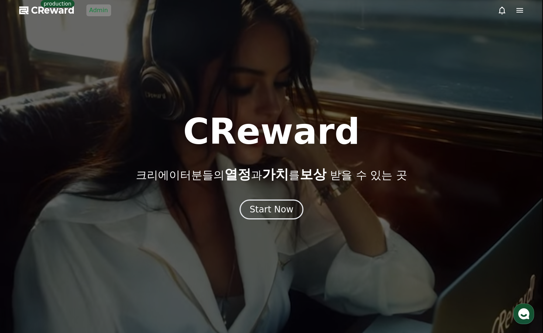
click at [216, 65] on div at bounding box center [271, 166] width 543 height 333
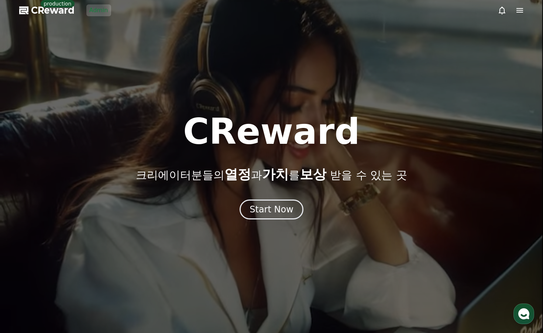
click at [100, 14] on link "Admin" at bounding box center [98, 10] width 25 height 12
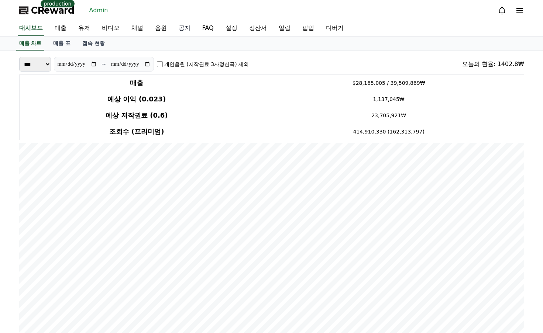
click at [189, 28] on link "공지" at bounding box center [185, 28] width 24 height 15
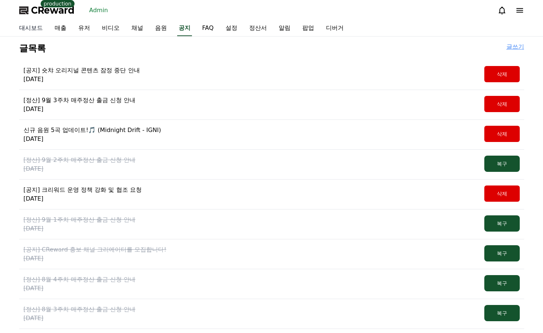
click at [35, 29] on link "대시보드" at bounding box center [30, 28] width 35 height 15
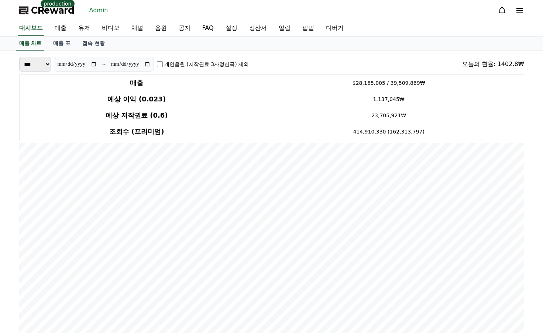
click at [61, 16] on span "CReward" at bounding box center [53, 10] width 44 height 12
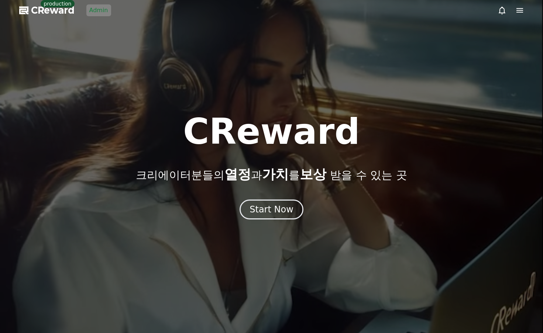
drag, startPoint x: 123, startPoint y: 21, endPoint x: 103, endPoint y: 20, distance: 19.2
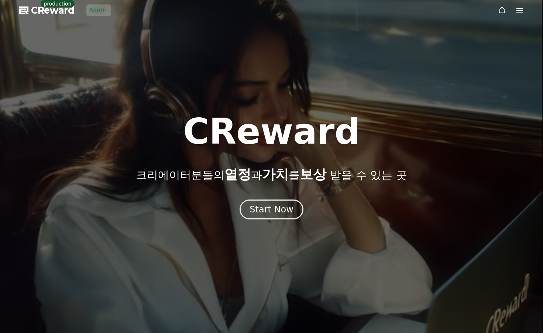
click at [121, 20] on div at bounding box center [271, 166] width 543 height 333
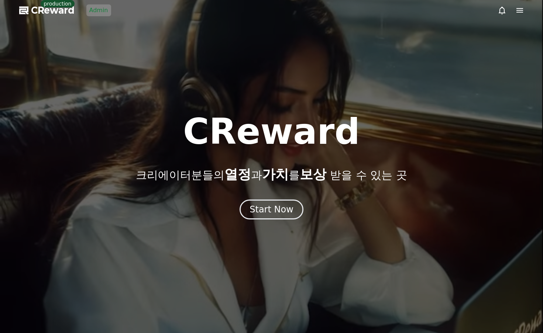
click at [100, 18] on div at bounding box center [271, 166] width 543 height 333
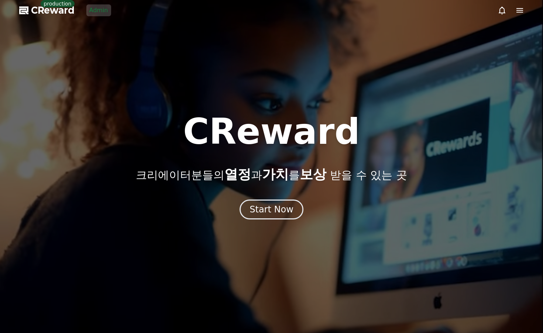
click at [96, 9] on link "Admin" at bounding box center [98, 10] width 25 height 12
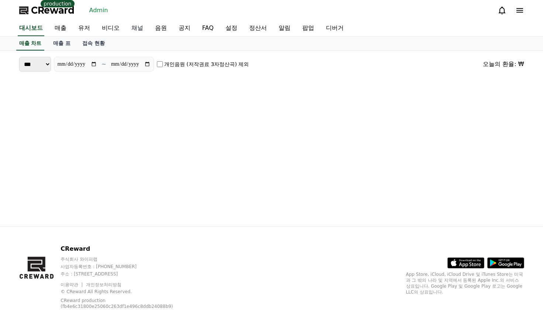
click at [134, 22] on link "채널" at bounding box center [137, 28] width 24 height 15
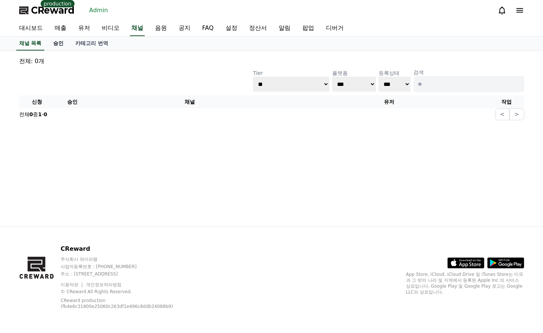
click at [66, 41] on link "승인" at bounding box center [58, 44] width 22 height 14
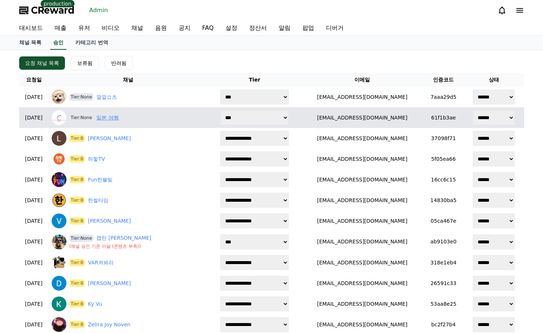
click at [118, 116] on link "일본 여행" at bounding box center [107, 118] width 22 height 8
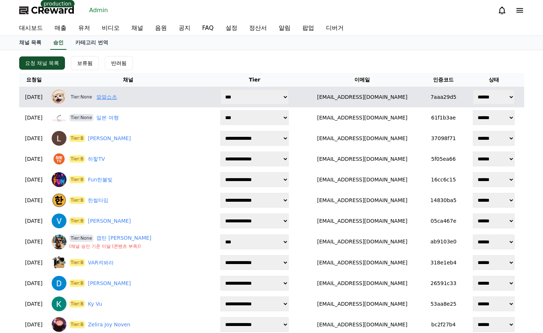
click at [117, 96] on link "깔깔쇼츠" at bounding box center [106, 97] width 21 height 8
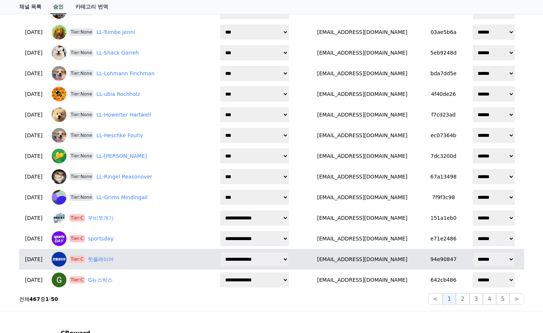
scroll to position [914, 0]
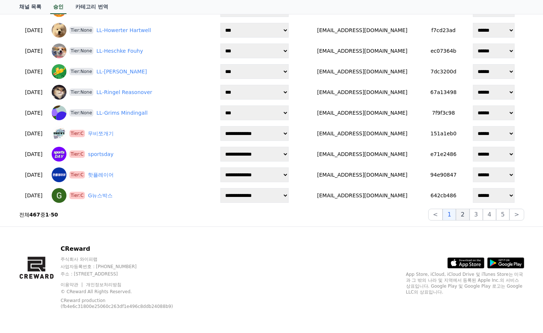
click at [469, 214] on button "2" at bounding box center [462, 215] width 13 height 12
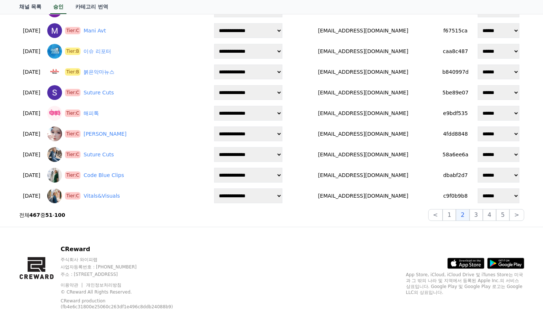
scroll to position [915, 0]
click at [384, 235] on div "CReward 주식회사 와이피랩 사업자등록번호 : 655-81-03655 주소 : 경기도 김포시 양촌읍 양곡로 495, 3층 305-비이16호…" at bounding box center [271, 280] width 517 height 106
click at [473, 217] on button "3" at bounding box center [475, 215] width 13 height 12
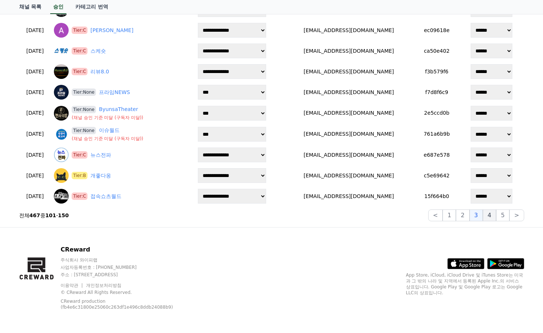
click at [488, 218] on button "4" at bounding box center [489, 216] width 13 height 12
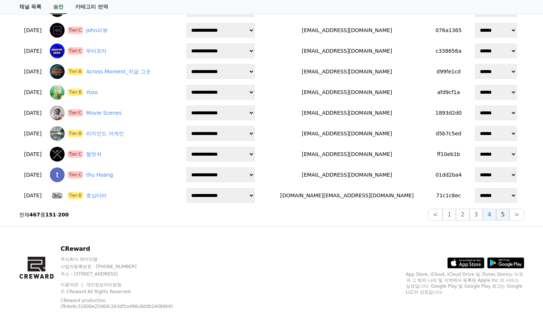
click at [499, 219] on button "5" at bounding box center [502, 215] width 13 height 12
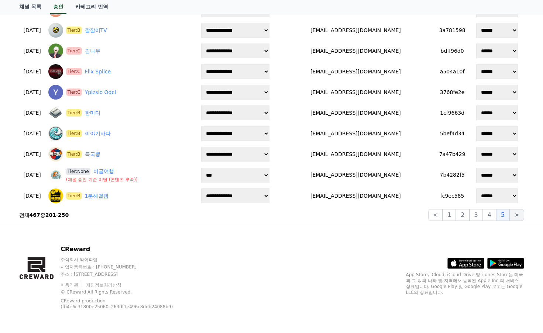
click at [520, 219] on button ">" at bounding box center [516, 215] width 14 height 12
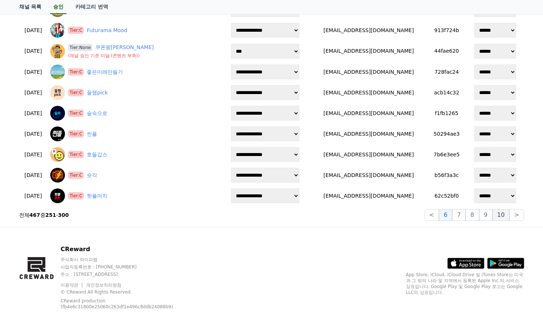
click at [506, 219] on button "10" at bounding box center [500, 215] width 17 height 12
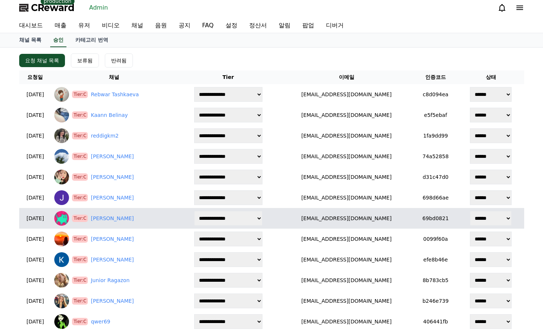
scroll to position [0, 0]
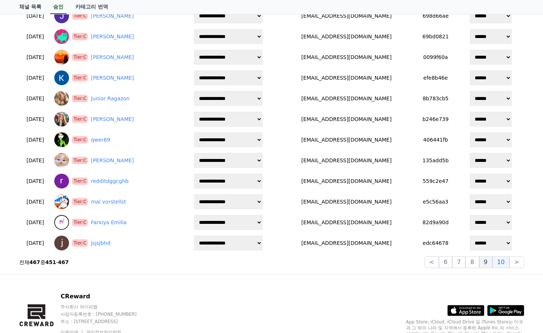
click at [483, 263] on button "9" at bounding box center [485, 262] width 13 height 12
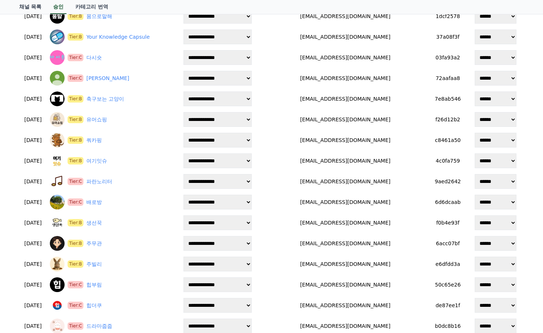
scroll to position [185, 0]
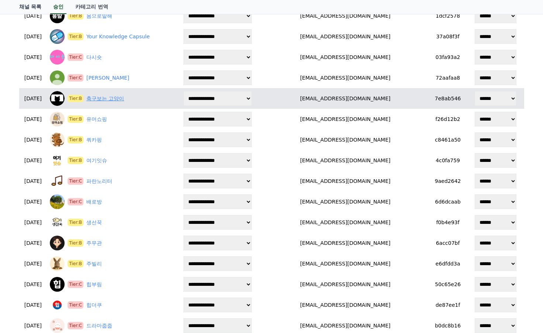
click at [124, 99] on link "축구보는 고양이" at bounding box center [105, 99] width 38 height 8
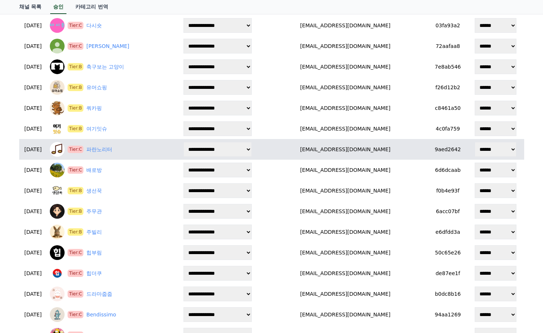
scroll to position [259, 0]
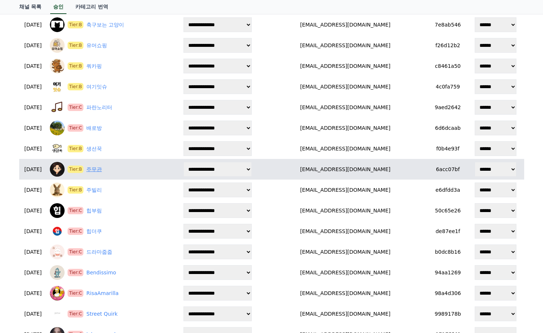
click at [102, 167] on link "주무관" at bounding box center [93, 170] width 15 height 8
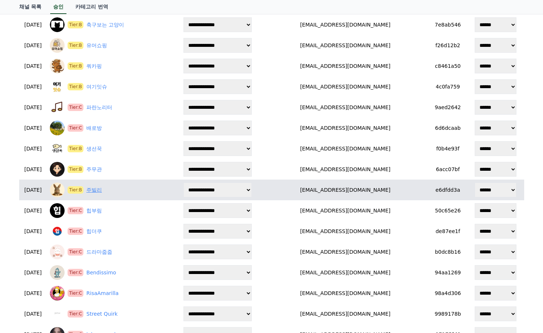
click at [102, 188] on link "주빌리" at bounding box center [93, 190] width 15 height 8
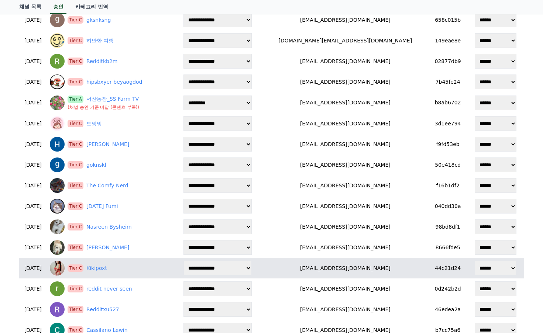
scroll to position [849, 0]
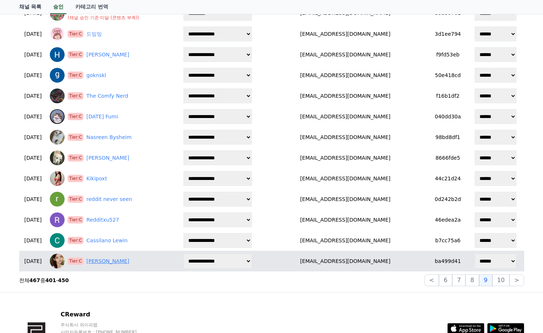
click at [118, 263] on link "Jayaram Juarez" at bounding box center [107, 262] width 43 height 8
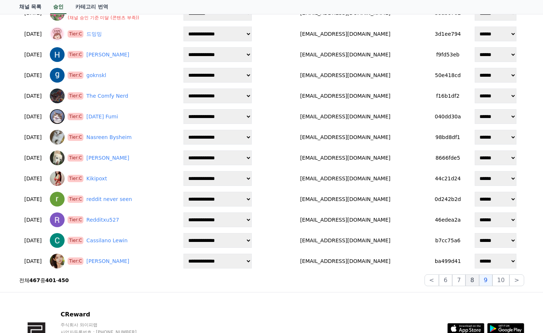
click at [471, 278] on button "8" at bounding box center [471, 281] width 13 height 12
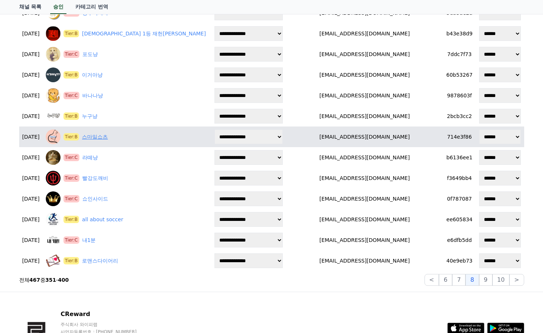
click at [108, 136] on link "스마일쇼츠" at bounding box center [95, 137] width 26 height 8
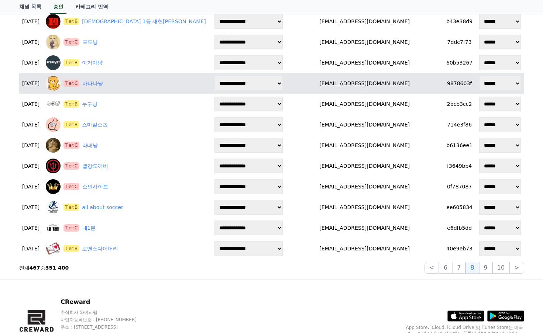
scroll to position [849, 0]
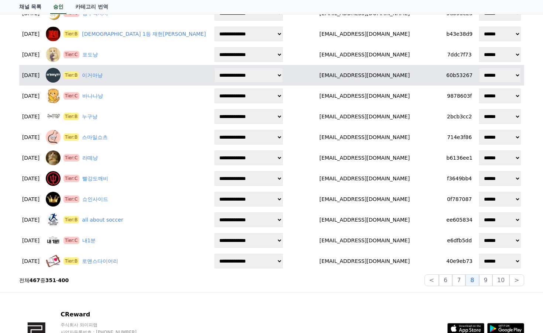
click at [114, 82] on div "Tier:B 이거아냥" at bounding box center [127, 75] width 162 height 15
click at [103, 78] on link "이거아냥" at bounding box center [92, 76] width 21 height 8
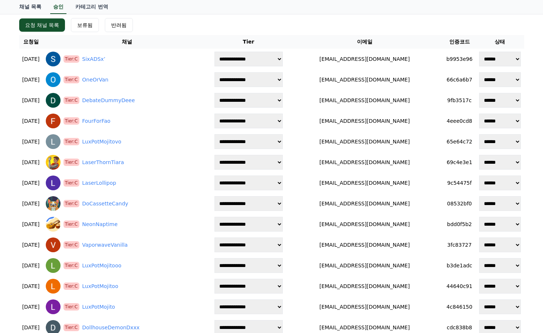
scroll to position [0, 0]
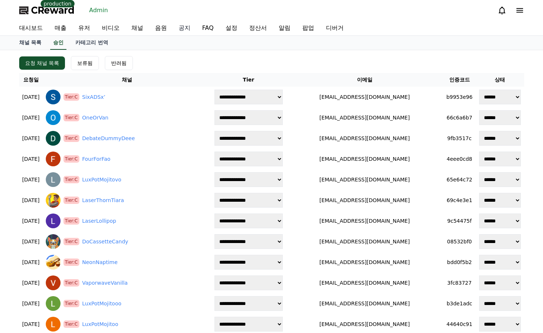
click at [183, 28] on link "공지" at bounding box center [185, 28] width 24 height 15
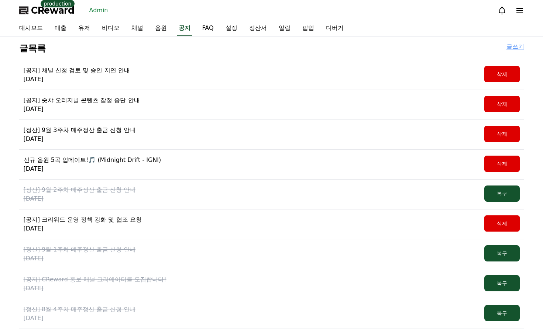
click at [114, 69] on p "[공지] 채널 신청 검토 및 승인 지연 안내" at bounding box center [77, 70] width 106 height 9
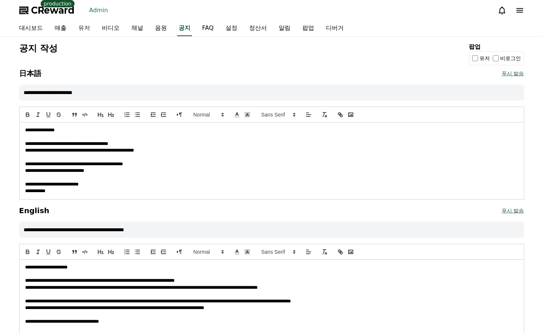
click at [82, 29] on link "유저" at bounding box center [84, 28] width 24 height 15
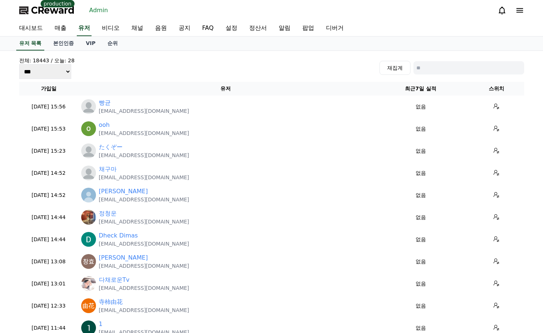
click at [411, 68] on div "재집계" at bounding box center [451, 68] width 145 height 14
click at [428, 69] on input at bounding box center [468, 67] width 111 height 13
type input "***"
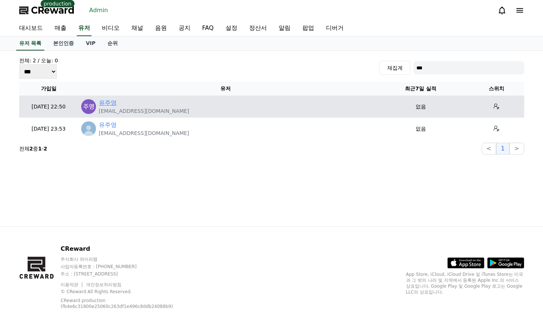
click at [112, 104] on link "유주영" at bounding box center [108, 103] width 18 height 9
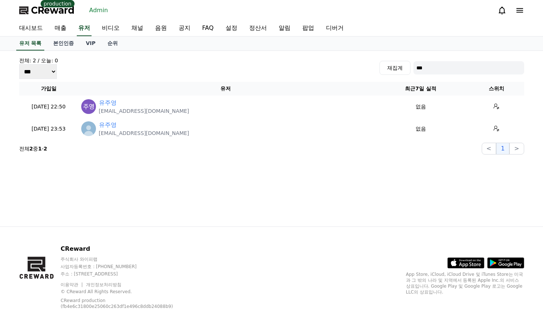
drag, startPoint x: 225, startPoint y: 7, endPoint x: 177, endPoint y: 17, distance: 49.0
click at [225, 7] on div "CReward production Admin" at bounding box center [271, 10] width 517 height 21
click at [109, 46] on link "순위" at bounding box center [112, 44] width 22 height 14
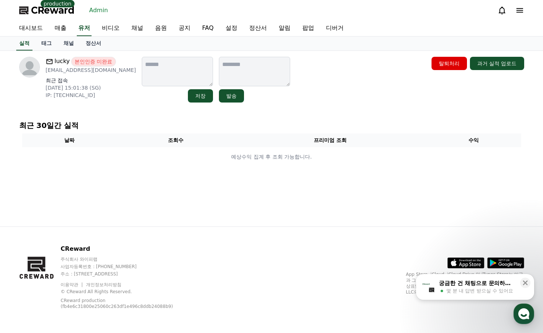
click at [73, 42] on link "채널" at bounding box center [69, 44] width 22 height 14
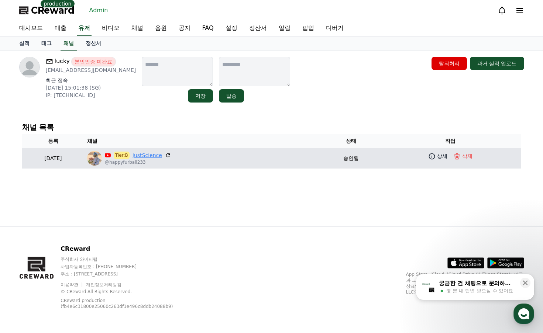
click at [162, 155] on link "JustScience" at bounding box center [147, 156] width 30 height 8
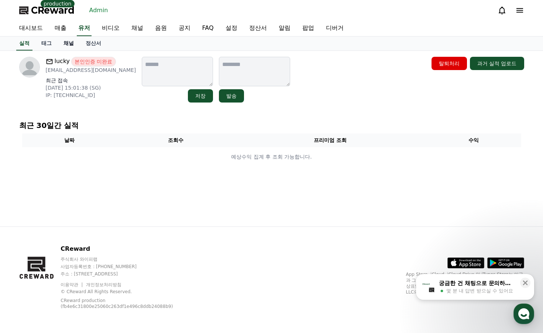
click at [74, 41] on link "채널" at bounding box center [69, 44] width 22 height 14
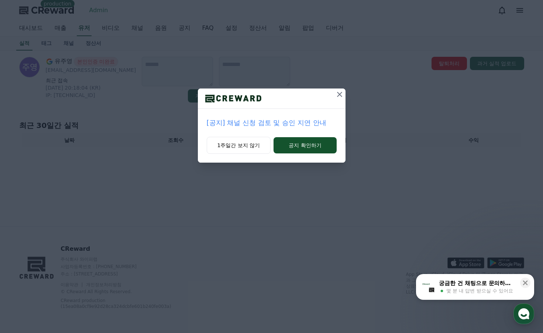
click at [72, 46] on div "[공지] 채널 신청 검토 및 승인 지연 안내 1주일간 보지 않기 공지 확인하기" at bounding box center [271, 87] width 543 height 175
click at [340, 94] on icon at bounding box center [339, 94] width 9 height 9
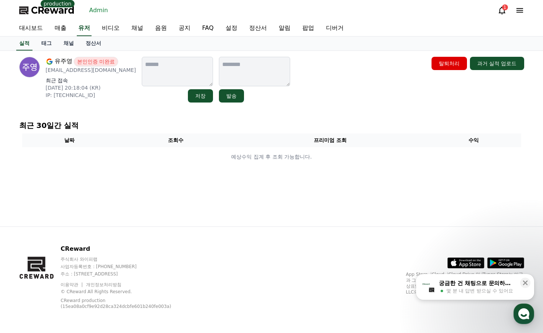
drag, startPoint x: 72, startPoint y: 43, endPoint x: 112, endPoint y: 56, distance: 42.7
click at [72, 43] on link "채널" at bounding box center [69, 44] width 22 height 14
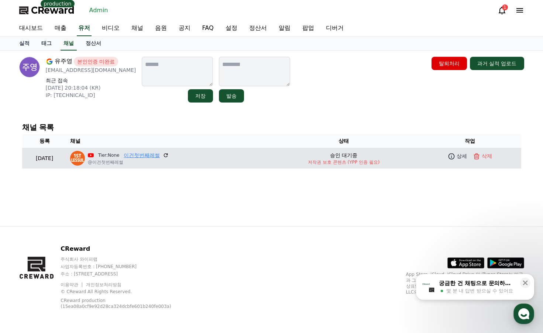
click at [160, 152] on link "이건첫번째레썰" at bounding box center [142, 156] width 36 height 8
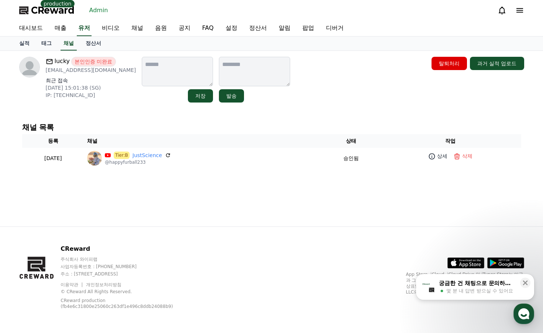
click at [52, 9] on span "CReward" at bounding box center [53, 10] width 44 height 12
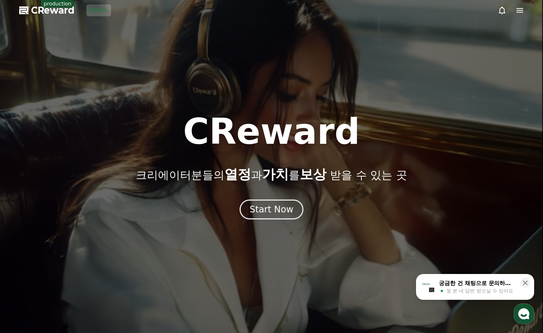
click at [277, 221] on div at bounding box center [271, 166] width 543 height 333
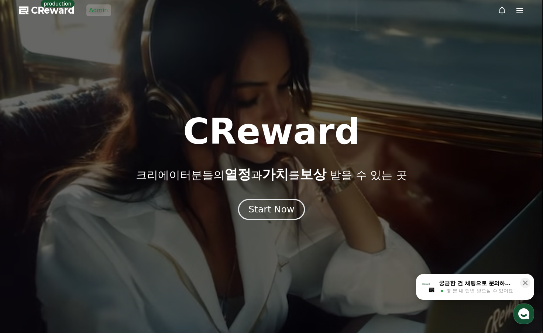
click at [272, 217] on button "Start Now" at bounding box center [271, 209] width 67 height 21
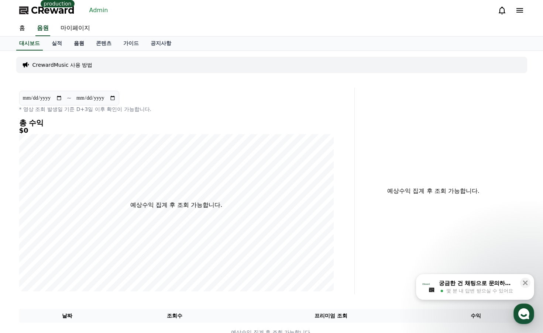
click at [83, 42] on link "음원" at bounding box center [79, 44] width 22 height 14
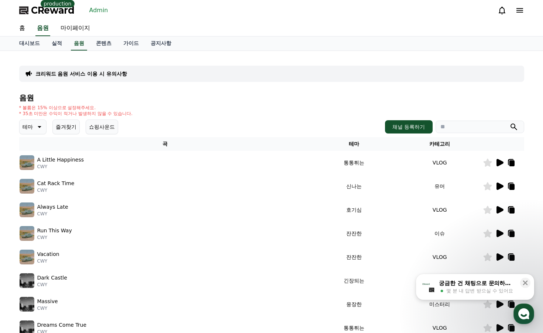
drag, startPoint x: 337, startPoint y: 97, endPoint x: 379, endPoint y: 120, distance: 47.2
click at [337, 97] on h4 "음원" at bounding box center [271, 98] width 505 height 8
click at [85, 29] on link "마이페이지" at bounding box center [75, 28] width 41 height 15
select select "**********"
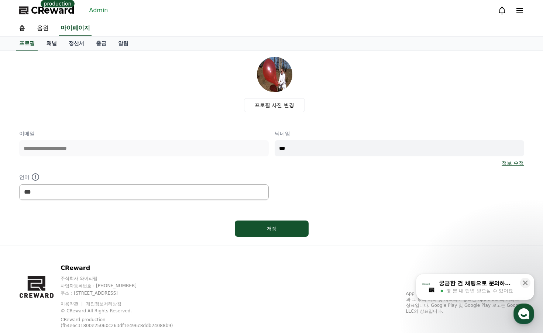
click at [54, 45] on link "채널" at bounding box center [52, 44] width 22 height 14
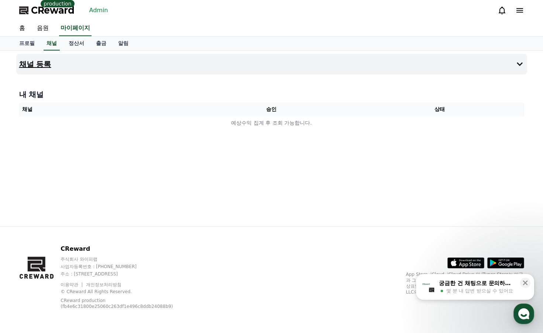
click at [177, 62] on button "채널 등록" at bounding box center [271, 64] width 511 height 21
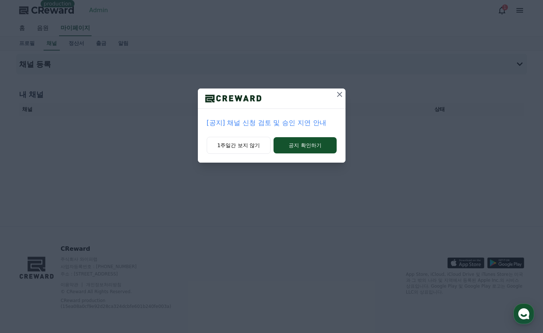
drag, startPoint x: 338, startPoint y: 95, endPoint x: 265, endPoint y: 87, distance: 73.5
click at [338, 95] on icon at bounding box center [339, 94] width 9 height 9
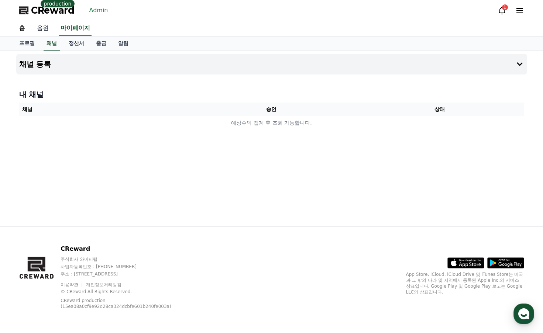
click at [41, 26] on link "음원" at bounding box center [43, 28] width 24 height 15
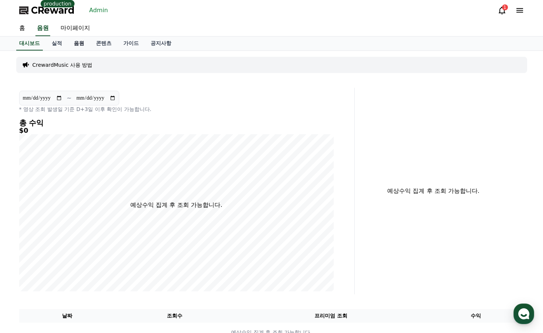
click at [78, 45] on link "음원" at bounding box center [79, 44] width 22 height 14
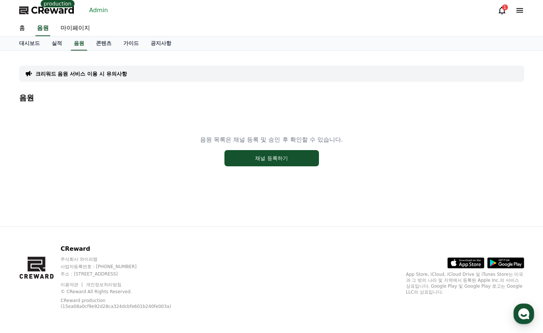
click at [179, 134] on div "음원 목록은 채널 등록 및 승인 후 확인할 수 있습니다. 채널 등록하기" at bounding box center [271, 151] width 505 height 92
drag, startPoint x: 214, startPoint y: 139, endPoint x: 355, endPoint y: 143, distance: 140.6
click at [352, 143] on div "음원 목록은 채널 등록 및 승인 후 확인할 수 있습니다. 채널 등록하기" at bounding box center [271, 151] width 505 height 92
click at [355, 143] on div "음원 목록은 채널 등록 및 승인 후 확인할 수 있습니다. 채널 등록하기" at bounding box center [271, 151] width 505 height 92
click at [252, 152] on button "채널 등록하기" at bounding box center [271, 158] width 94 height 16
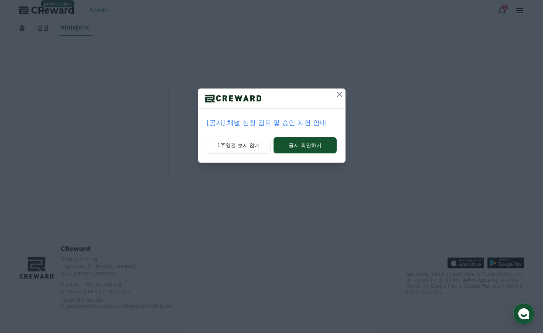
click at [337, 95] on icon at bounding box center [339, 94] width 9 height 9
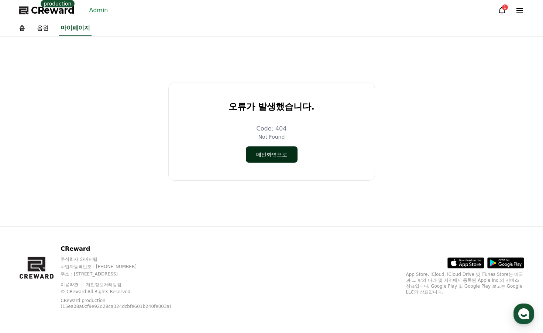
click at [267, 152] on button "메인화면으로" at bounding box center [272, 154] width 52 height 16
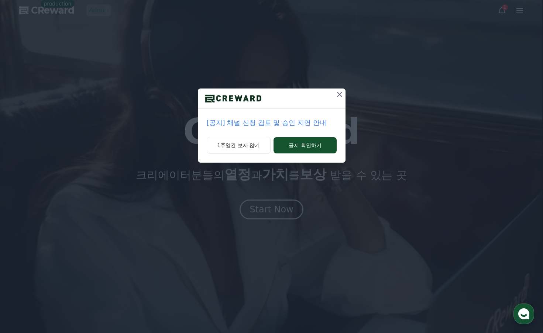
click at [339, 98] on icon at bounding box center [339, 94] width 9 height 9
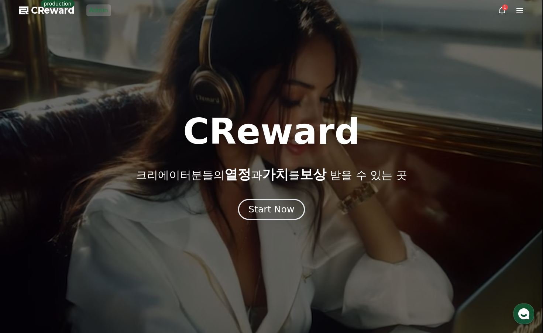
click at [252, 214] on div "Start Now" at bounding box center [271, 209] width 46 height 13
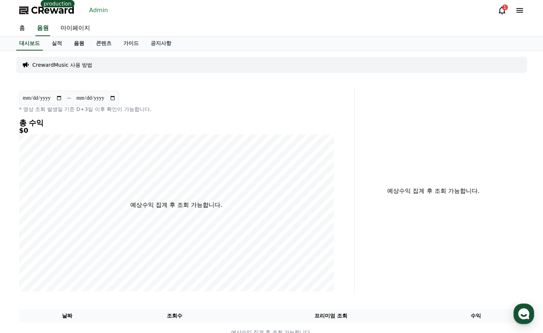
click at [72, 38] on link "음원" at bounding box center [79, 44] width 22 height 14
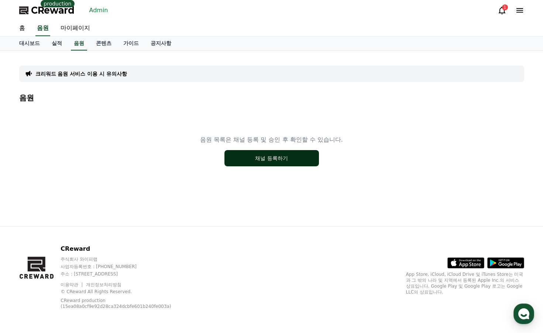
click at [263, 158] on button "채널 등록하기" at bounding box center [271, 158] width 94 height 16
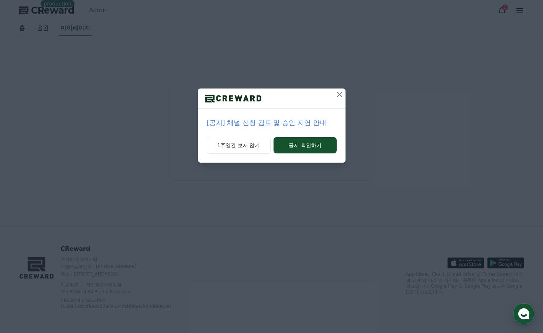
click at [338, 93] on icon at bounding box center [339, 94] width 5 height 5
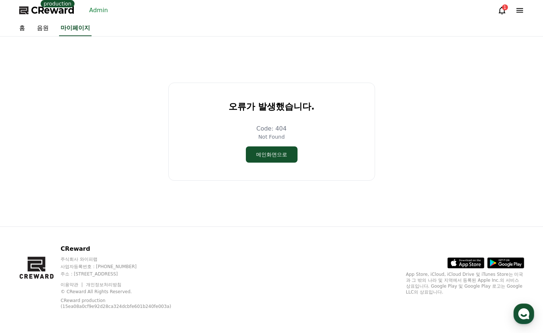
drag, startPoint x: 375, startPoint y: 138, endPoint x: 308, endPoint y: 153, distance: 68.9
click at [374, 138] on div "오류가 발생했습니다. Code: 404 Not Found 메인화면으로" at bounding box center [271, 131] width 511 height 184
click at [290, 151] on button "메인화면으로" at bounding box center [272, 154] width 52 height 16
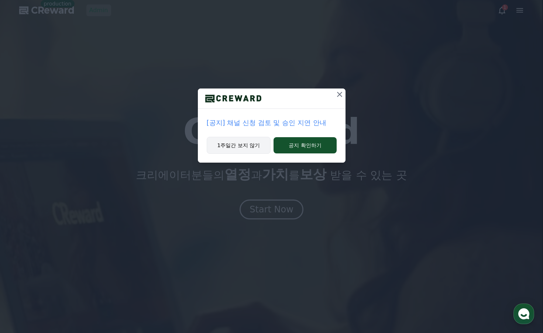
click at [243, 146] on button "1주일간 보지 않기" at bounding box center [239, 145] width 64 height 17
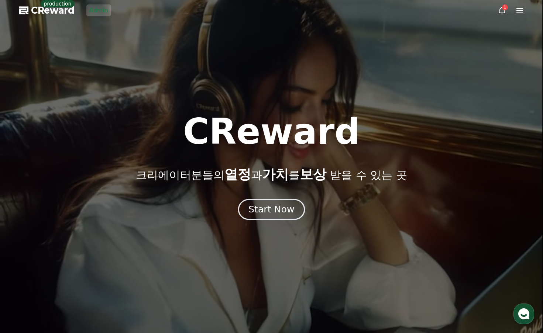
click at [261, 203] on button "Start Now" at bounding box center [271, 209] width 67 height 21
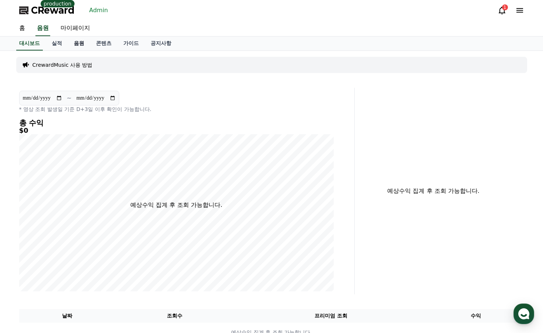
click at [77, 43] on link "음원" at bounding box center [79, 44] width 22 height 14
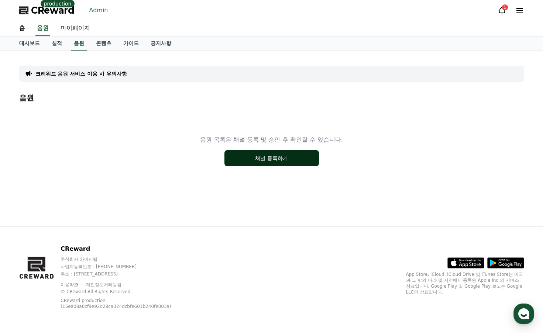
click at [249, 161] on button "채널 등록하기" at bounding box center [271, 158] width 94 height 16
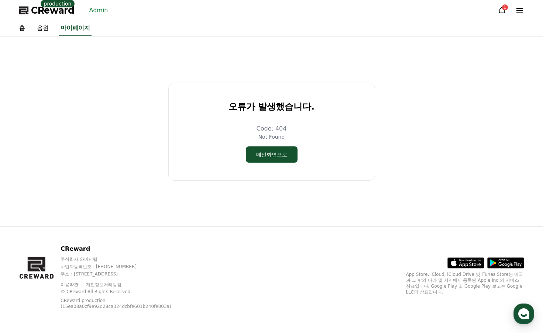
click at [386, 186] on div "오류가 발생했습니다. Code: 404 Not Found 메인화면으로" at bounding box center [271, 131] width 511 height 184
click at [95, 9] on link "Admin" at bounding box center [98, 10] width 25 height 12
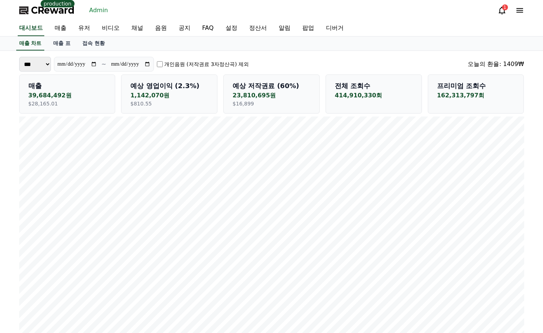
click at [381, 65] on div "**********" at bounding box center [271, 64] width 505 height 15
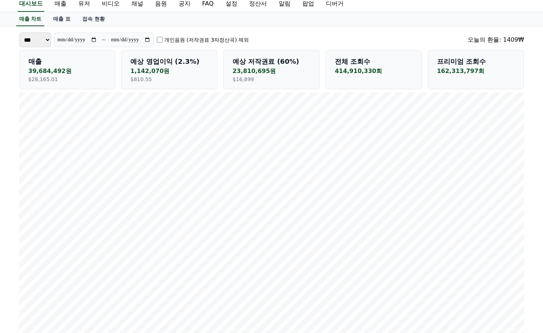
scroll to position [37, 0]
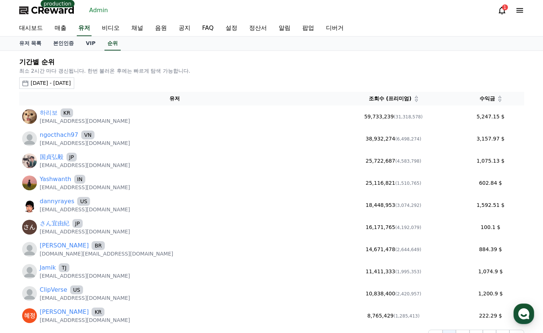
click at [498, 97] on icon at bounding box center [500, 97] width 4 height 4
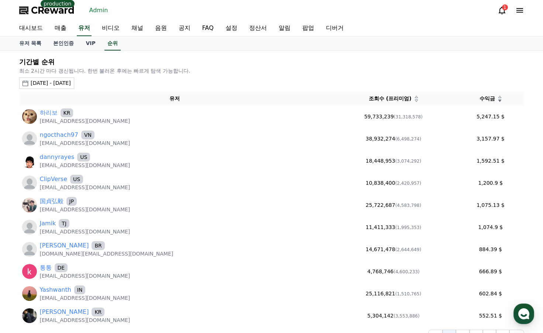
click at [414, 96] on icon at bounding box center [416, 97] width 4 height 4
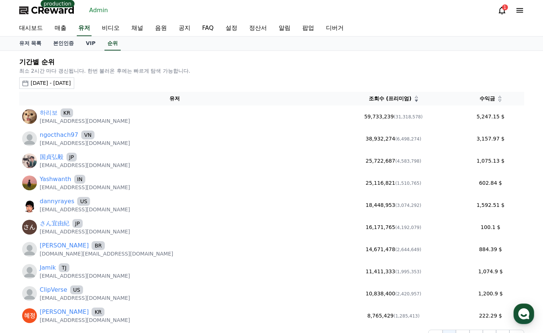
click at [414, 99] on icon at bounding box center [416, 97] width 4 height 4
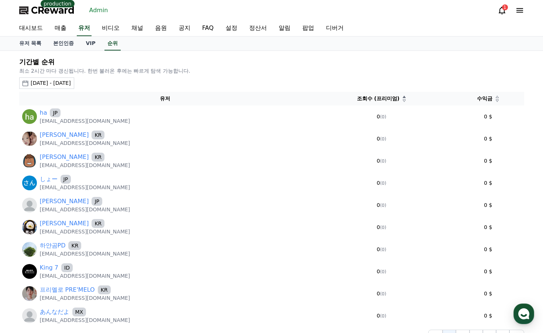
click at [387, 99] on span "조회수 (프리미엄)" at bounding box center [378, 99] width 43 height 8
click at [403, 100] on icon at bounding box center [404, 101] width 3 height 2
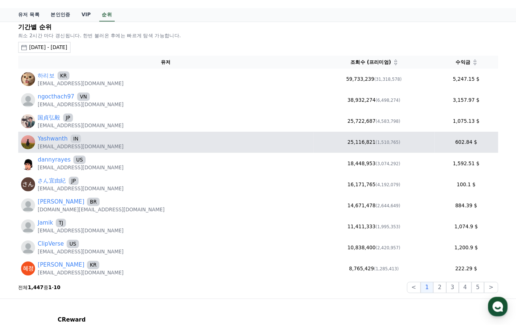
scroll to position [37, 0]
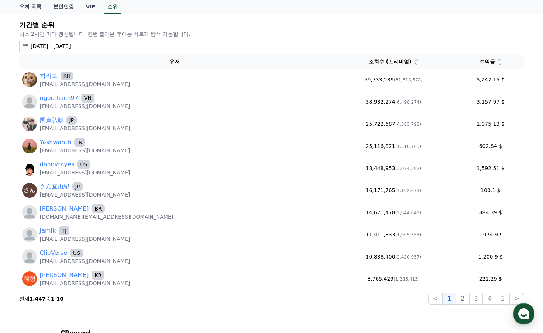
click at [498, 65] on icon at bounding box center [500, 64] width 4 height 4
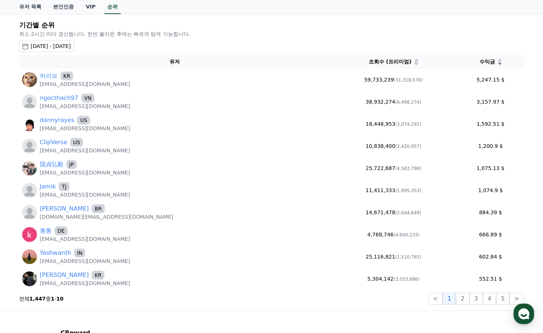
click at [498, 63] on icon at bounding box center [499, 64] width 3 height 2
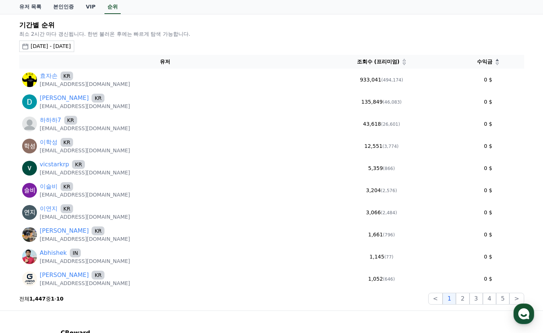
click at [495, 65] on icon at bounding box center [497, 64] width 4 height 4
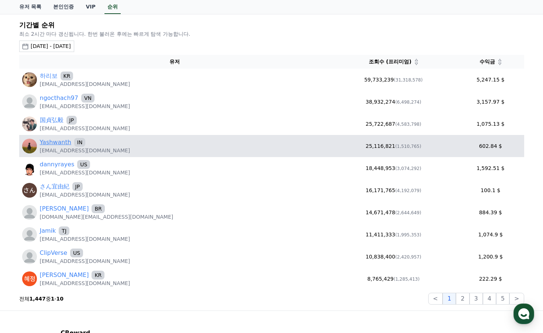
click at [57, 145] on link "Yashwanth" at bounding box center [55, 142] width 31 height 9
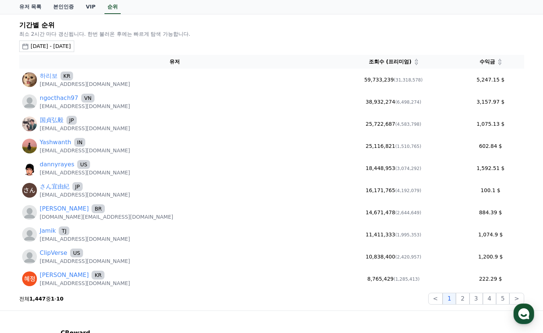
click at [68, 48] on div "[DATE] - [DATE]" at bounding box center [51, 46] width 40 height 8
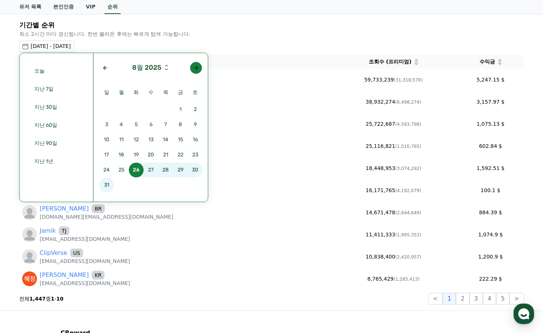
click at [196, 72] on button "button" at bounding box center [196, 68] width 12 height 12
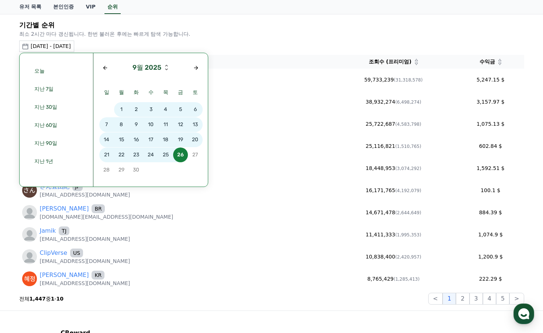
click at [119, 140] on span "15" at bounding box center [121, 139] width 15 height 15
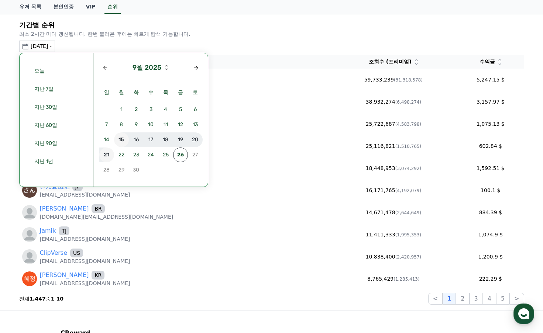
click at [110, 152] on span "21" at bounding box center [106, 155] width 15 height 15
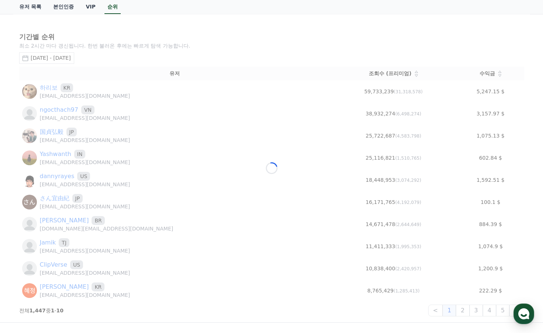
click at [365, 34] on div "Loading..." at bounding box center [271, 168] width 517 height 308
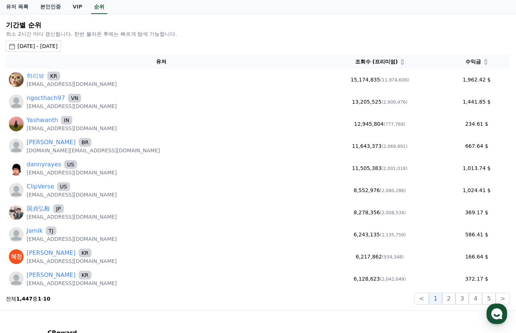
click at [478, 67] on th "수익금" at bounding box center [477, 62] width 67 height 14
click at [484, 65] on icon at bounding box center [486, 64] width 4 height 4
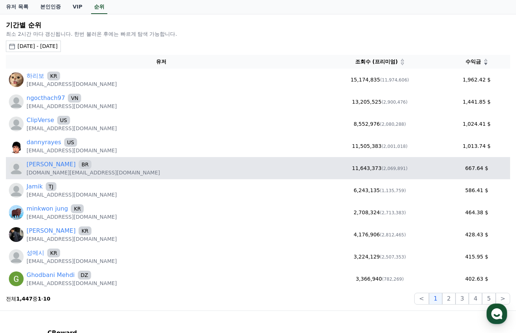
click at [42, 168] on div "Frank BR" at bounding box center [94, 164] width 134 height 9
click at [37, 165] on link "Frank" at bounding box center [51, 164] width 49 height 9
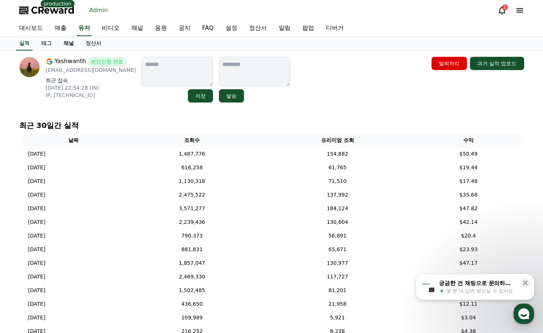
click at [73, 45] on link "채널" at bounding box center [69, 44] width 22 height 14
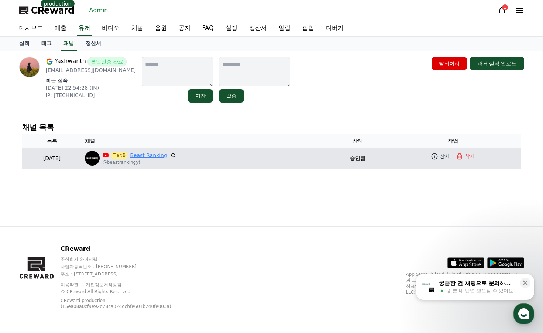
click at [164, 154] on link "Beast Ranking" at bounding box center [148, 156] width 37 height 8
click at [438, 155] on icon at bounding box center [434, 156] width 7 height 7
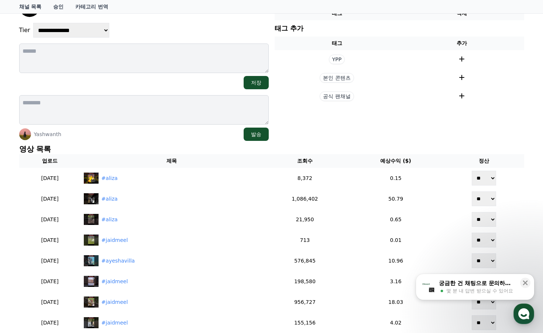
scroll to position [37, 0]
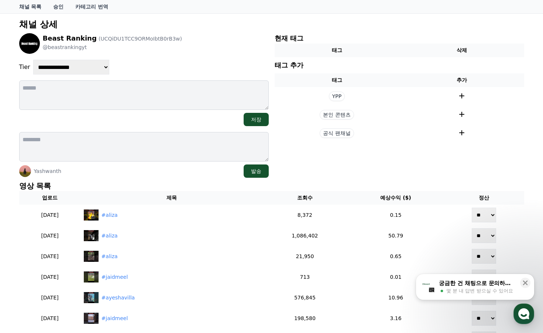
click at [184, 69] on div "**********" at bounding box center [143, 67] width 249 height 15
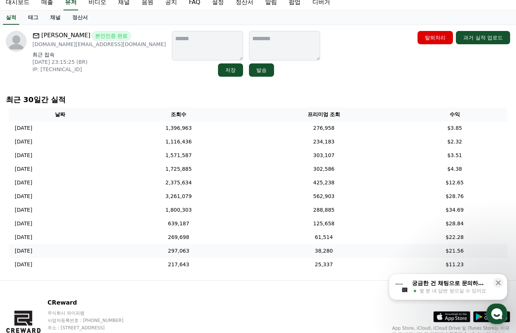
scroll to position [37, 0]
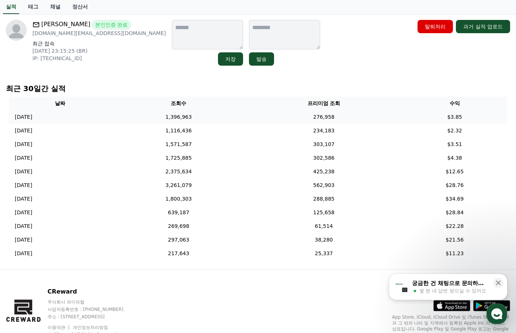
click at [261, 120] on td "276,958" at bounding box center [324, 117] width 157 height 14
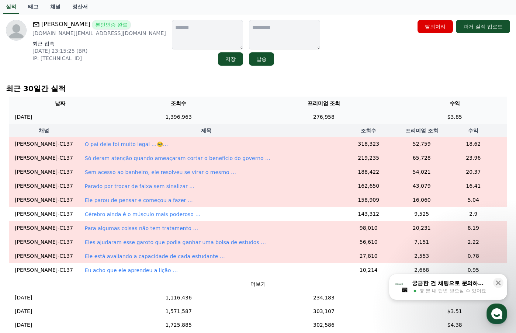
click at [246, 117] on td "1,396,963" at bounding box center [179, 117] width 134 height 14
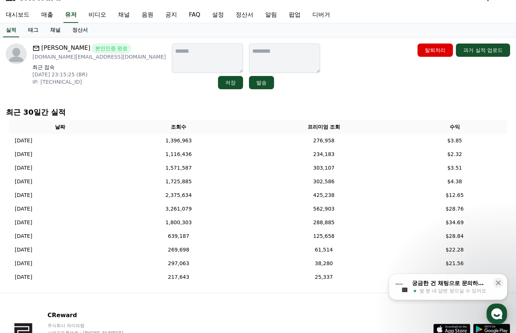
scroll to position [0, 0]
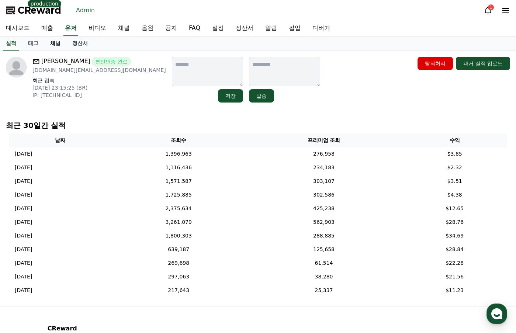
click at [62, 47] on link "채널" at bounding box center [55, 44] width 22 height 14
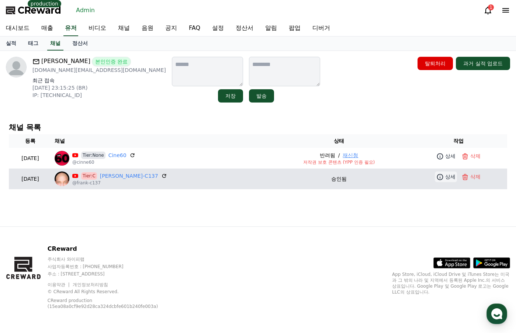
click at [440, 181] on link "상세" at bounding box center [446, 177] width 22 height 11
click at [130, 173] on link "Frank-C137" at bounding box center [129, 176] width 58 height 8
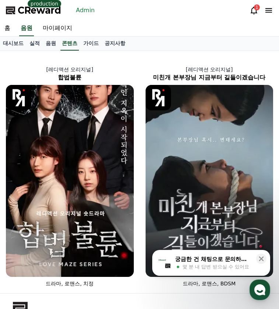
click at [87, 13] on link "Admin" at bounding box center [85, 10] width 25 height 12
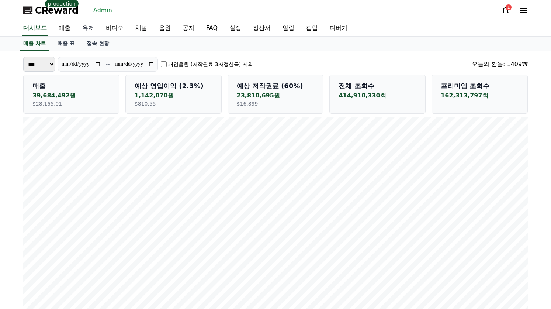
click at [93, 29] on link "유저" at bounding box center [88, 28] width 24 height 15
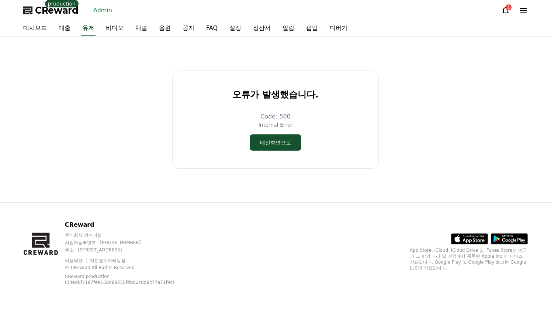
click at [104, 73] on div "오류가 발생했습니다. Code: 500 Internal Error 메인화면으로" at bounding box center [275, 119] width 511 height 160
click at [103, 12] on link "Admin" at bounding box center [102, 10] width 25 height 12
click at [452, 148] on div "오류가 발생했습니다. Code: 500 Internal Error 메인화면으로" at bounding box center [275, 119] width 511 height 160
click at [384, 70] on div "오류가 발생했습니다. Code: 500 Internal Error 메인화면으로" at bounding box center [275, 119] width 511 height 160
click at [86, 28] on link "유저" at bounding box center [88, 28] width 15 height 15
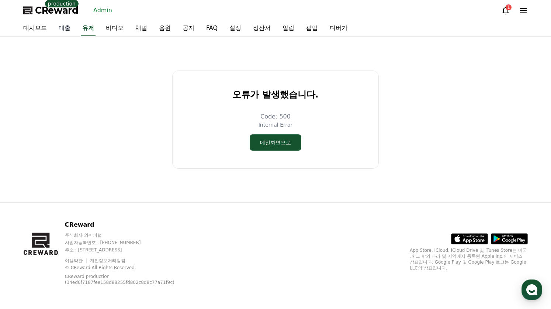
click at [63, 28] on link "매출" at bounding box center [65, 28] width 24 height 15
click at [100, 10] on link "Admin" at bounding box center [102, 10] width 25 height 12
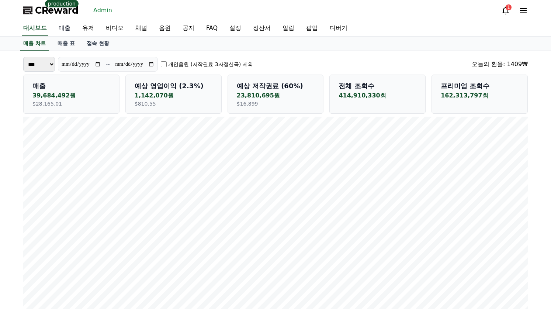
click at [70, 27] on link "매출" at bounding box center [65, 28] width 24 height 15
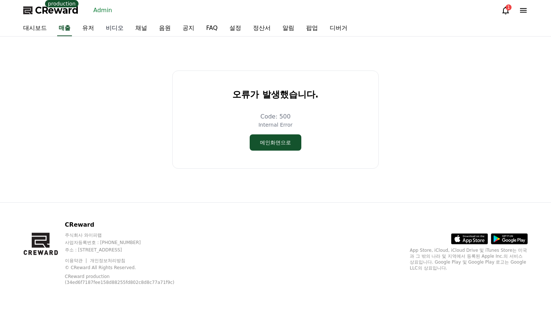
click at [100, 29] on link "비디오" at bounding box center [115, 28] width 30 height 15
click at [42, 28] on link "대시보드" at bounding box center [34, 28] width 35 height 15
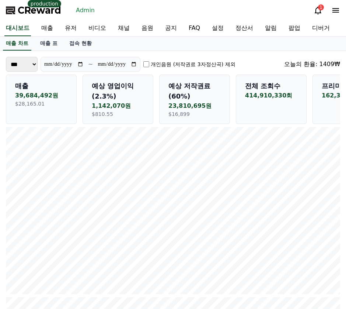
click at [125, 8] on div "CReward production Admin 1" at bounding box center [173, 10] width 346 height 21
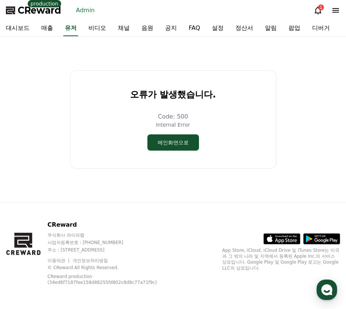
click at [81, 29] on div "대시보드 매출 유저 비디오 채널 음원 공지 FAQ 설정 정산서 알림 팝업 디버거" at bounding box center [173, 28] width 346 height 15
click at [98, 32] on link "비디오" at bounding box center [98, 28] width 30 height 15
click at [125, 31] on link "채널" at bounding box center [124, 28] width 24 height 15
click at [52, 45] on div "오류가 발생했습니다. Code: 500 Internal Error 메인화면으로" at bounding box center [173, 119] width 341 height 160
click at [80, 13] on link "Admin" at bounding box center [85, 10] width 25 height 12
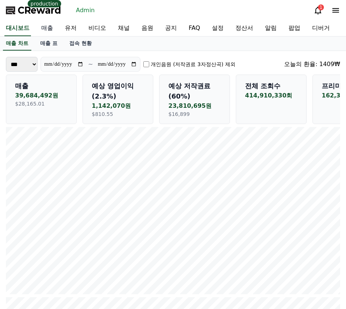
click at [49, 26] on link "매출" at bounding box center [47, 28] width 24 height 15
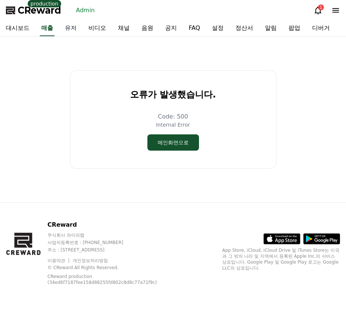
click at [66, 30] on link "유저" at bounding box center [71, 28] width 24 height 15
click at [91, 30] on link "비디오" at bounding box center [98, 28] width 30 height 15
click at [115, 31] on link "채널" at bounding box center [124, 28] width 24 height 15
click at [146, 30] on link "음원" at bounding box center [148, 28] width 24 height 15
click at [174, 45] on div "오류가 발생했습니다. Code: 500 Internal Error 메인화면으로" at bounding box center [173, 119] width 341 height 160
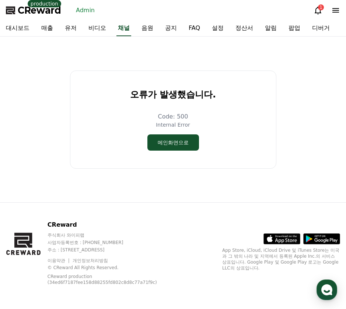
click at [82, 10] on link "Admin" at bounding box center [85, 10] width 25 height 12
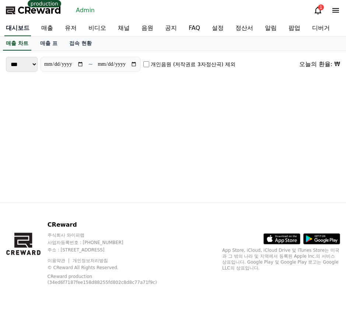
click at [26, 26] on link "대시보드" at bounding box center [17, 28] width 27 height 15
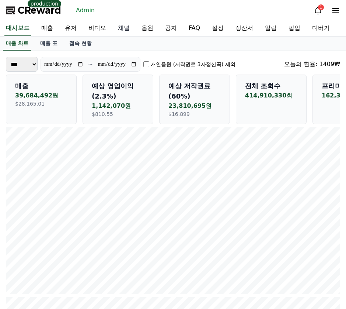
click at [123, 30] on link "채널" at bounding box center [124, 28] width 24 height 15
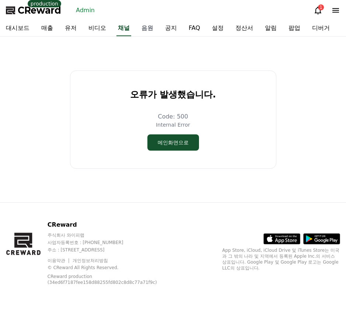
click at [146, 30] on link "음원" at bounding box center [148, 28] width 24 height 15
click at [167, 30] on link "공지" at bounding box center [171, 28] width 24 height 15
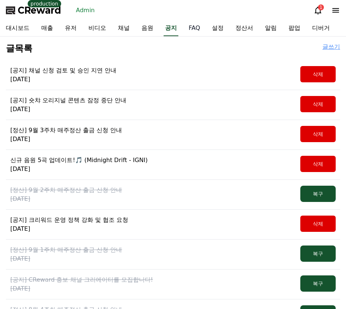
click at [189, 31] on link "FAQ" at bounding box center [194, 28] width 23 height 15
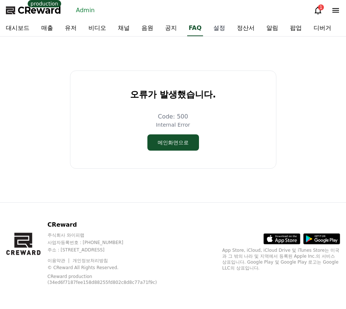
click at [214, 34] on link "설정" at bounding box center [220, 28] width 24 height 15
click at [234, 34] on link "정산서" at bounding box center [245, 28] width 30 height 15
click at [272, 35] on link "알림" at bounding box center [271, 28] width 24 height 15
click at [295, 34] on link "팝업" at bounding box center [295, 28] width 24 height 15
click at [318, 32] on link "디버거" at bounding box center [322, 28] width 30 height 15
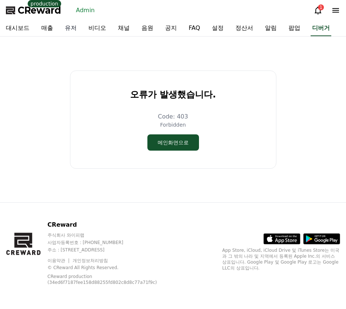
click at [73, 26] on link "유저" at bounding box center [71, 28] width 24 height 15
click at [273, 60] on div "오류가 발생했습니다. Code: 500 Internal Error 메인화면으로" at bounding box center [173, 119] width 341 height 160
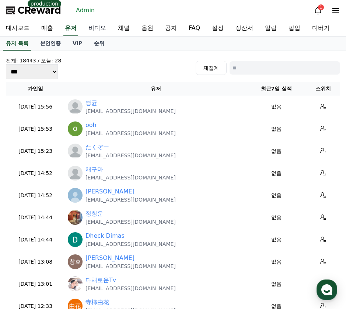
click at [93, 27] on link "비디오" at bounding box center [98, 28] width 30 height 15
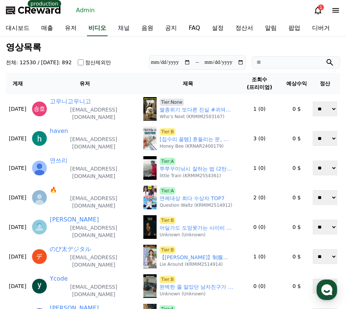
click at [121, 27] on link "채널" at bounding box center [124, 28] width 24 height 15
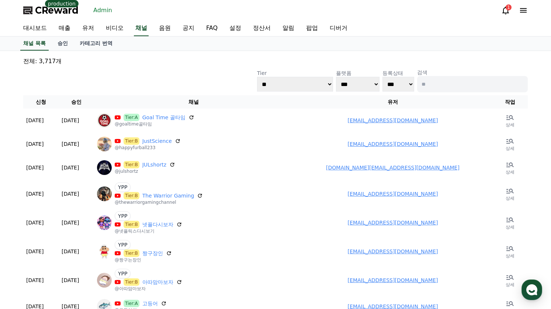
drag, startPoint x: 418, startPoint y: 27, endPoint x: 404, endPoint y: 34, distance: 15.8
click at [346, 28] on div "대시보드 매출 유저 비디오 채널 음원 공지 FAQ 설정 정산서 알림 팝업 디버거" at bounding box center [275, 28] width 517 height 15
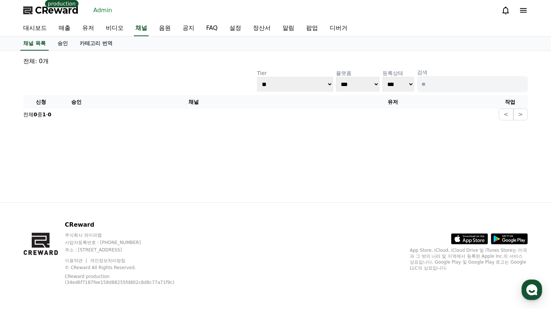
click at [87, 27] on link "유저" at bounding box center [88, 28] width 24 height 15
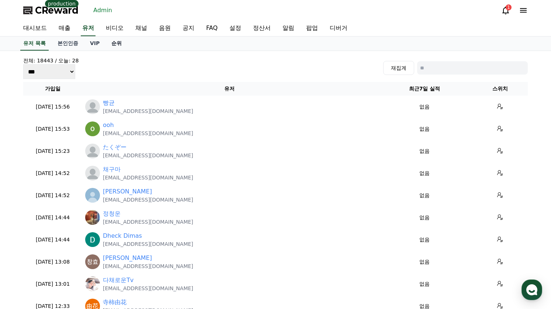
click at [112, 44] on link "순위" at bounding box center [117, 44] width 22 height 14
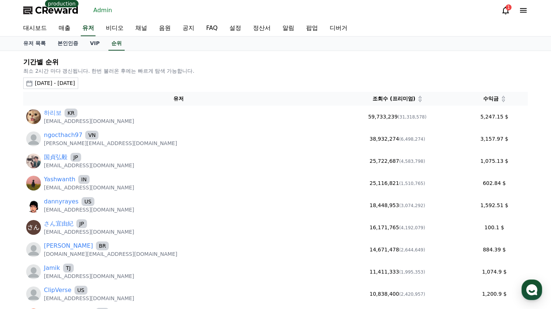
click at [493, 102] on div "수익금" at bounding box center [494, 99] width 61 height 8
click at [502, 101] on icon at bounding box center [503, 101] width 3 height 2
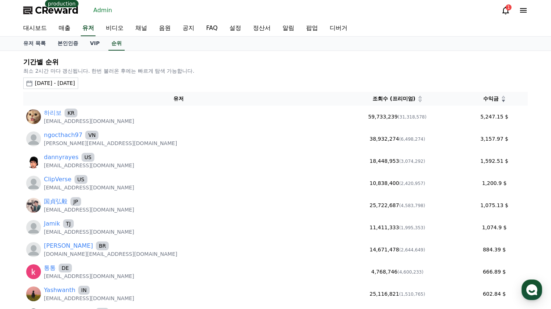
click at [73, 84] on div "[DATE] - [DATE]" at bounding box center [55, 83] width 40 height 8
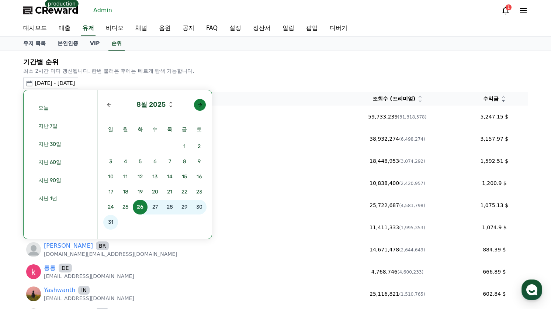
click at [202, 105] on div "Next month" at bounding box center [200, 105] width 6 height 6
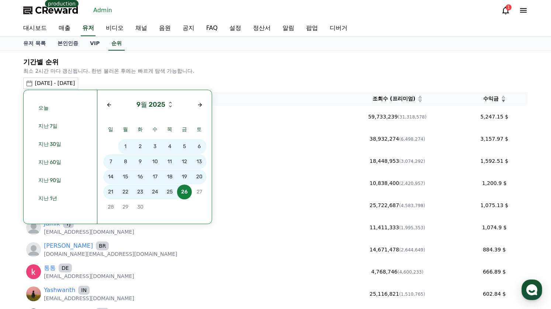
click at [126, 175] on span "15" at bounding box center [125, 176] width 15 height 15
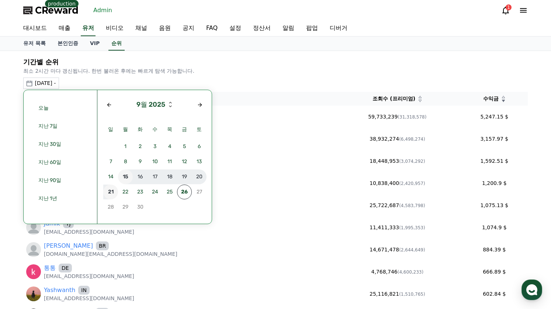
click at [107, 190] on span "21" at bounding box center [110, 191] width 15 height 15
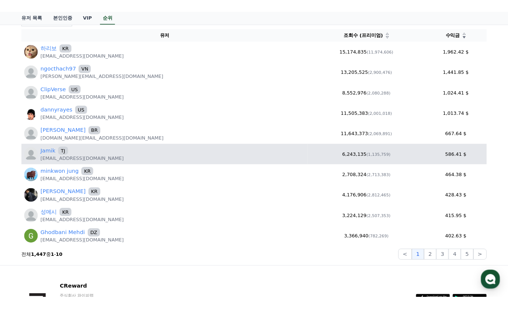
scroll to position [74, 0]
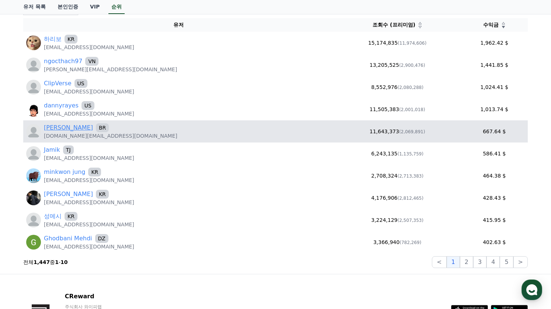
click at [54, 128] on link "[PERSON_NAME]" at bounding box center [68, 127] width 49 height 9
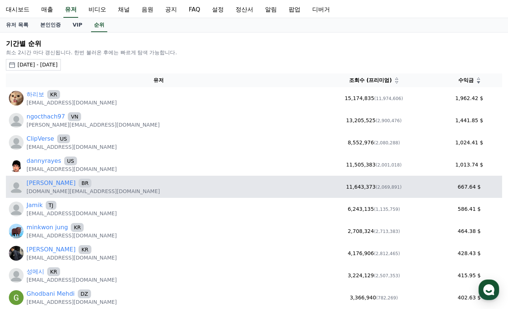
scroll to position [0, 0]
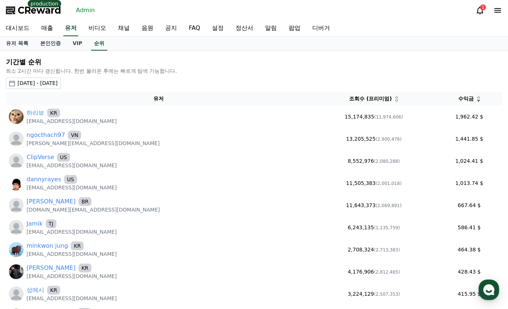
click at [58, 82] on div "2025-09-15 - 2025-09-21" at bounding box center [37, 83] width 40 height 8
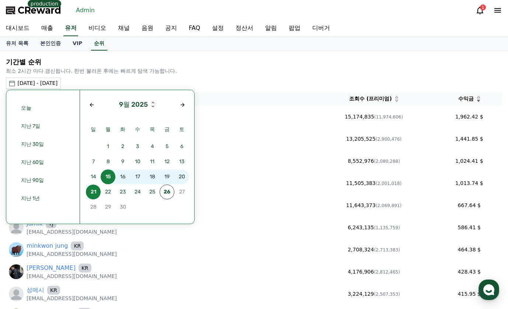
click at [109, 180] on span "15" at bounding box center [108, 176] width 15 height 15
click at [125, 194] on span "23" at bounding box center [122, 191] width 15 height 15
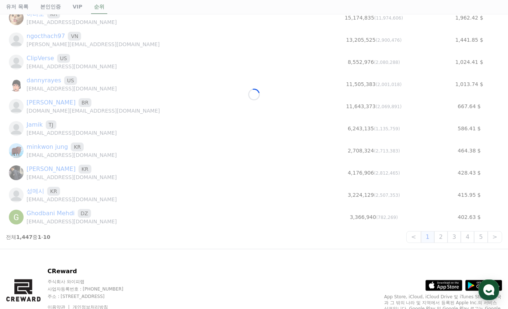
scroll to position [74, 0]
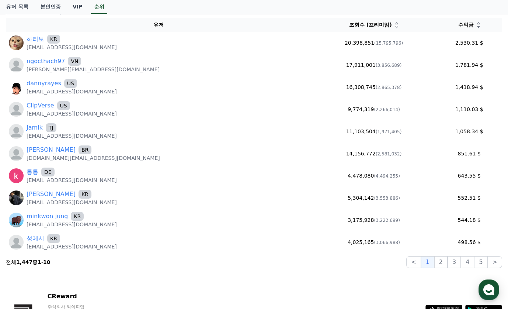
click at [199, 263] on section "전체 1,447 중 1 - 10 < 1 2 3 4 5 >" at bounding box center [254, 262] width 497 height 12
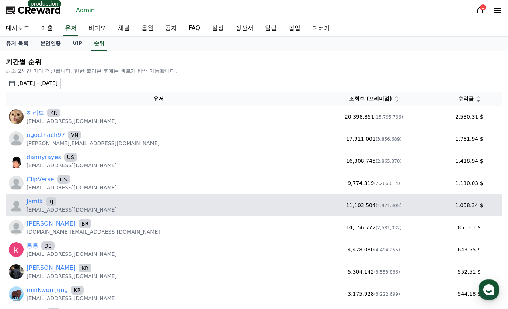
scroll to position [37, 0]
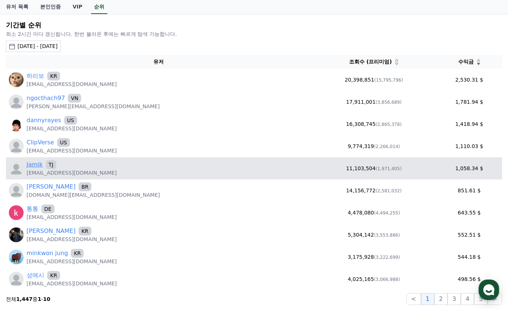
click at [33, 165] on link "Jamik" at bounding box center [35, 164] width 16 height 9
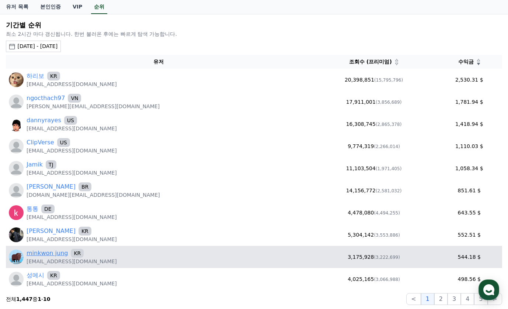
click at [55, 257] on link "minkwon jung" at bounding box center [47, 253] width 41 height 9
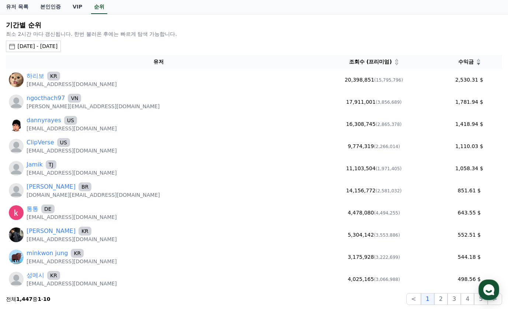
click at [395, 63] on icon at bounding box center [397, 64] width 4 height 4
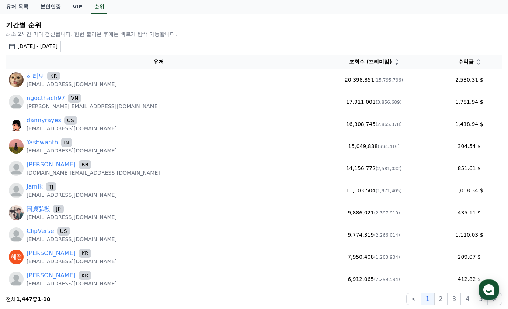
click at [396, 63] on icon at bounding box center [397, 64] width 3 height 2
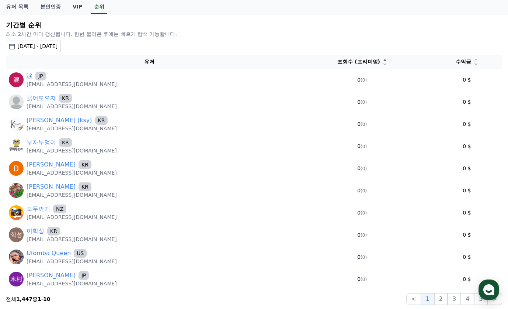
click at [370, 63] on div "조회수 (프리미엄)" at bounding box center [362, 62] width 133 height 8
click at [384, 63] on icon at bounding box center [385, 64] width 3 height 2
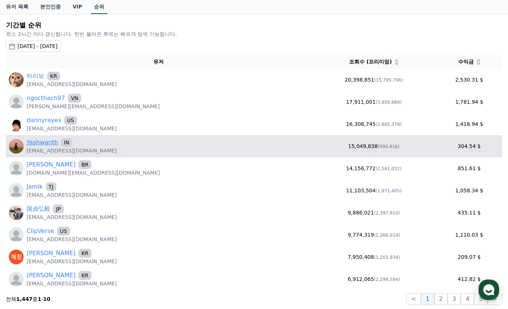
click at [39, 140] on link "Yashwanth" at bounding box center [42, 142] width 31 height 9
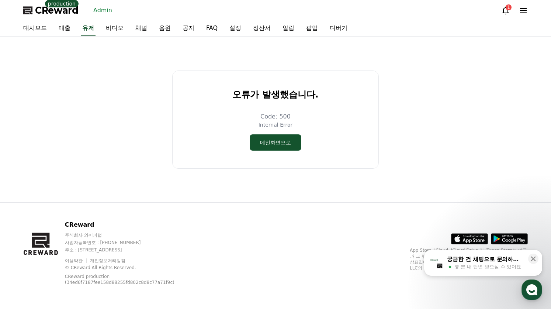
click at [424, 107] on div "오류가 발생했습니다. Code: 500 Internal Error 메인화면으로" at bounding box center [275, 119] width 511 height 160
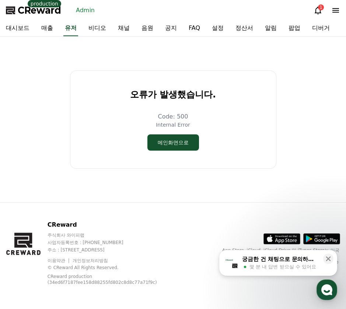
click at [311, 69] on div "오류가 발생했습니다. Code: 500 Internal Error 메인화면으로" at bounding box center [173, 119] width 341 height 160
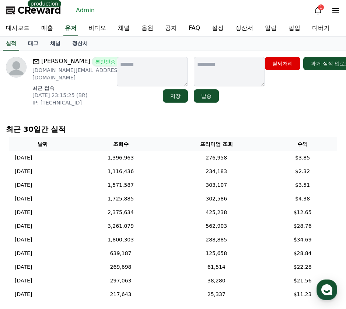
click at [304, 112] on div "Frank 본인인증 완료 ancora.gh@gmail.com 최근 접속 2025-09-20 23:15:25 (BR) IP: 2804:70e0:…" at bounding box center [173, 180] width 346 height 259
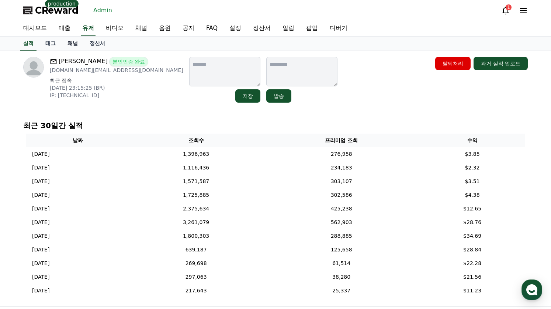
click at [66, 38] on link "채널" at bounding box center [73, 44] width 22 height 14
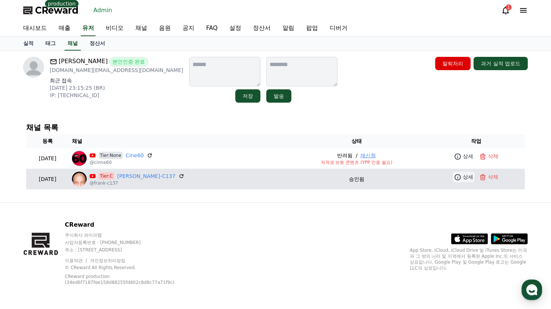
click at [346, 174] on link "상세" at bounding box center [464, 177] width 22 height 11
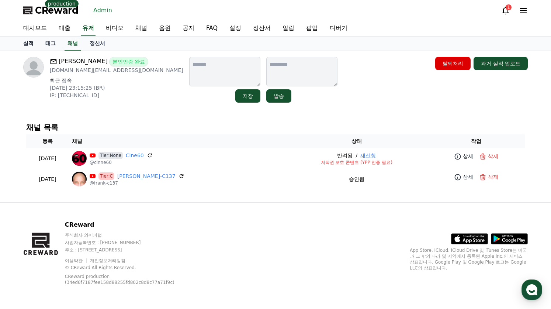
click at [33, 45] on link "실적" at bounding box center [28, 44] width 22 height 14
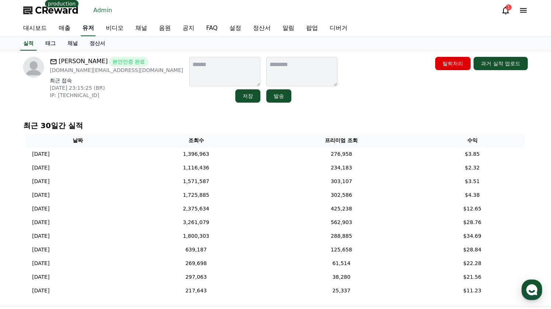
click at [91, 28] on link "유저" at bounding box center [88, 28] width 15 height 15
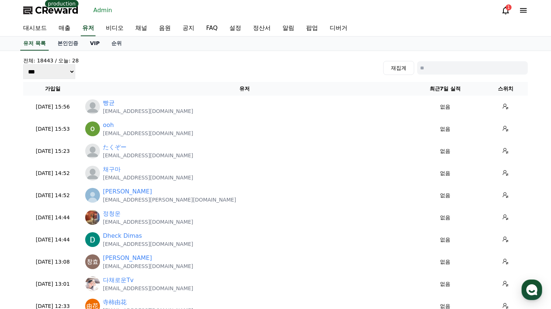
click at [96, 43] on link "VIP" at bounding box center [94, 44] width 21 height 14
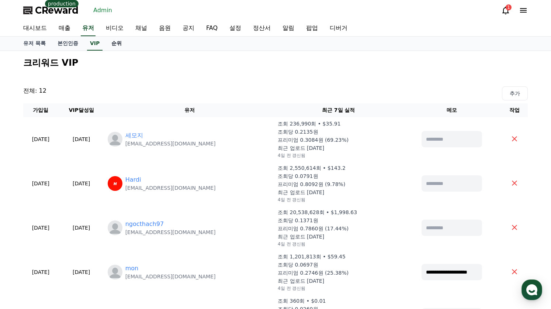
click at [116, 48] on link "순위" at bounding box center [117, 44] width 22 height 14
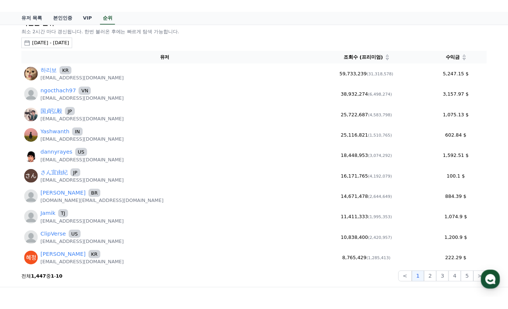
scroll to position [37, 0]
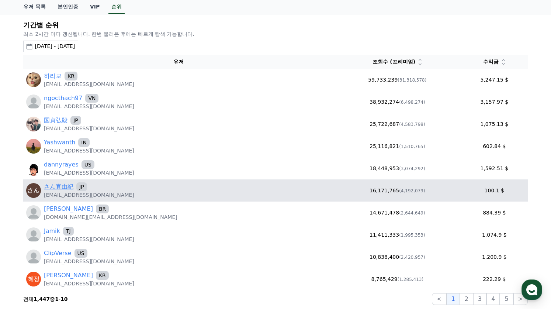
click at [61, 187] on link "さん宜由紀" at bounding box center [59, 186] width 30 height 9
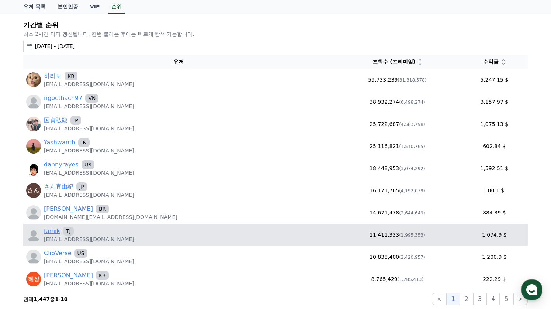
click at [54, 232] on link "Jamik" at bounding box center [52, 231] width 16 height 9
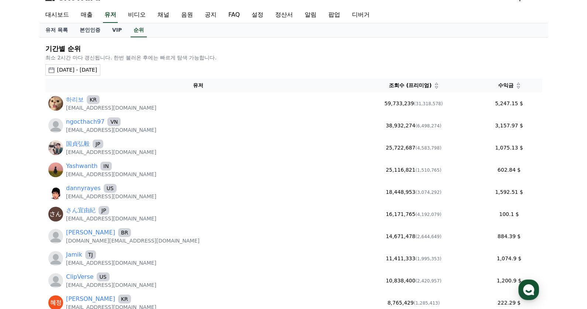
scroll to position [0, 0]
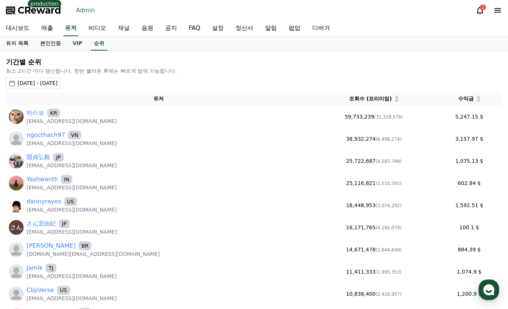
click at [120, 27] on link "채널" at bounding box center [124, 28] width 24 height 15
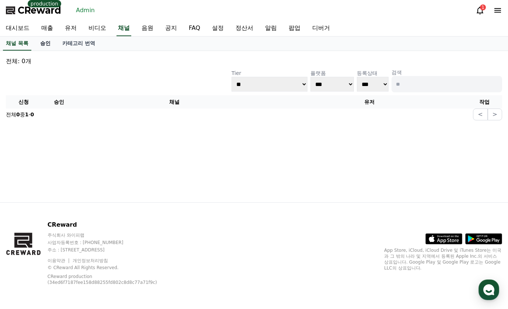
click at [49, 43] on link "승인" at bounding box center [45, 44] width 22 height 14
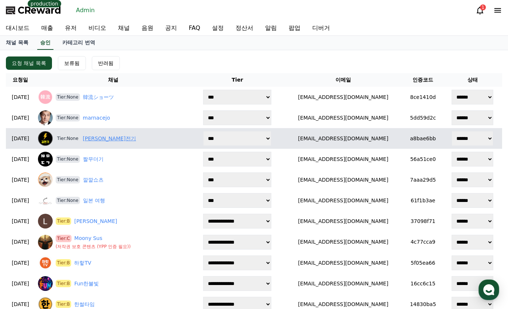
click at [104, 137] on link "김전기" at bounding box center [109, 139] width 53 height 8
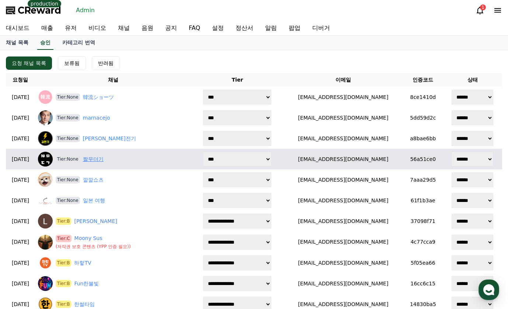
click at [100, 160] on link "짤무더기" at bounding box center [93, 159] width 21 height 8
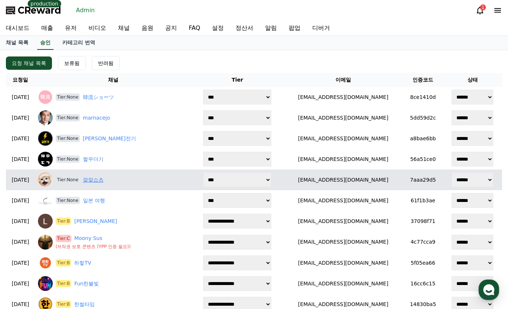
click at [104, 182] on link "깔깔쇼츠" at bounding box center [93, 180] width 21 height 8
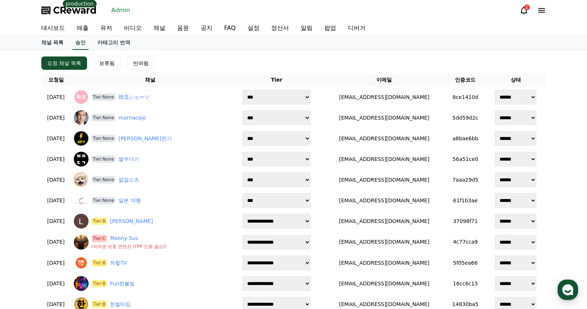
click at [70, 45] on div "채널 목록 승인 카테고리 번역" at bounding box center [293, 43] width 517 height 14
click at [78, 45] on link "승인" at bounding box center [80, 43] width 16 height 14
click at [221, 48] on div "채널 목록 승인 카테고리 번역" at bounding box center [293, 43] width 517 height 14
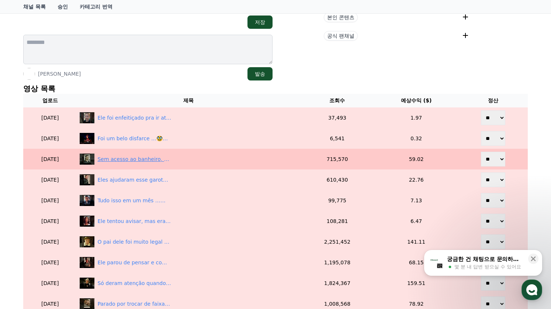
scroll to position [148, 0]
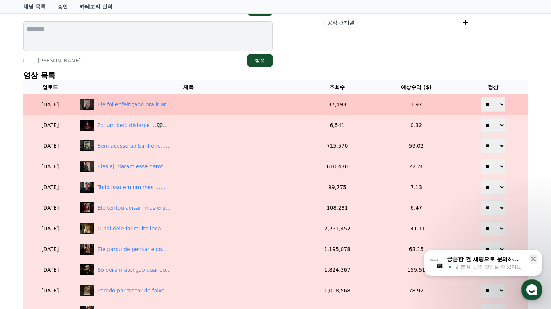
click at [130, 102] on div "Ele foi enfeitiçado pra ir atrás nela …" at bounding box center [134, 105] width 74 height 8
click at [127, 104] on div "Ele foi enfeitiçado pra ir atrás nela …" at bounding box center [134, 105] width 74 height 8
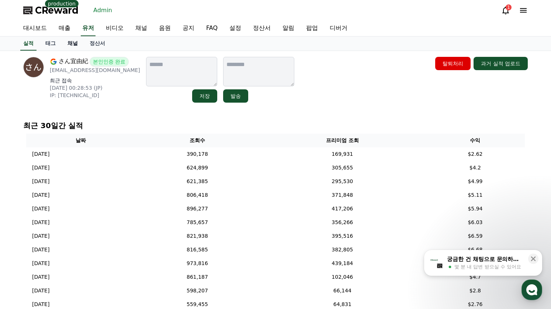
click at [73, 49] on link "채널" at bounding box center [73, 44] width 22 height 14
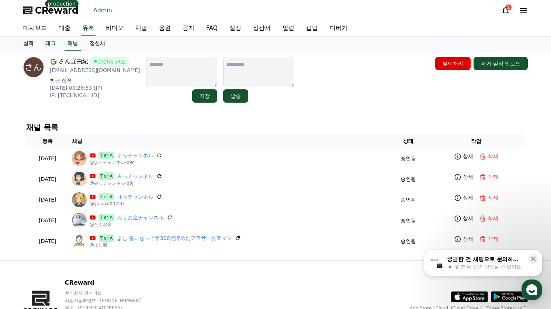
click at [323, 112] on div "さん宜由紀 본인인증 완료 [EMAIL_ADDRESS][DOMAIN_NAME] 최근 접속 [DATE] 00:28:53 (JP) IP: [TECH…" at bounding box center [275, 155] width 517 height 209
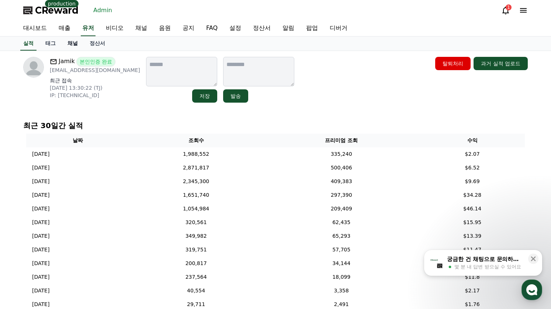
click at [73, 44] on link "채널" at bounding box center [73, 44] width 22 height 14
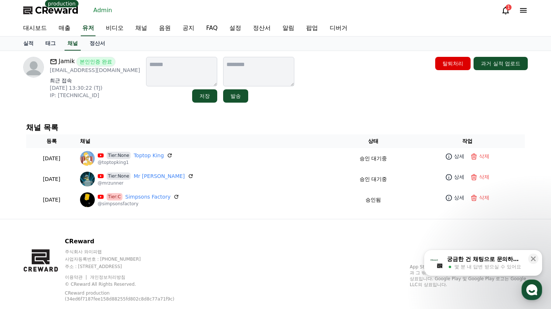
click at [133, 118] on div "채널 목록 등록 채널 상태 작업 [DATE] 09-22 Tier:None Toptop King @toptopking1 승인 대기중 상세 삭제 …" at bounding box center [275, 166] width 511 height 99
click at [265, 118] on div "채널 목록 등록 채널 상태 작업 [DATE] 09-22 Tier:None Toptop King @toptopking1 승인 대기중 상세 삭제 …" at bounding box center [275, 166] width 511 height 99
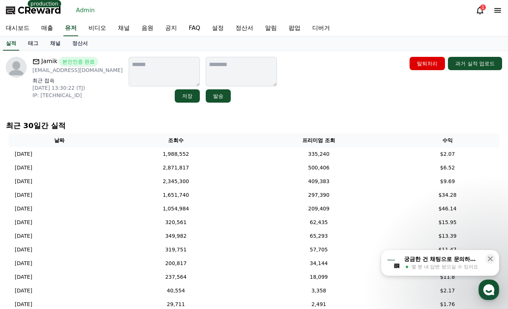
click at [96, 108] on div "Jamik 본인인증 완료 [EMAIL_ADDRESS][DOMAIN_NAME] 최근 접속 [DATE] 13:30:22 (TJ) IP: [TECH…" at bounding box center [254, 185] width 508 height 269
click at [57, 43] on link "채널" at bounding box center [55, 44] width 22 height 14
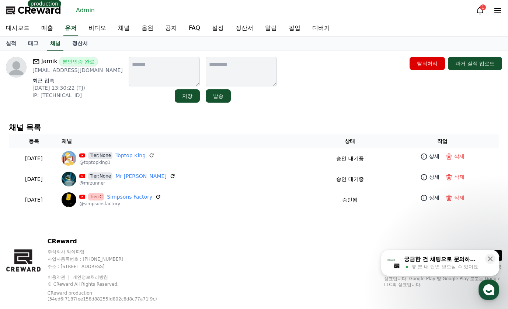
click at [89, 97] on p "IP: 62.89.209.59" at bounding box center [77, 95] width 90 height 7
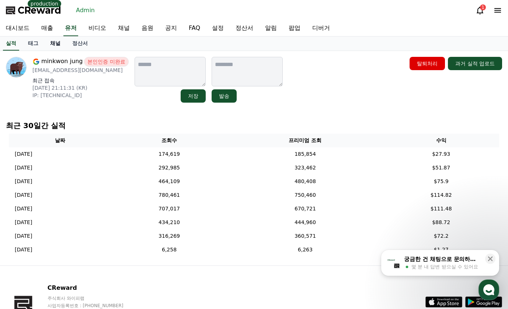
click at [51, 49] on link "채널" at bounding box center [55, 44] width 22 height 14
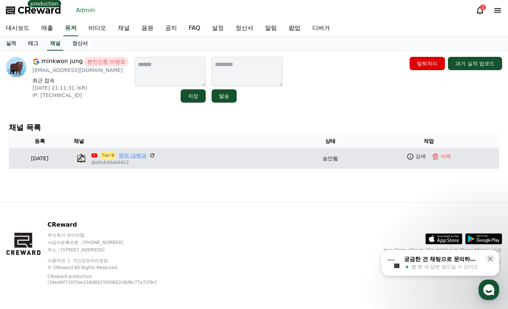
click at [146, 158] on link "뚝딱 대백과" at bounding box center [132, 156] width 27 height 8
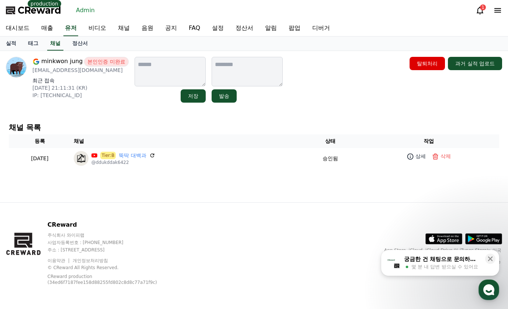
click at [80, 13] on link "Admin" at bounding box center [85, 10] width 25 height 12
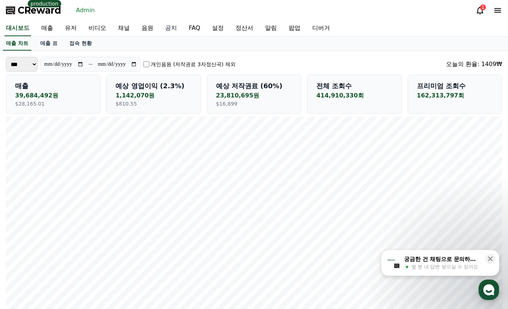
click at [169, 29] on link "공지" at bounding box center [171, 28] width 24 height 15
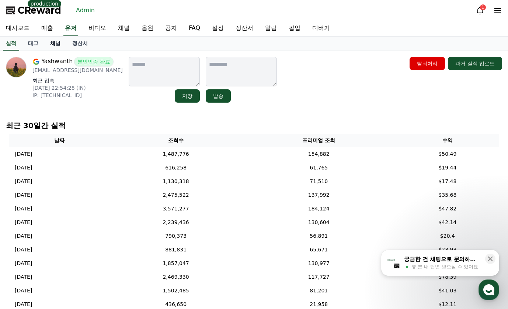
click at [57, 40] on link "채널" at bounding box center [55, 44] width 22 height 14
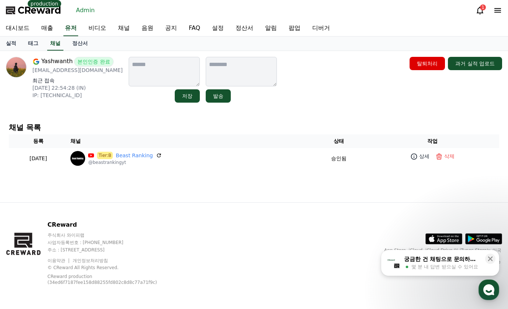
click at [111, 118] on div "채널 목록 등록 채널 상태 작업 [DATE] 08-31 Tier:B Beast Ranking @beastrankingyt 승인됨 상세 삭제" at bounding box center [254, 145] width 503 height 57
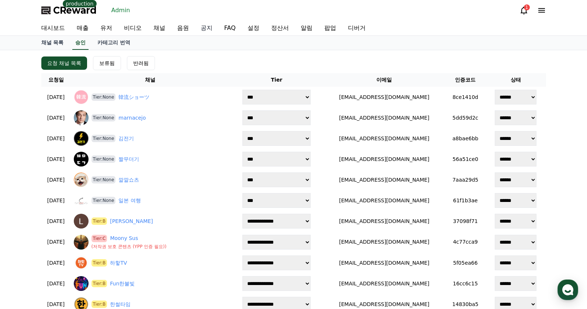
click at [204, 29] on link "공지" at bounding box center [207, 28] width 24 height 15
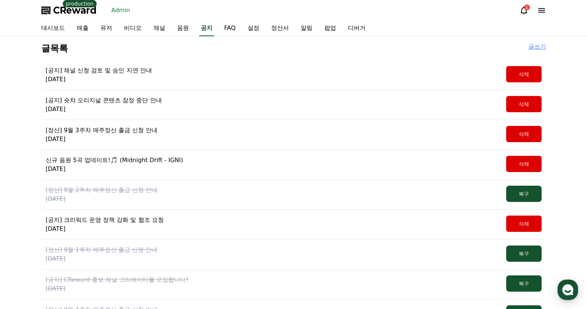
click at [135, 71] on p "[공지] 채널 신청 검토 및 승인 지연 안내" at bounding box center [99, 70] width 106 height 9
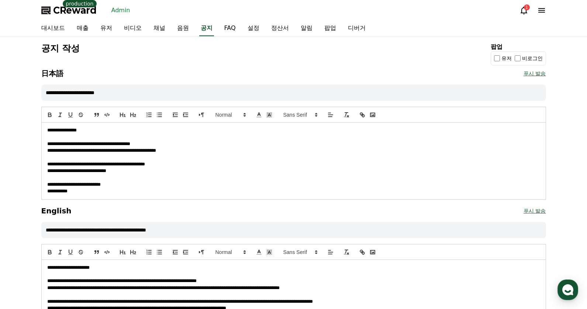
drag, startPoint x: 131, startPoint y: 72, endPoint x: 127, endPoint y: 71, distance: 3.7
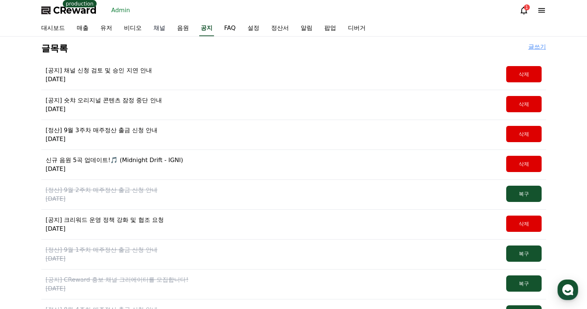
drag, startPoint x: 161, startPoint y: 24, endPoint x: 145, endPoint y: 28, distance: 15.7
click at [160, 24] on link "채널" at bounding box center [160, 28] width 24 height 15
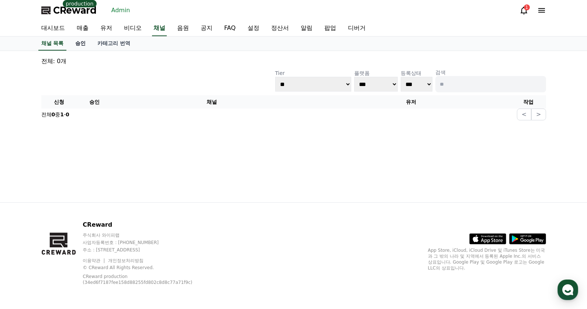
click at [79, 38] on link "승인" at bounding box center [80, 44] width 22 height 14
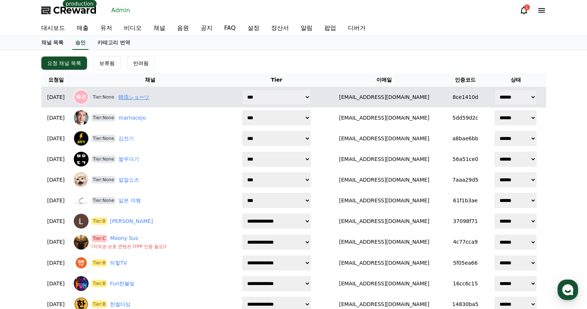
click at [149, 94] on link "韓流ショーツ" at bounding box center [133, 97] width 31 height 8
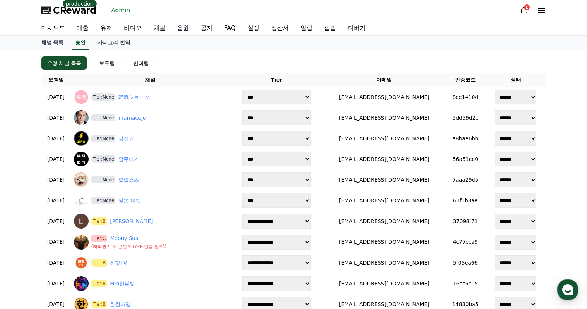
click at [187, 29] on link "음원" at bounding box center [183, 28] width 24 height 15
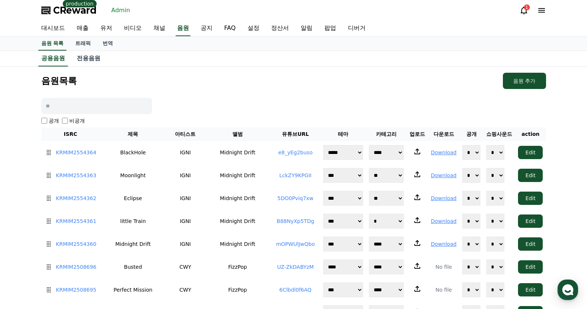
drag, startPoint x: 124, startPoint y: 108, endPoint x: 155, endPoint y: 106, distance: 31.1
click at [126, 109] on input at bounding box center [96, 106] width 111 height 16
click at [107, 26] on link "유저" at bounding box center [106, 28] width 24 height 15
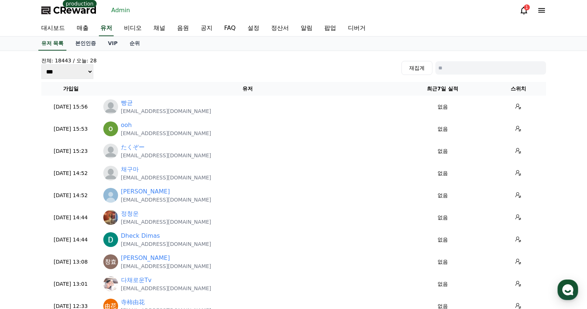
click at [466, 63] on input at bounding box center [490, 67] width 111 height 13
type input "***"
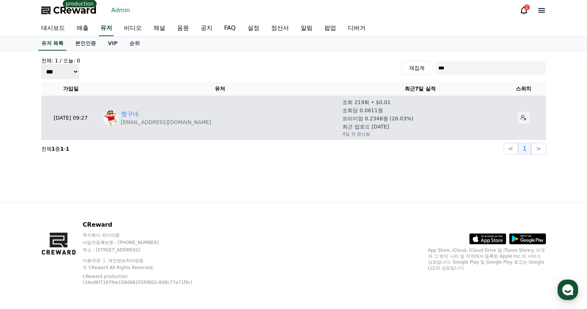
click at [521, 117] on icon at bounding box center [524, 118] width 6 height 6
